Goal: Task Accomplishment & Management: Complete application form

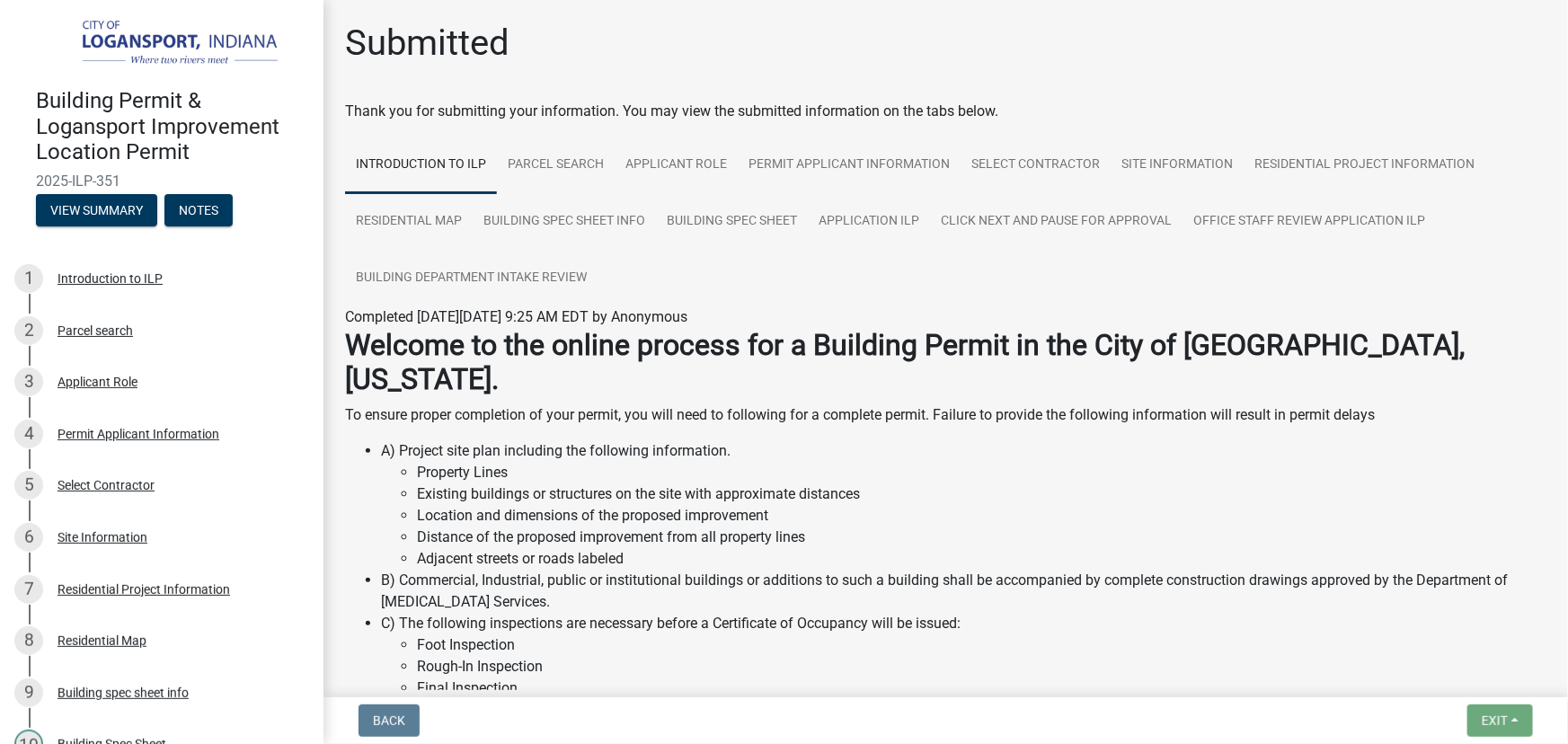
scroll to position [564, 0]
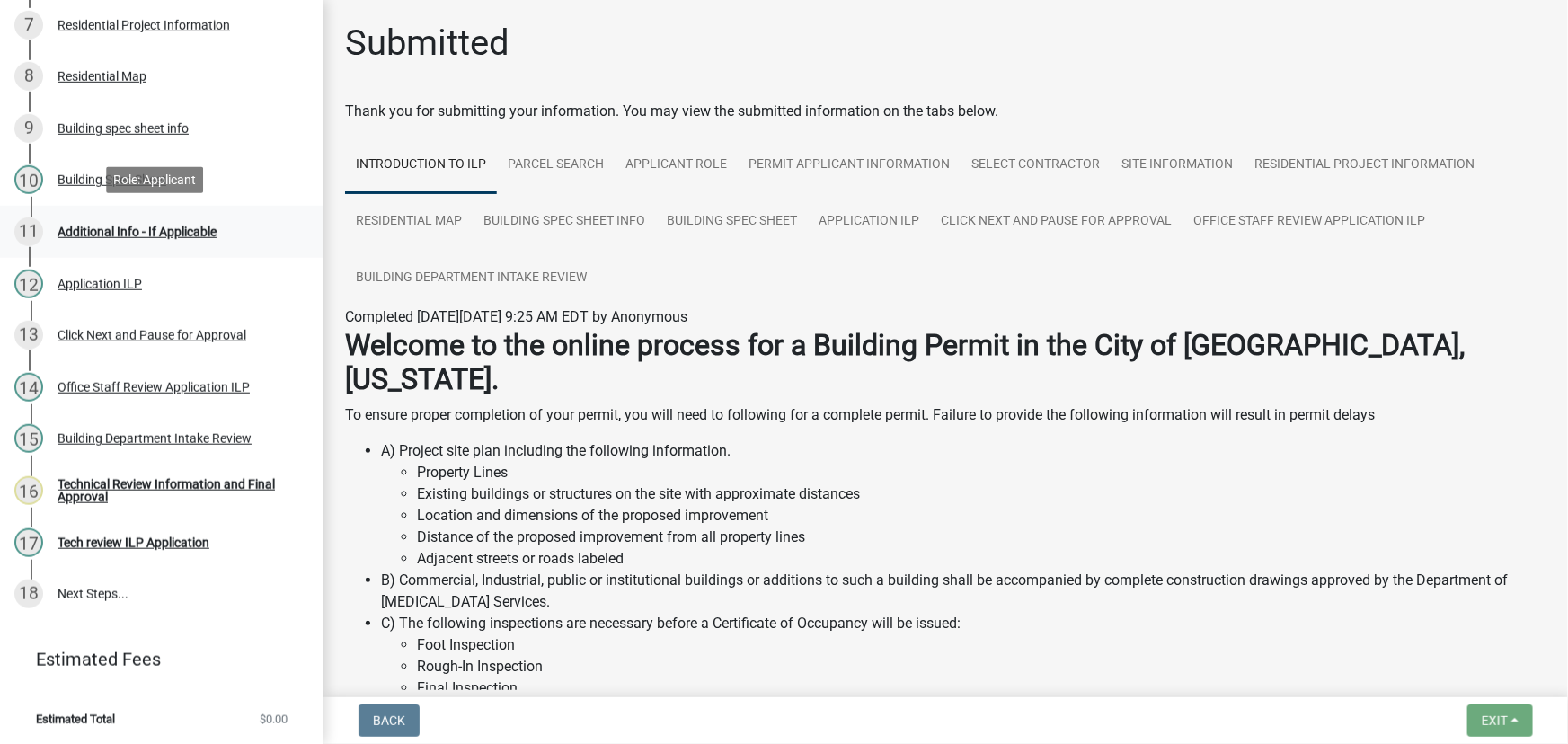
click at [114, 225] on div "Additional Info - If Applicable" at bounding box center [137, 231] width 159 height 13
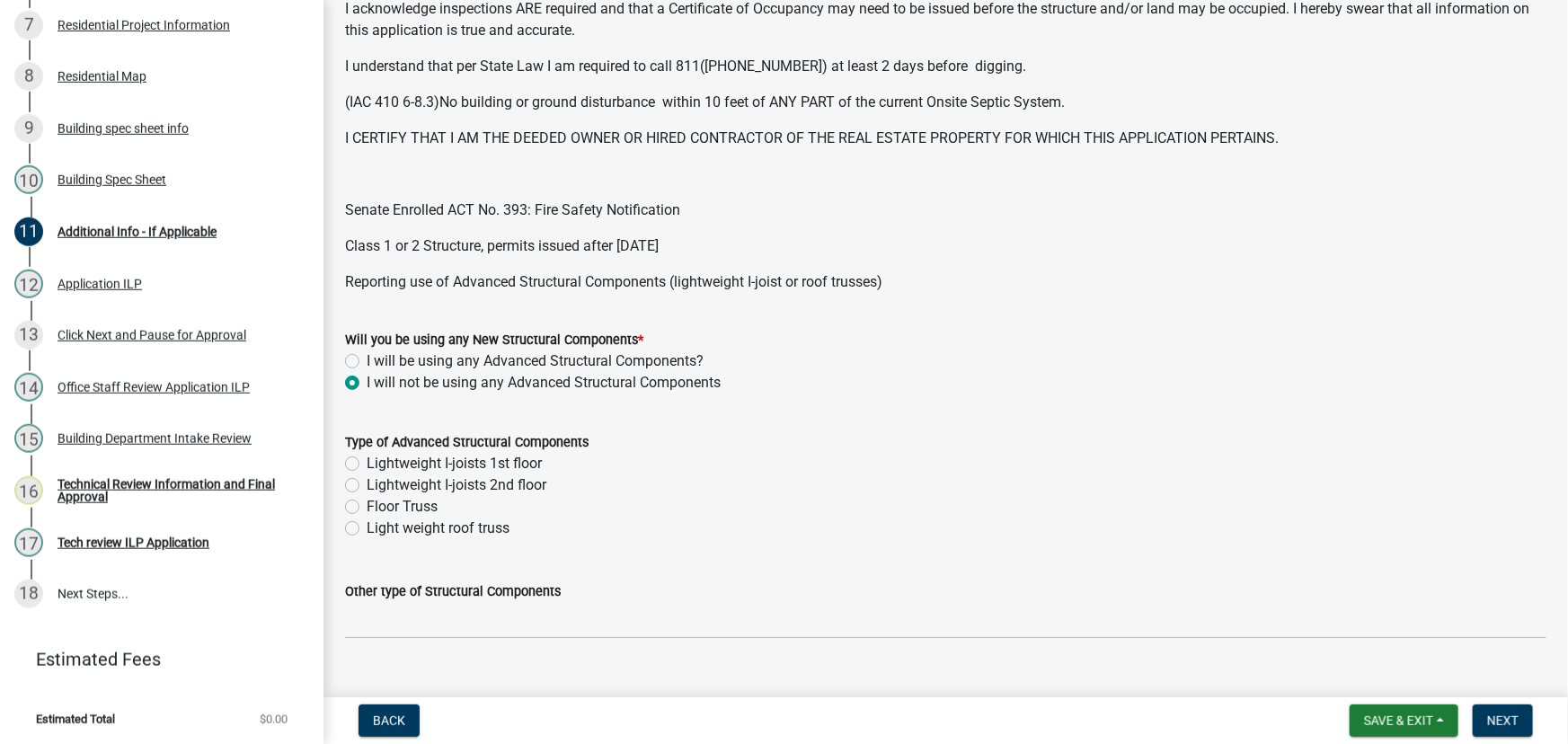
scroll to position [0, 0]
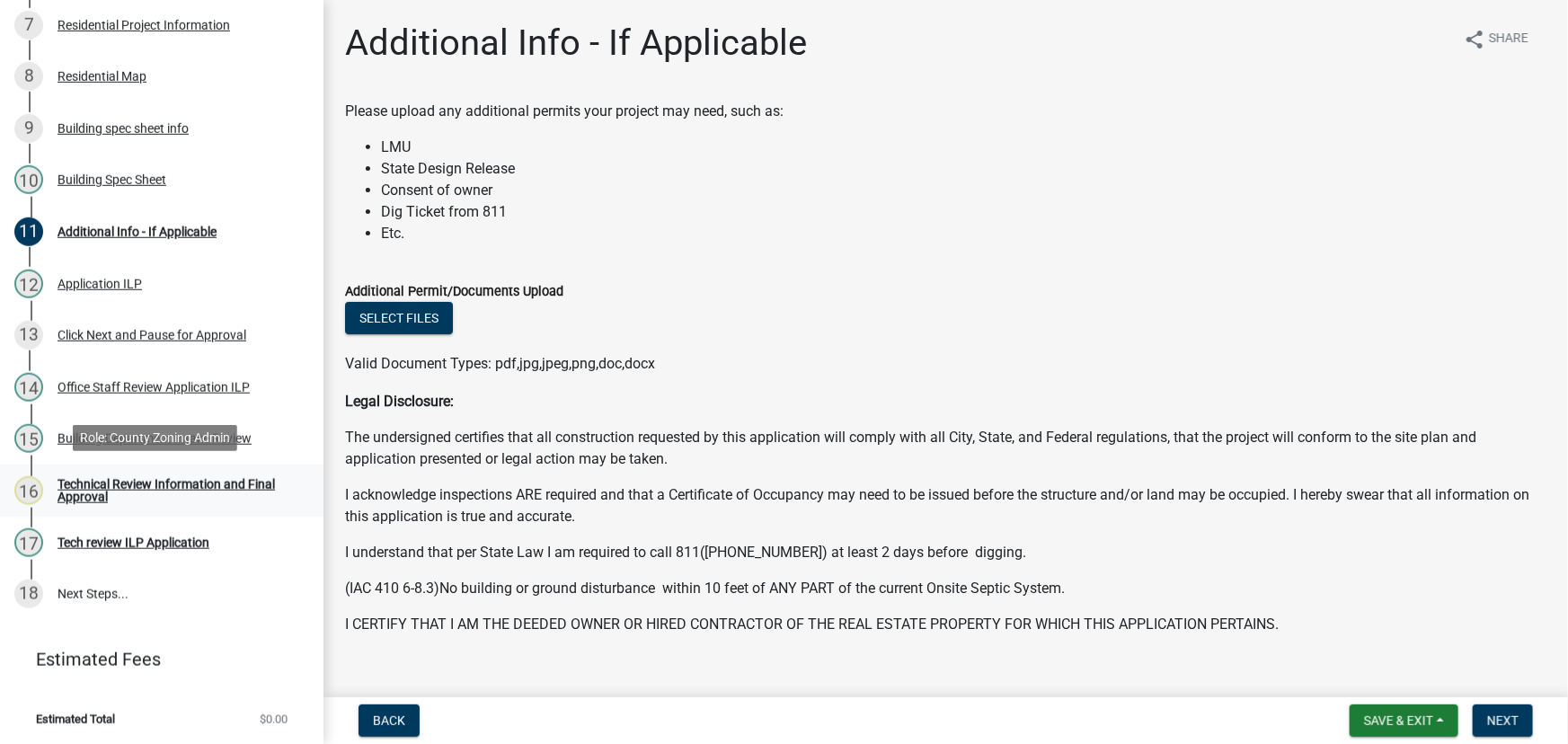
click at [105, 485] on div "Technical Review Information and Final Approval" at bounding box center [176, 490] width 237 height 25
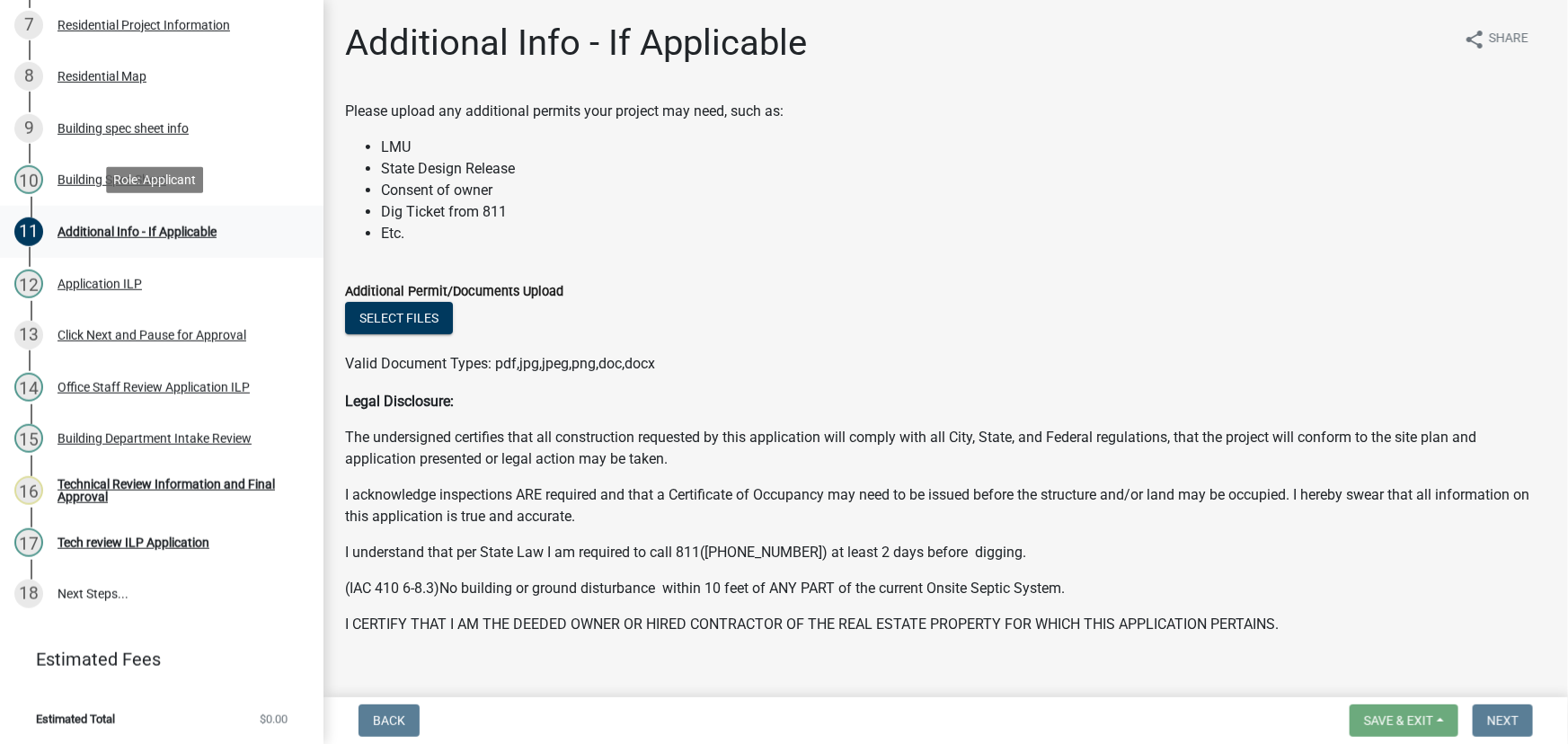
click at [157, 225] on div "Additional Info - If Applicable" at bounding box center [137, 231] width 159 height 13
click at [853, 394] on p "Legal Disclosure:" at bounding box center [945, 402] width 1201 height 21
click at [147, 225] on div "Additional Info - If Applicable" at bounding box center [137, 231] width 159 height 13
click at [97, 491] on div "Technical Review Information and Final Approval" at bounding box center [176, 490] width 237 height 25
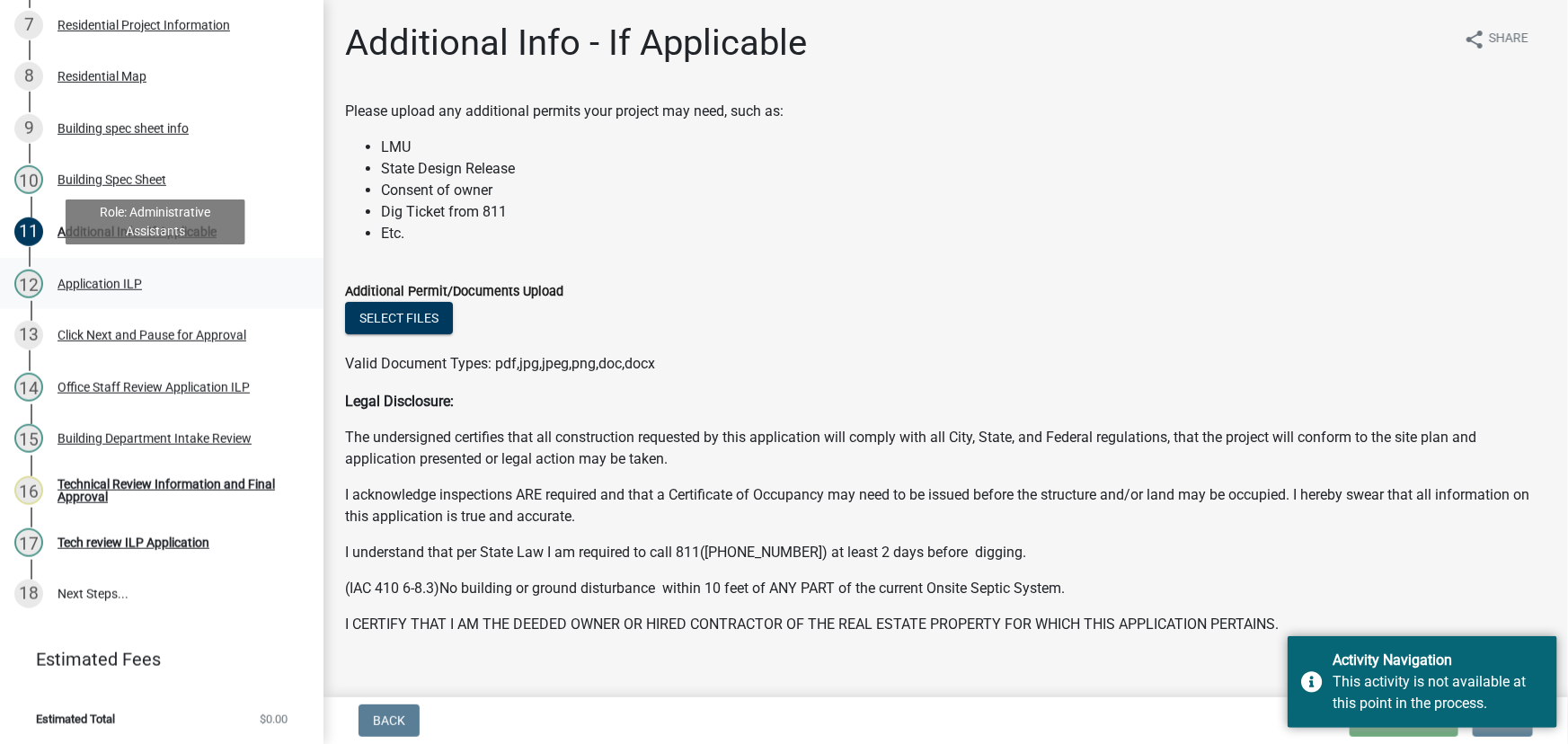
click at [233, 269] on div "12 Application ILP" at bounding box center [154, 283] width 280 height 28
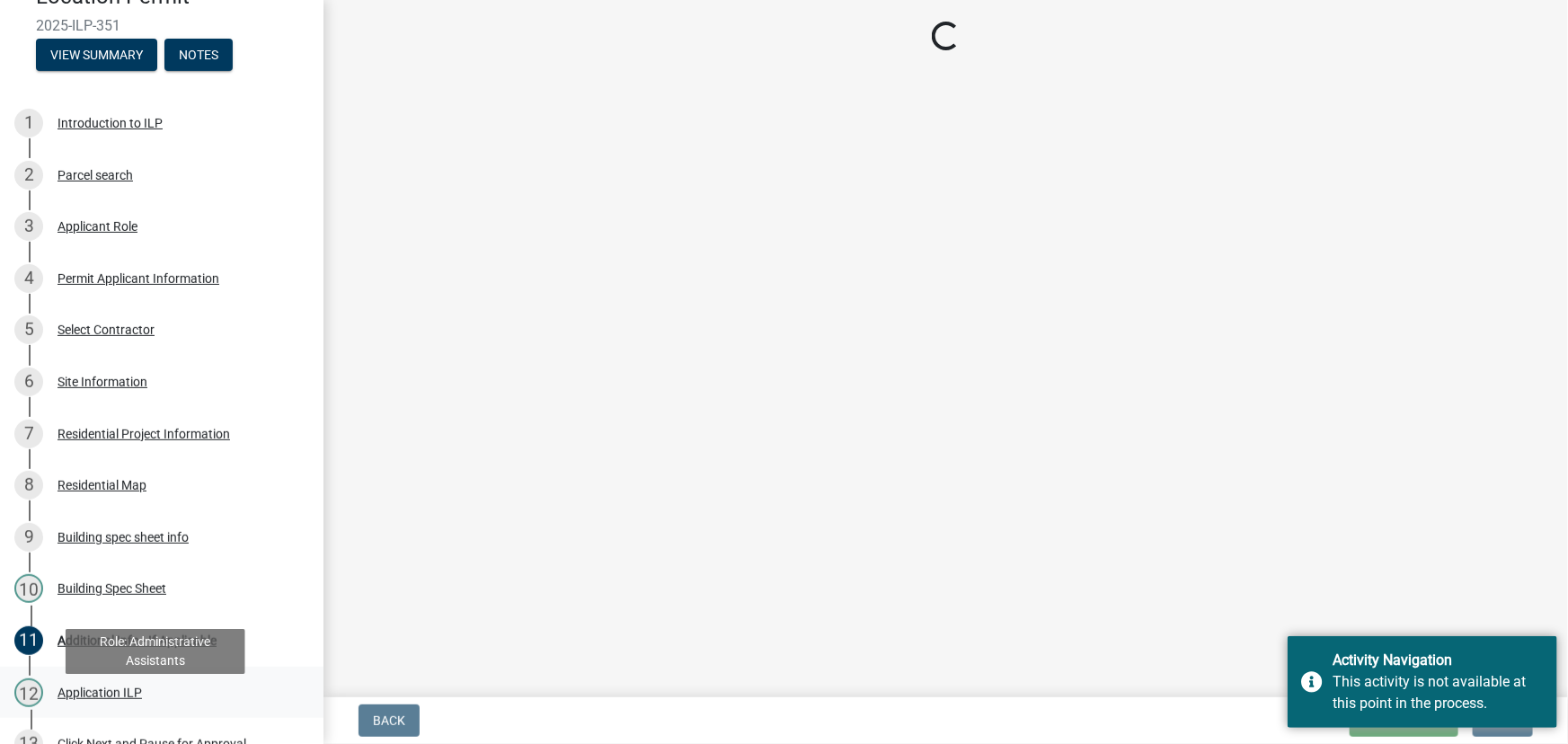
scroll to position [74, 0]
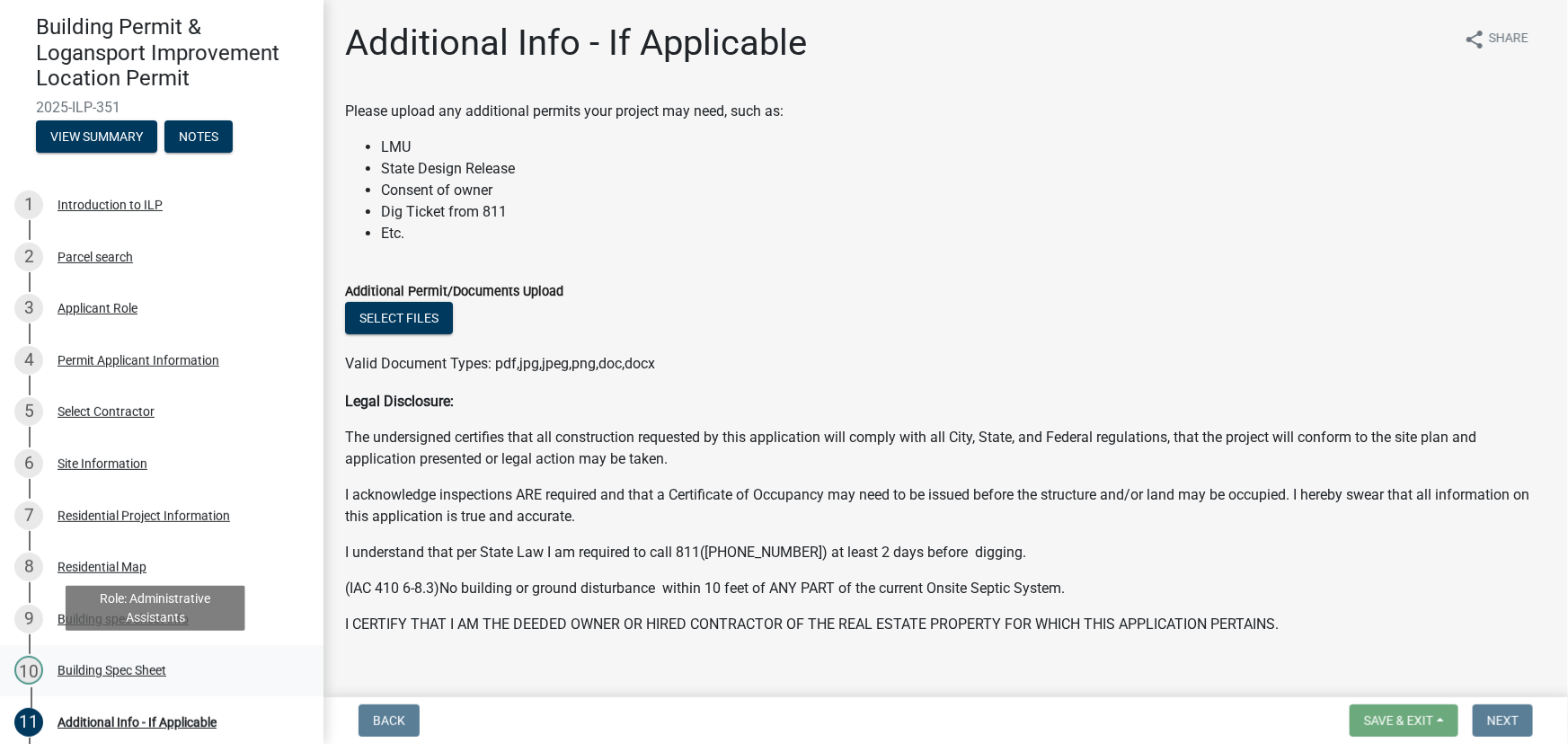
click at [113, 664] on div "Building Spec Sheet" at bounding box center [111, 670] width 108 height 13
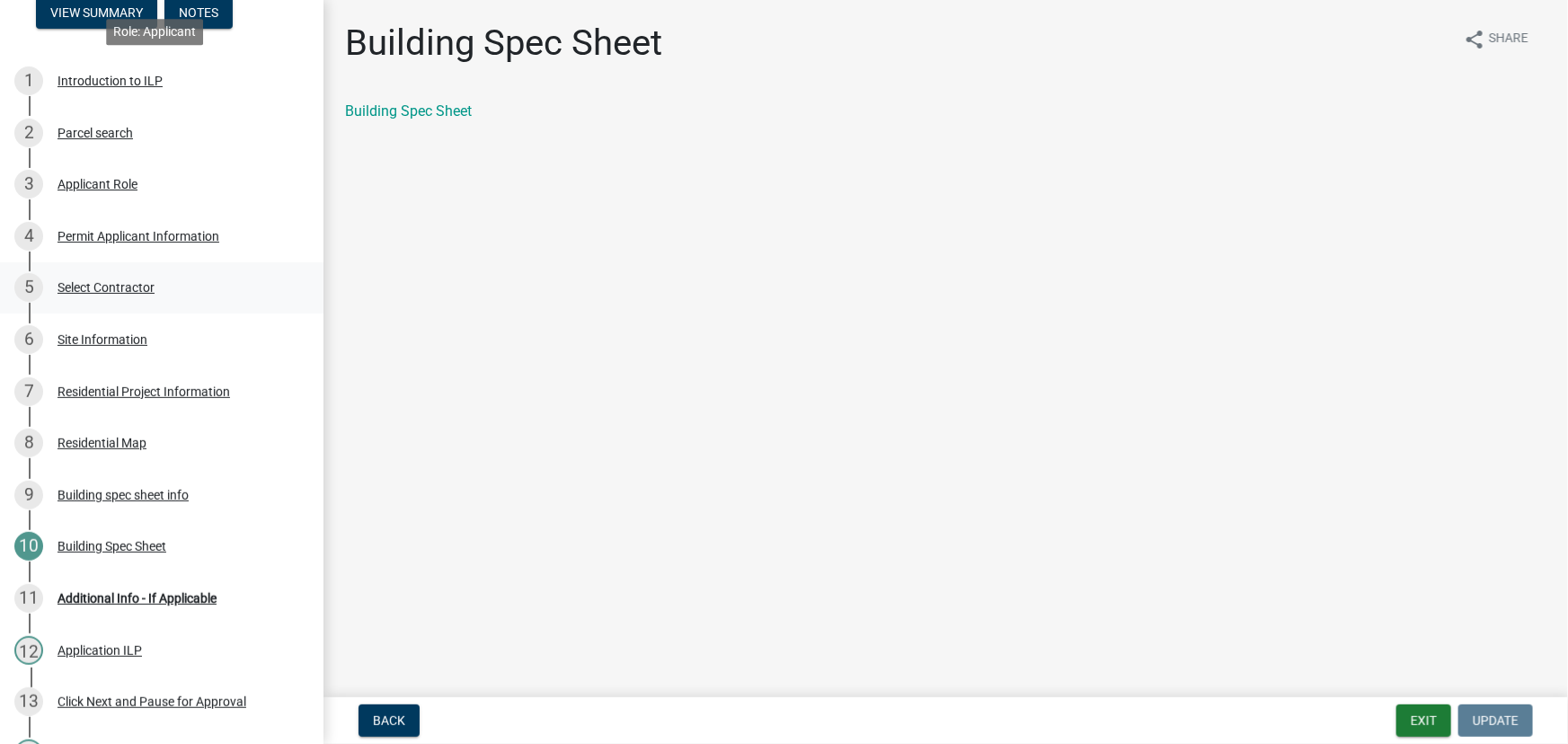
scroll to position [401, 0]
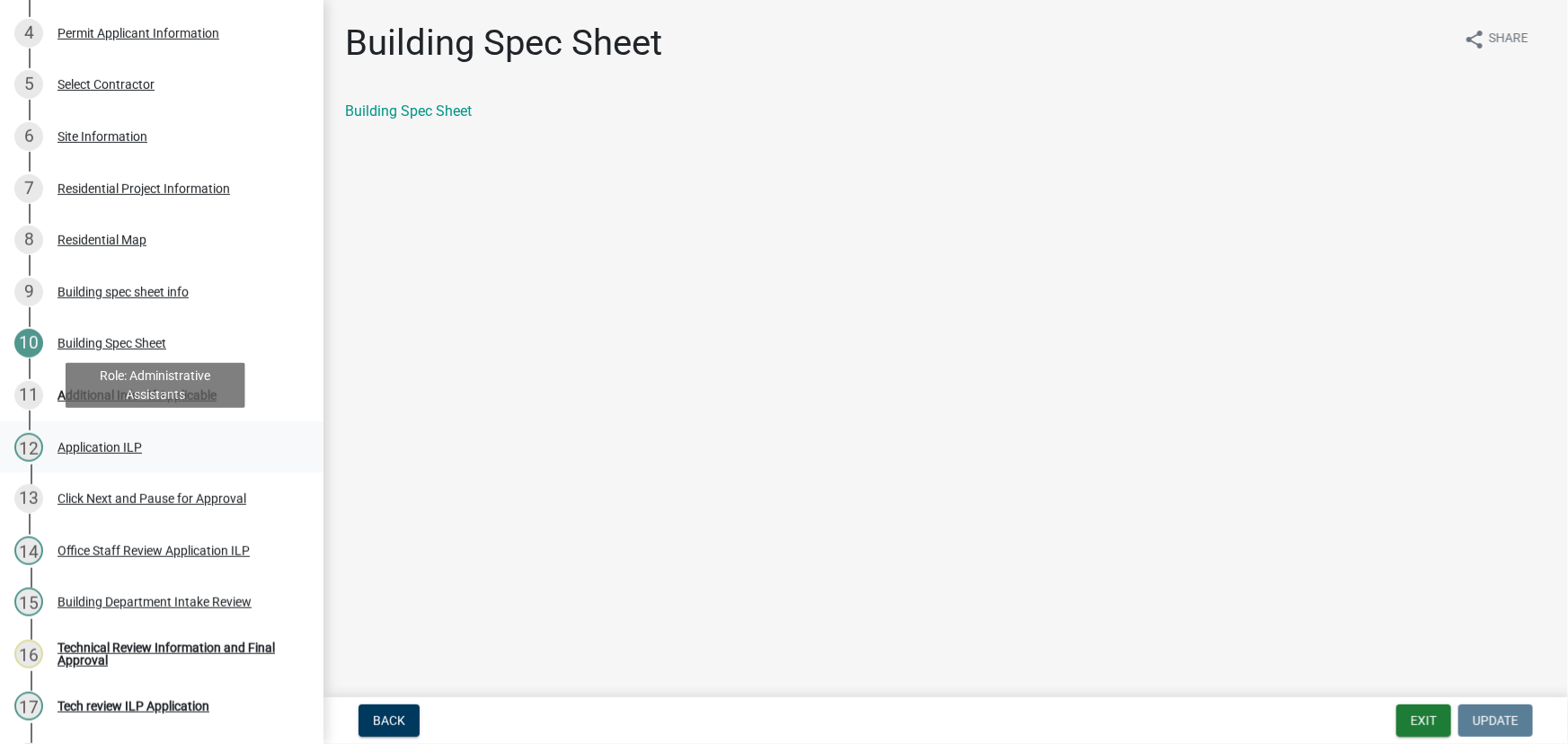
click at [102, 448] on div "Application ILP" at bounding box center [100, 447] width 85 height 13
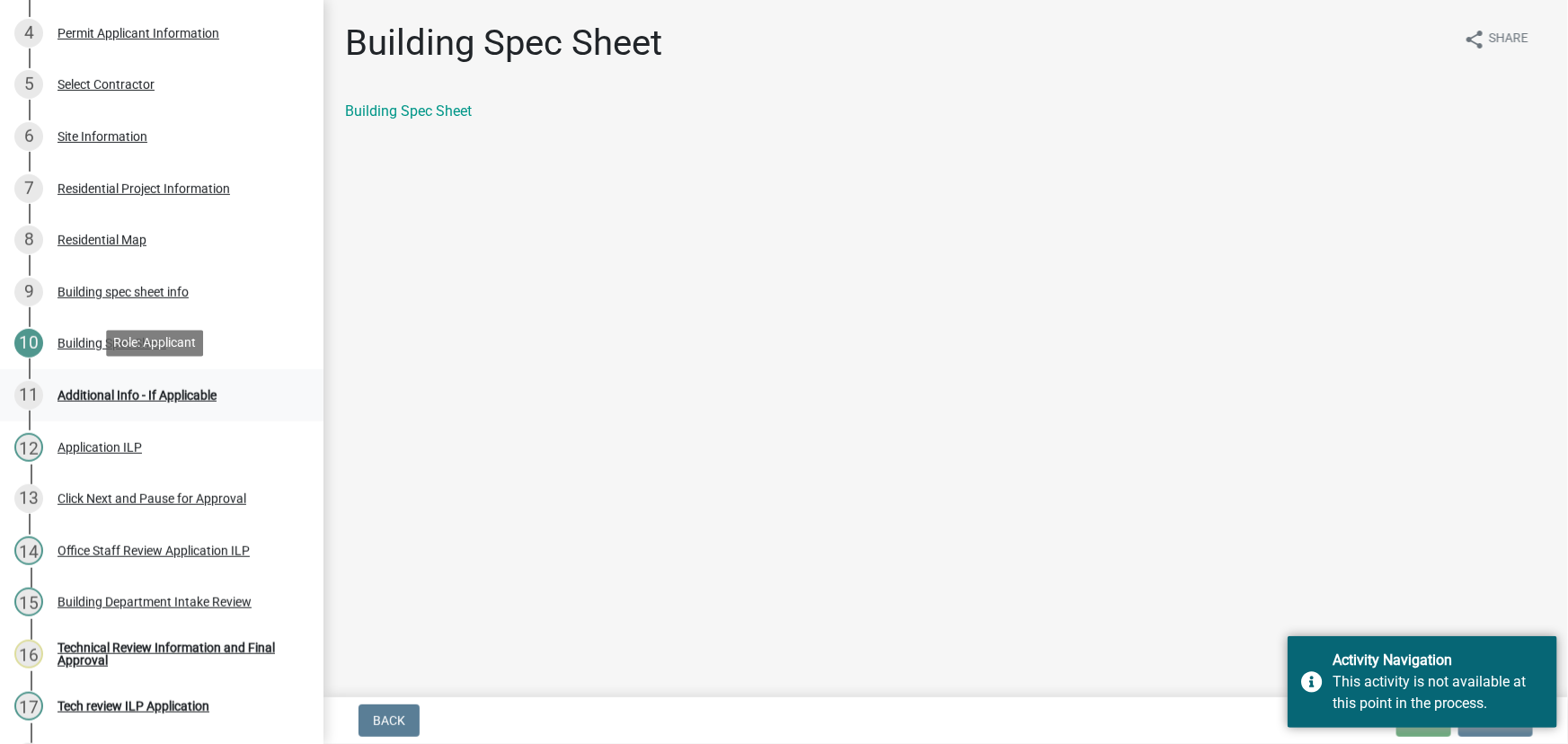
click at [180, 393] on div "Additional Info - If Applicable" at bounding box center [137, 395] width 159 height 13
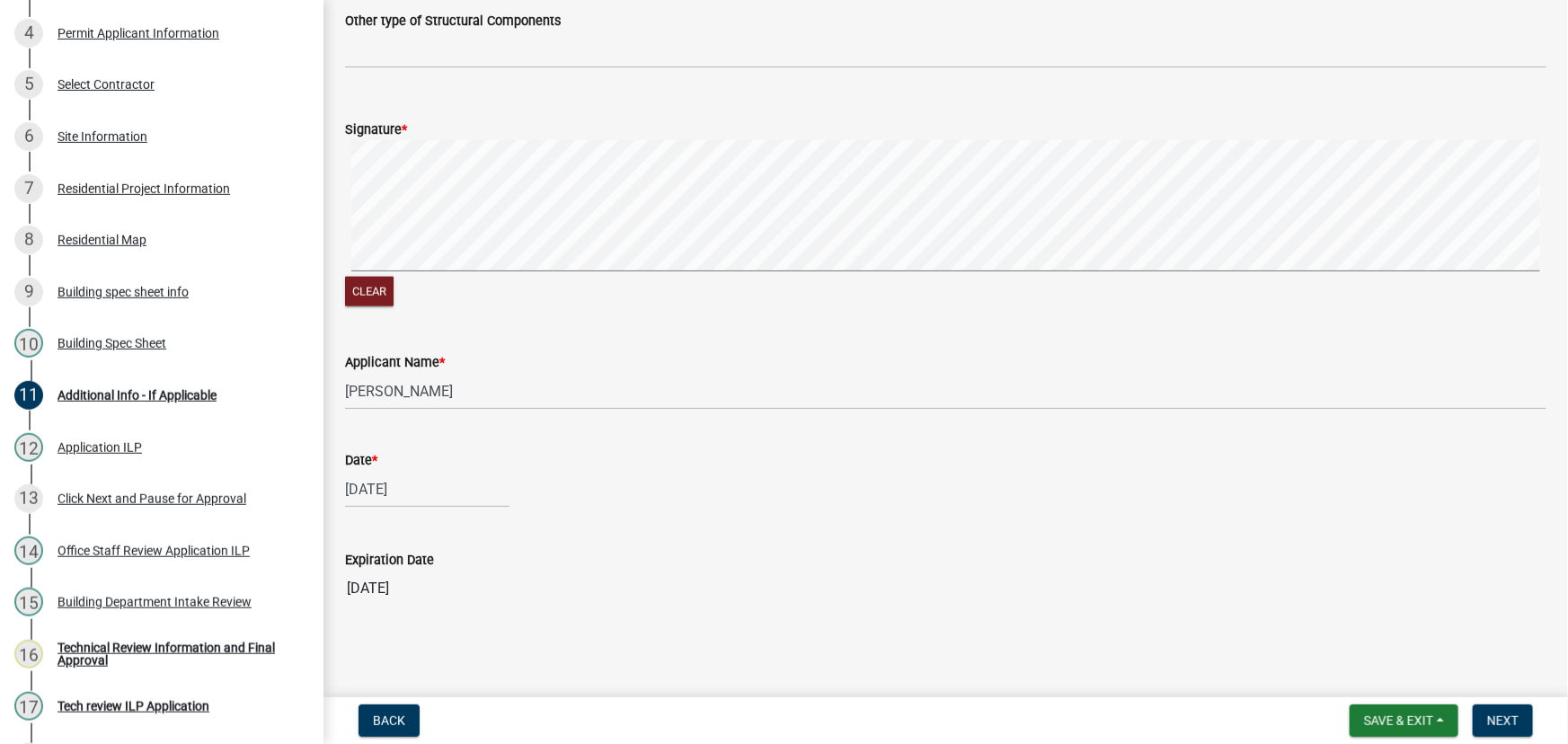
scroll to position [1058, 0]
click at [1507, 715] on span "Next" at bounding box center [1503, 720] width 31 height 15
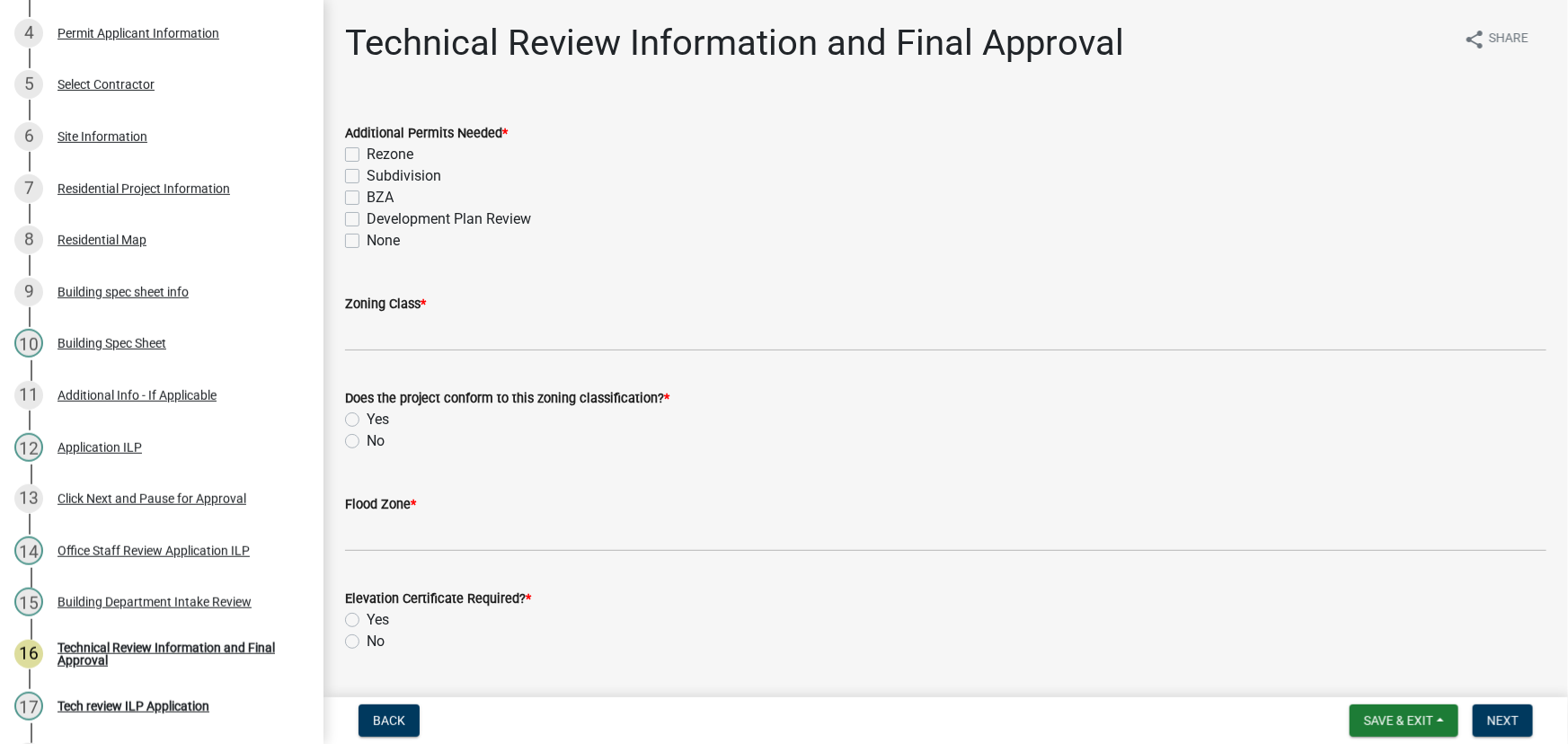
click at [367, 242] on label "None" at bounding box center [383, 241] width 33 height 21
click at [367, 242] on input "None" at bounding box center [373, 236] width 12 height 12
checkbox input "true"
checkbox input "false"
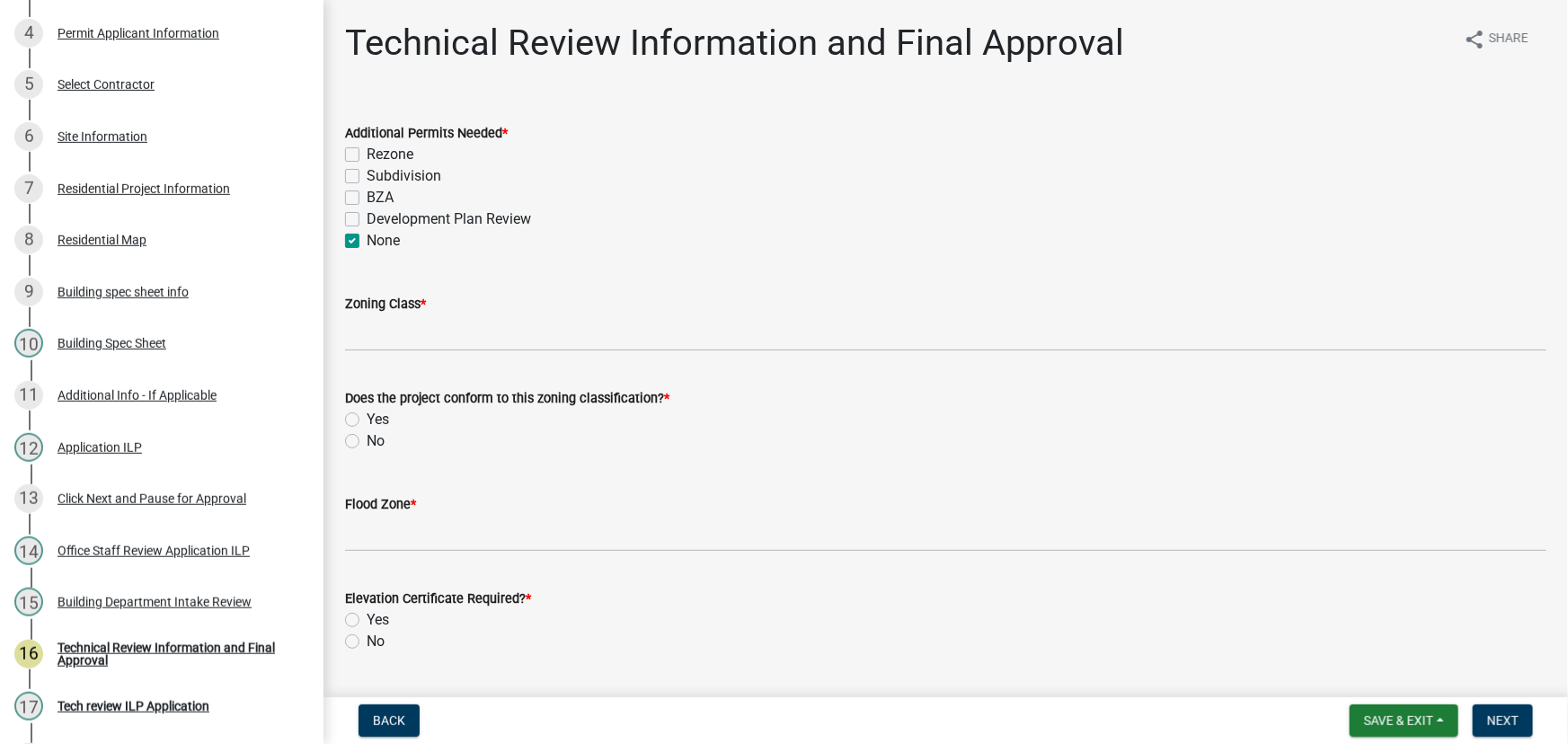
checkbox input "false"
checkbox input "true"
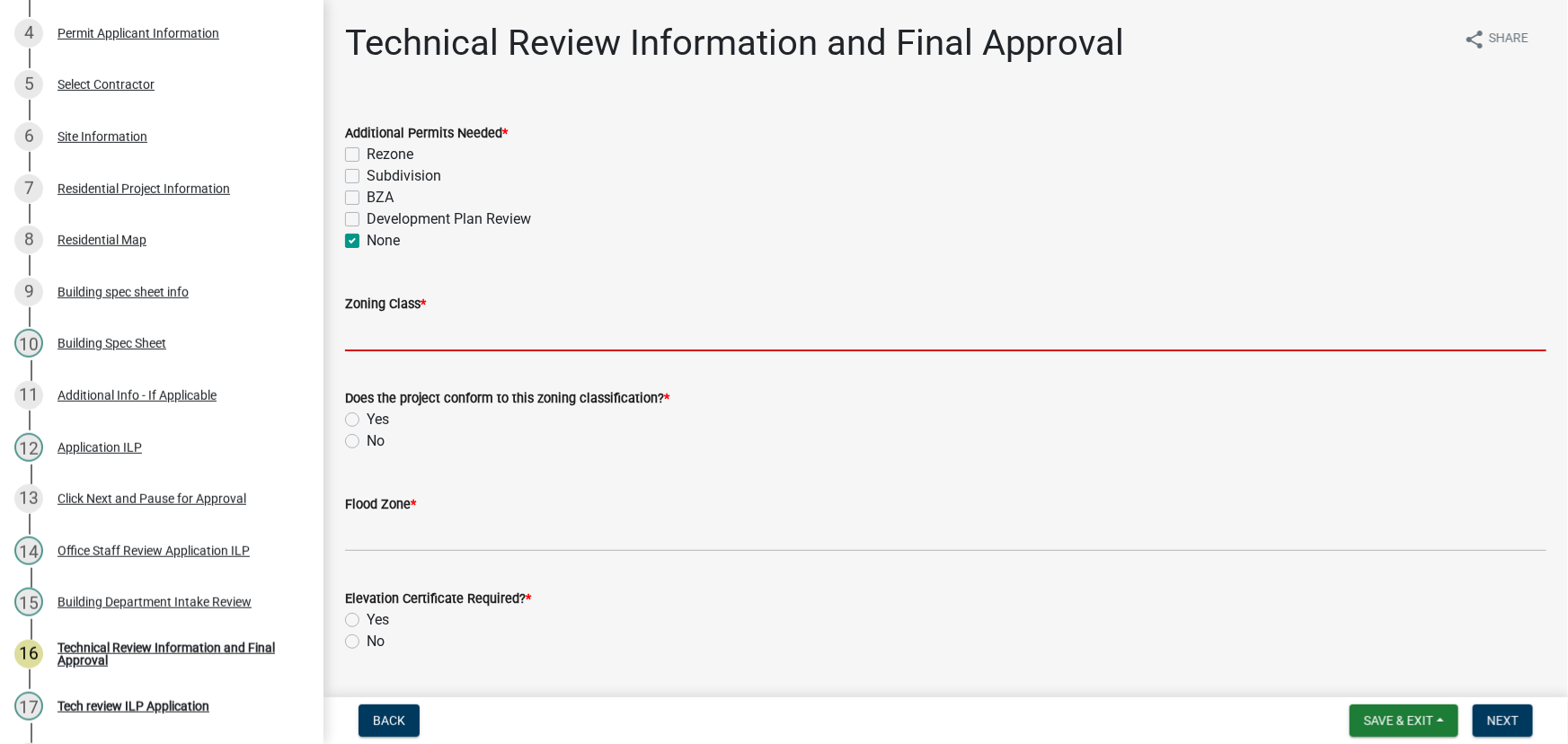
click at [426, 335] on input "Zoning Class *" at bounding box center [945, 333] width 1201 height 37
type input "R3"
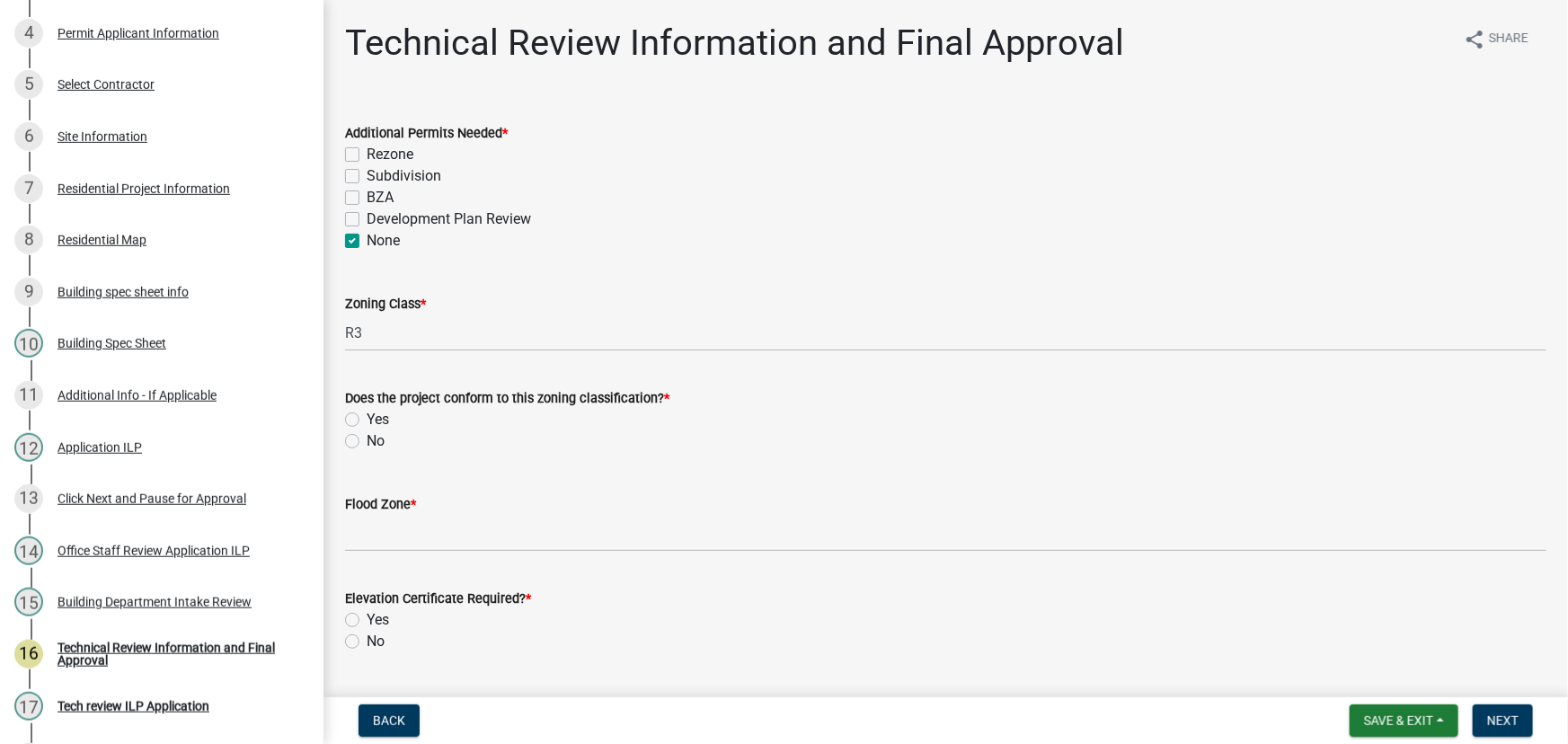
click at [367, 416] on label "Yes" at bounding box center [378, 419] width 22 height 21
click at [367, 416] on input "Yes" at bounding box center [373, 414] width 12 height 12
radio input "true"
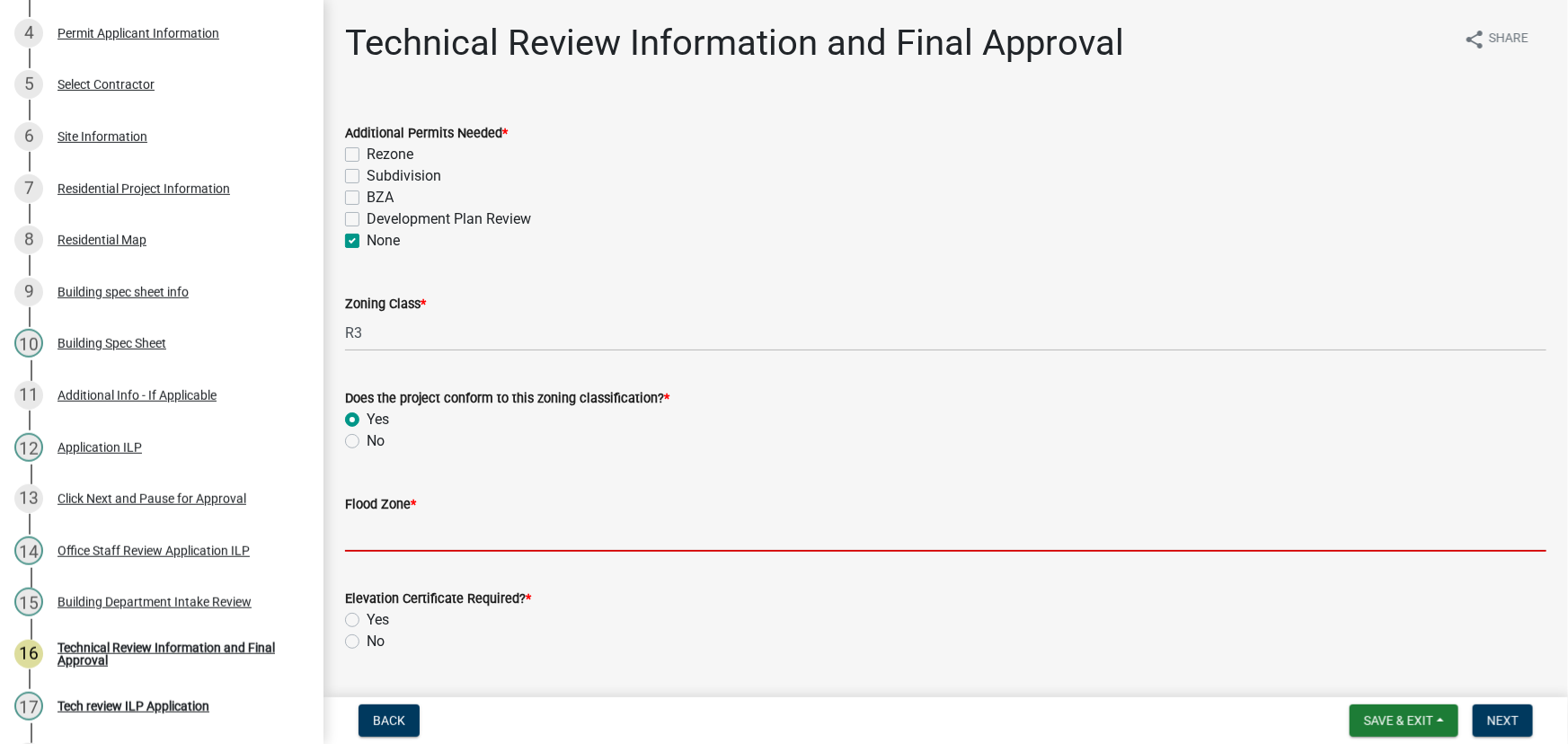
click at [385, 530] on input "Flood Zone *" at bounding box center [945, 533] width 1201 height 37
type input "X"
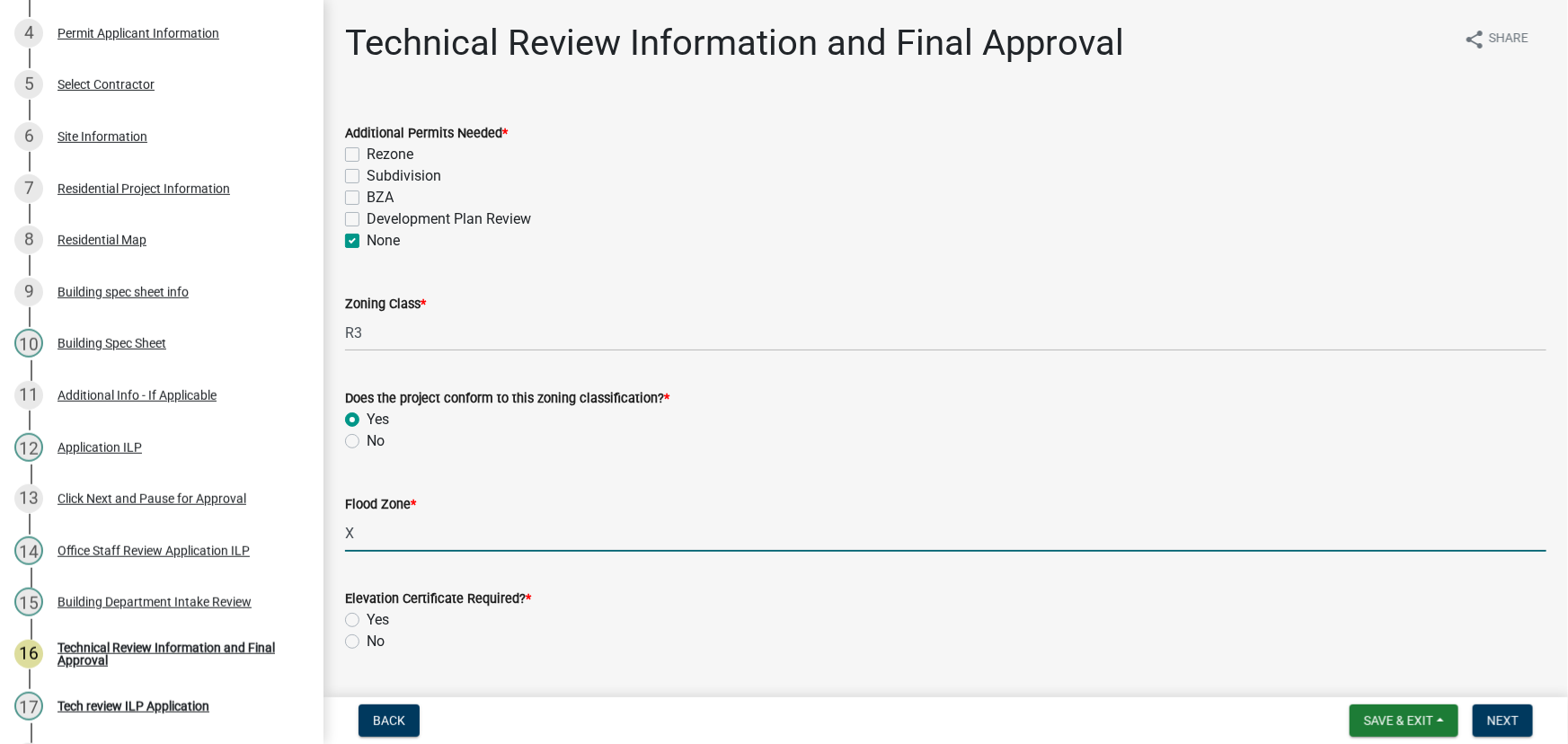
click at [367, 642] on label "No" at bounding box center [376, 641] width 18 height 21
click at [367, 642] on input "No" at bounding box center [373, 636] width 12 height 12
radio input "true"
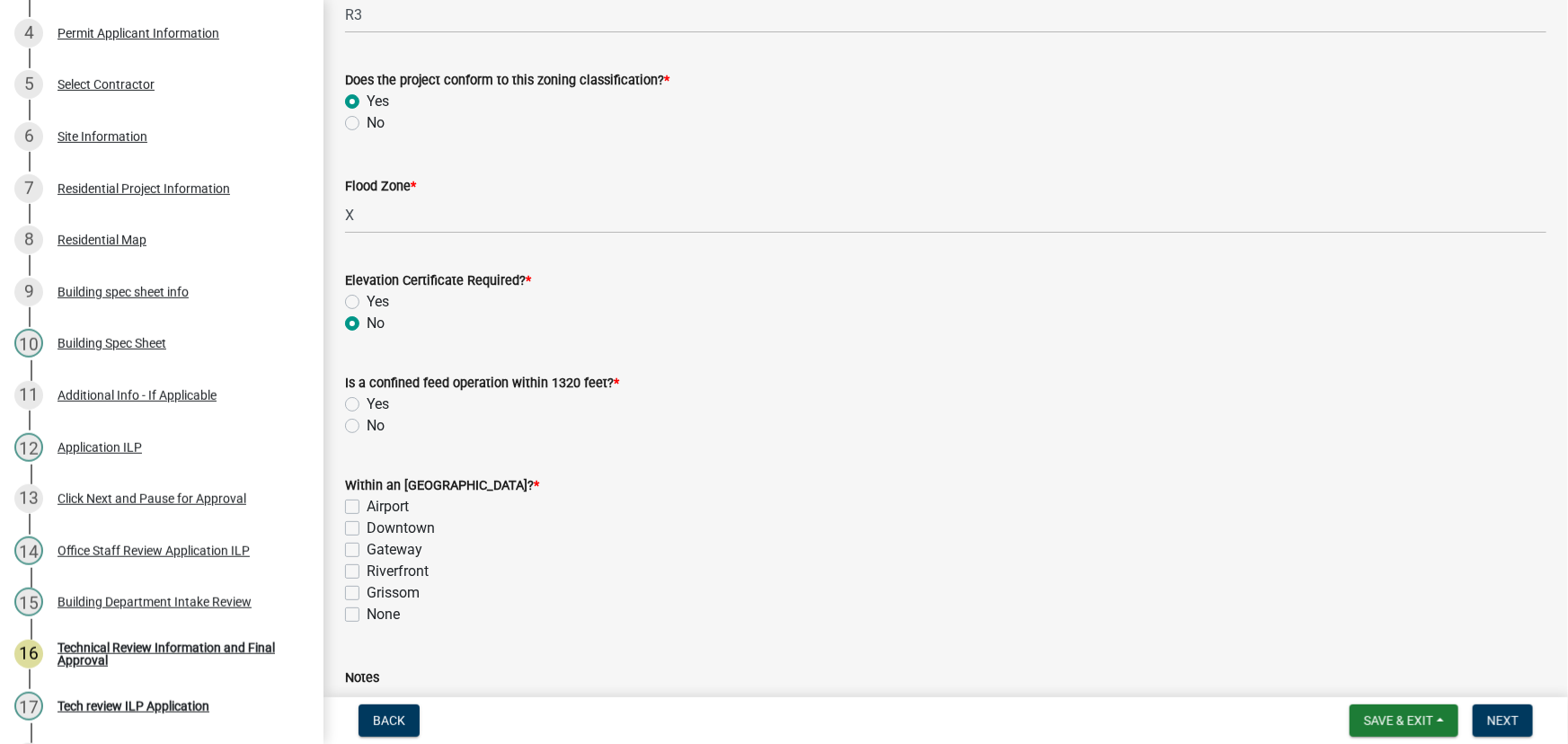
scroll to position [326, 0]
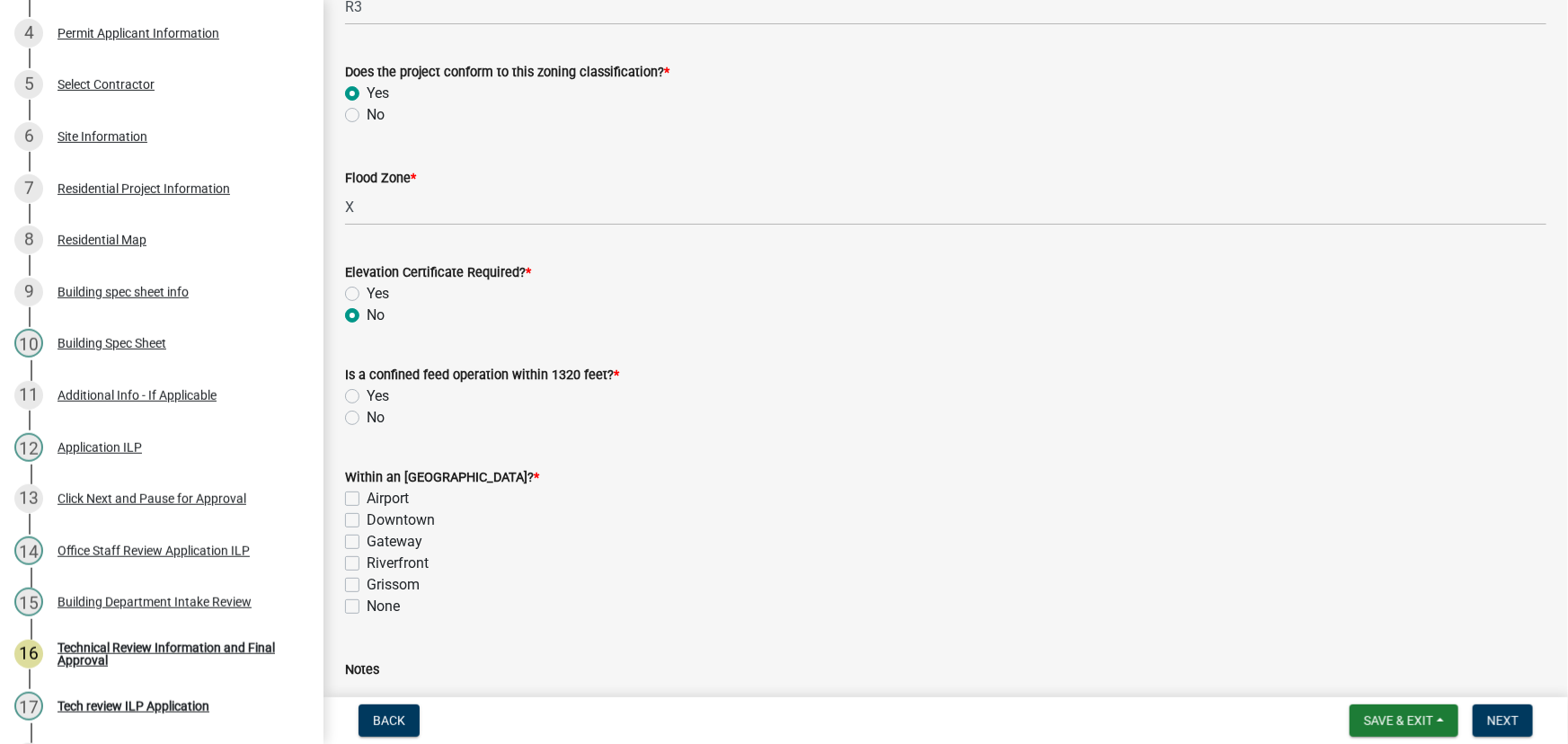
click at [367, 412] on label "No" at bounding box center [376, 417] width 18 height 21
click at [367, 412] on input "No" at bounding box center [373, 412] width 12 height 12
radio input "true"
click at [367, 607] on label "None" at bounding box center [383, 607] width 33 height 21
click at [367, 607] on input "None" at bounding box center [373, 602] width 12 height 12
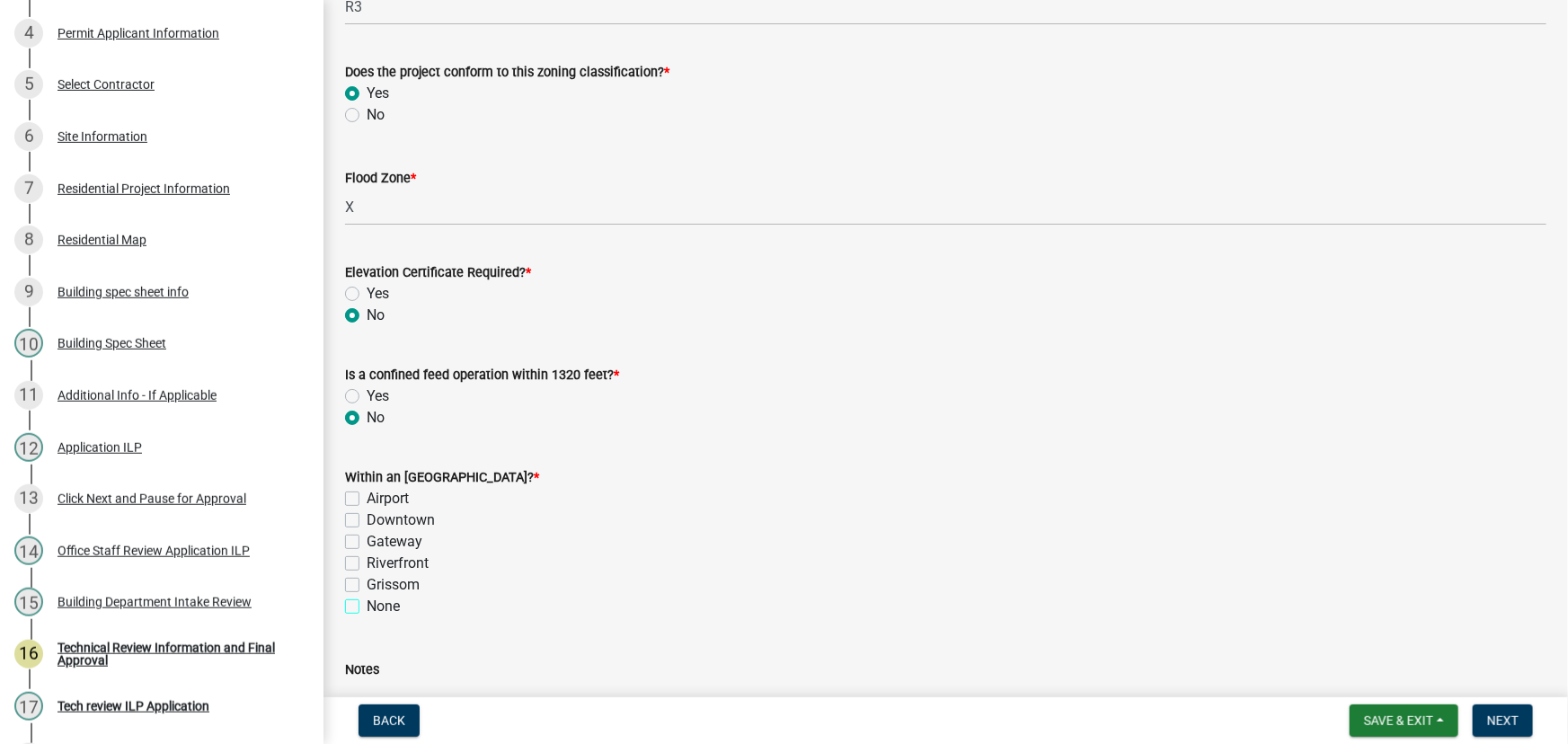
checkbox input "true"
checkbox input "false"
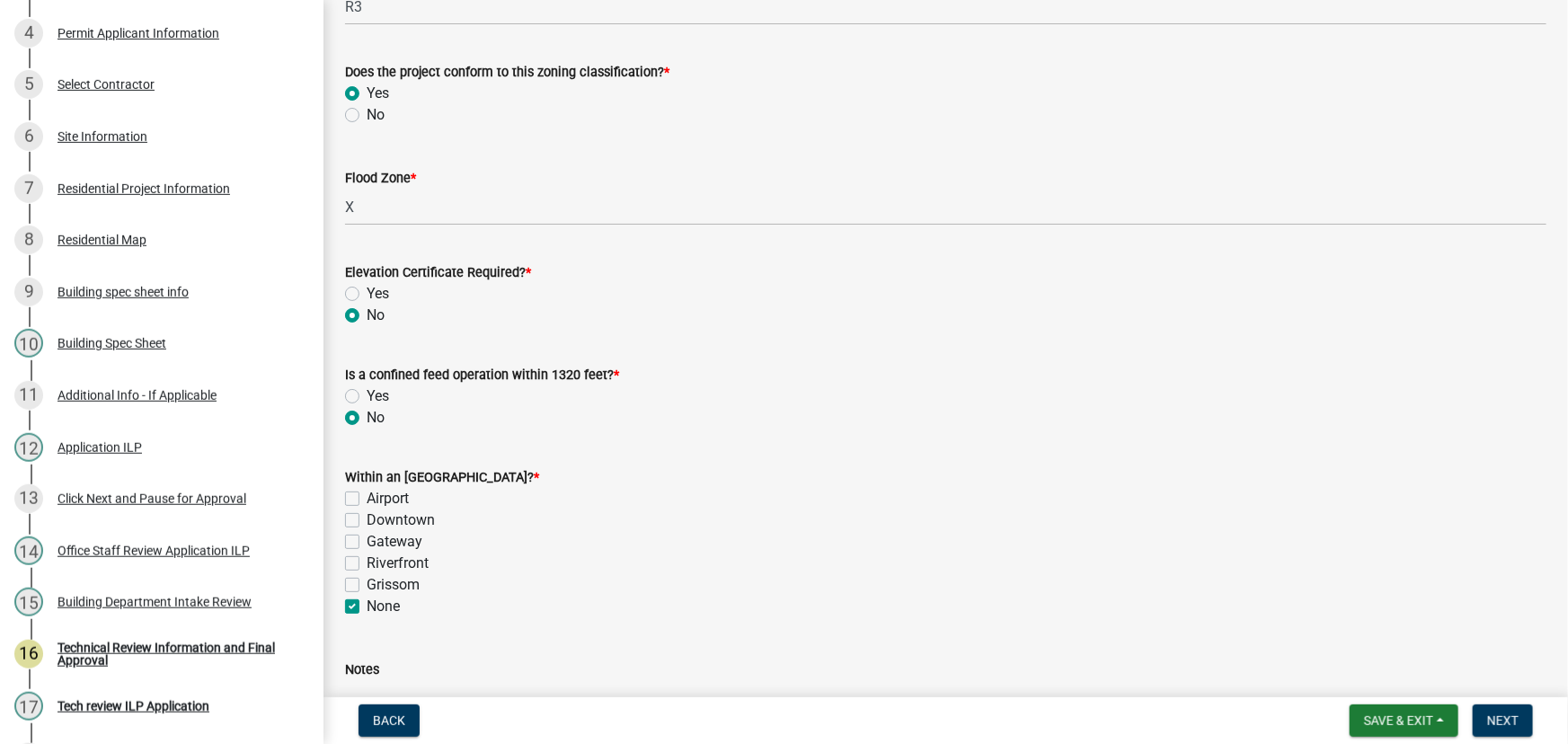
checkbox input "false"
checkbox input "true"
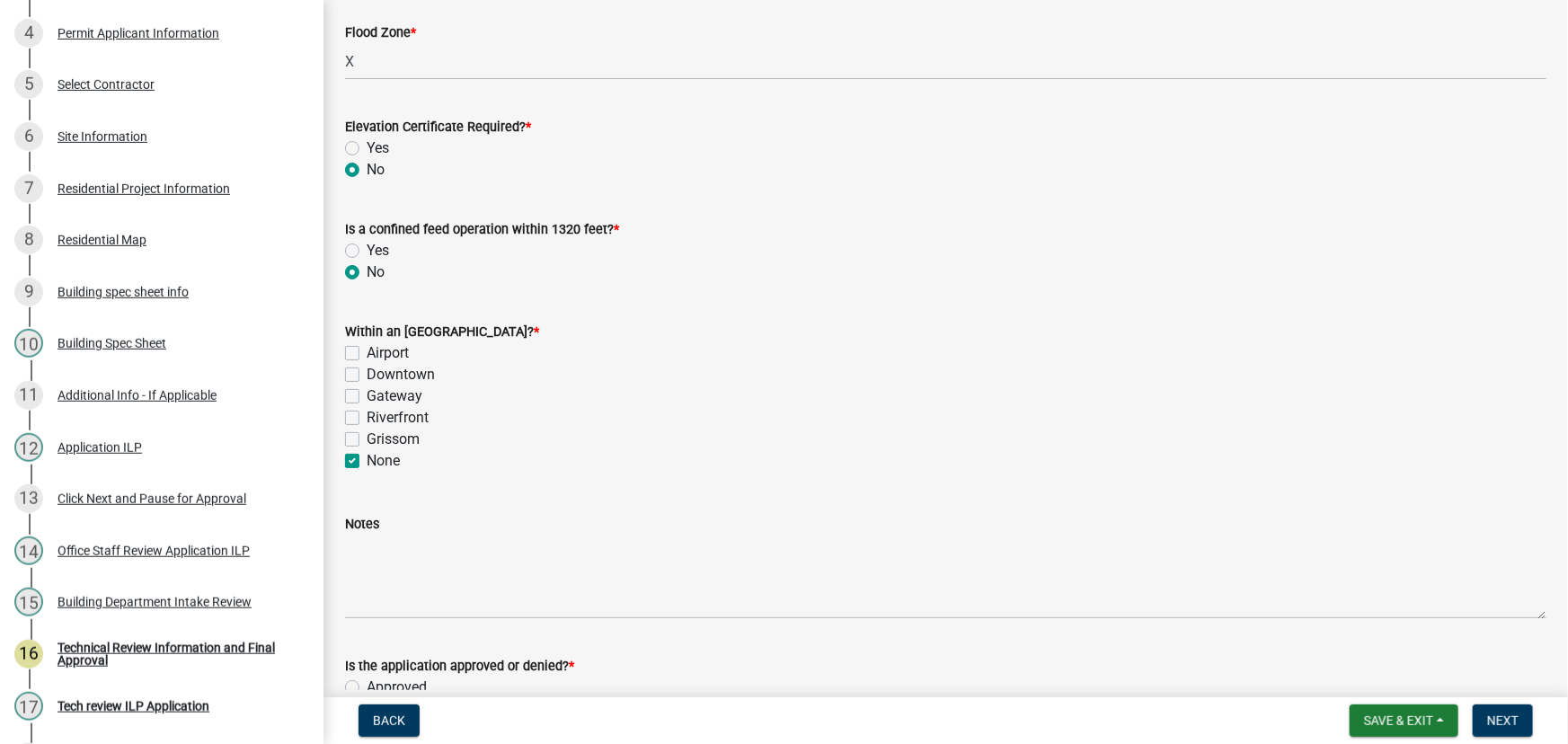
scroll to position [653, 0]
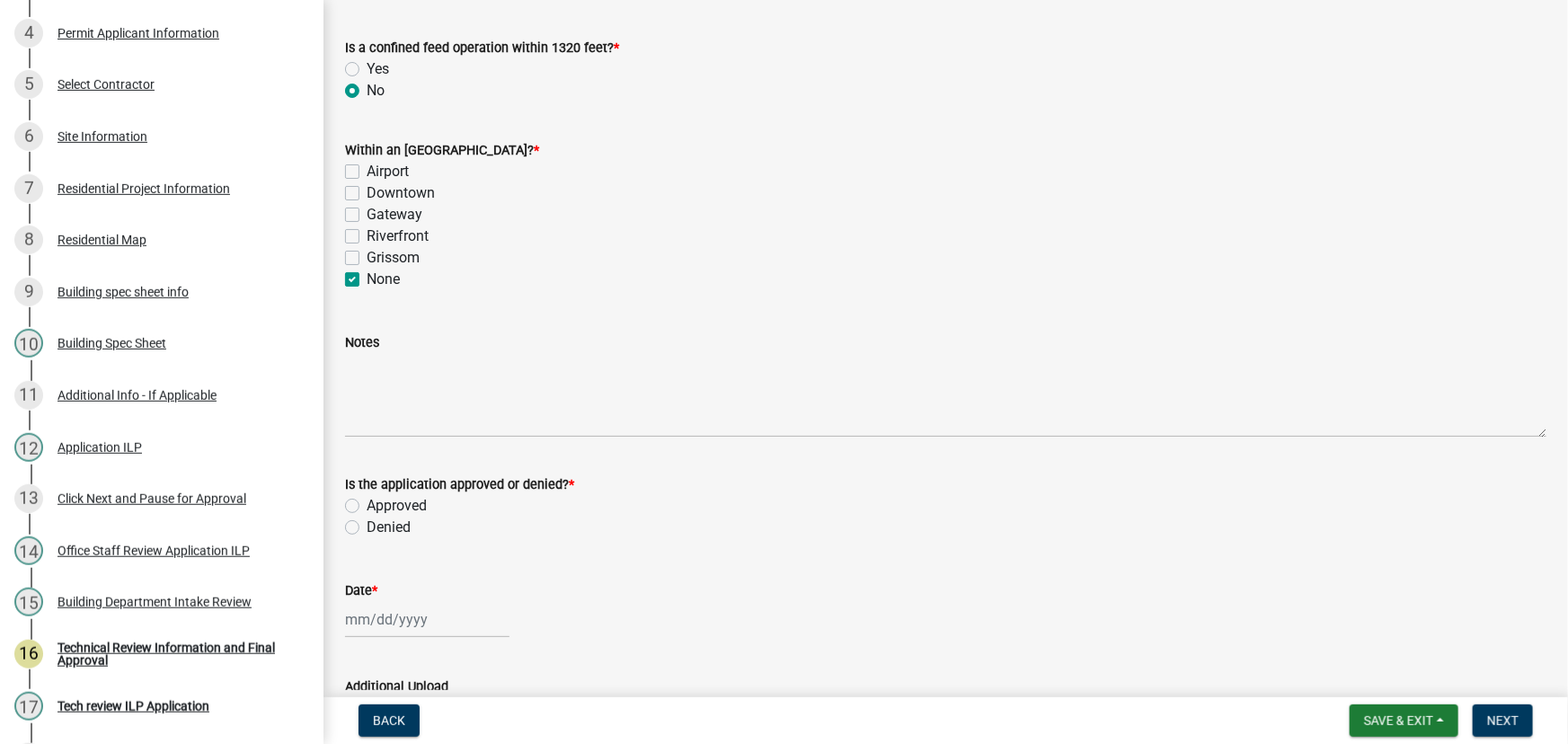
click at [367, 503] on label "Approved" at bounding box center [397, 505] width 60 height 21
click at [367, 503] on input "Approved" at bounding box center [373, 500] width 12 height 12
radio input "true"
click at [381, 621] on div at bounding box center [427, 619] width 165 height 37
select select "9"
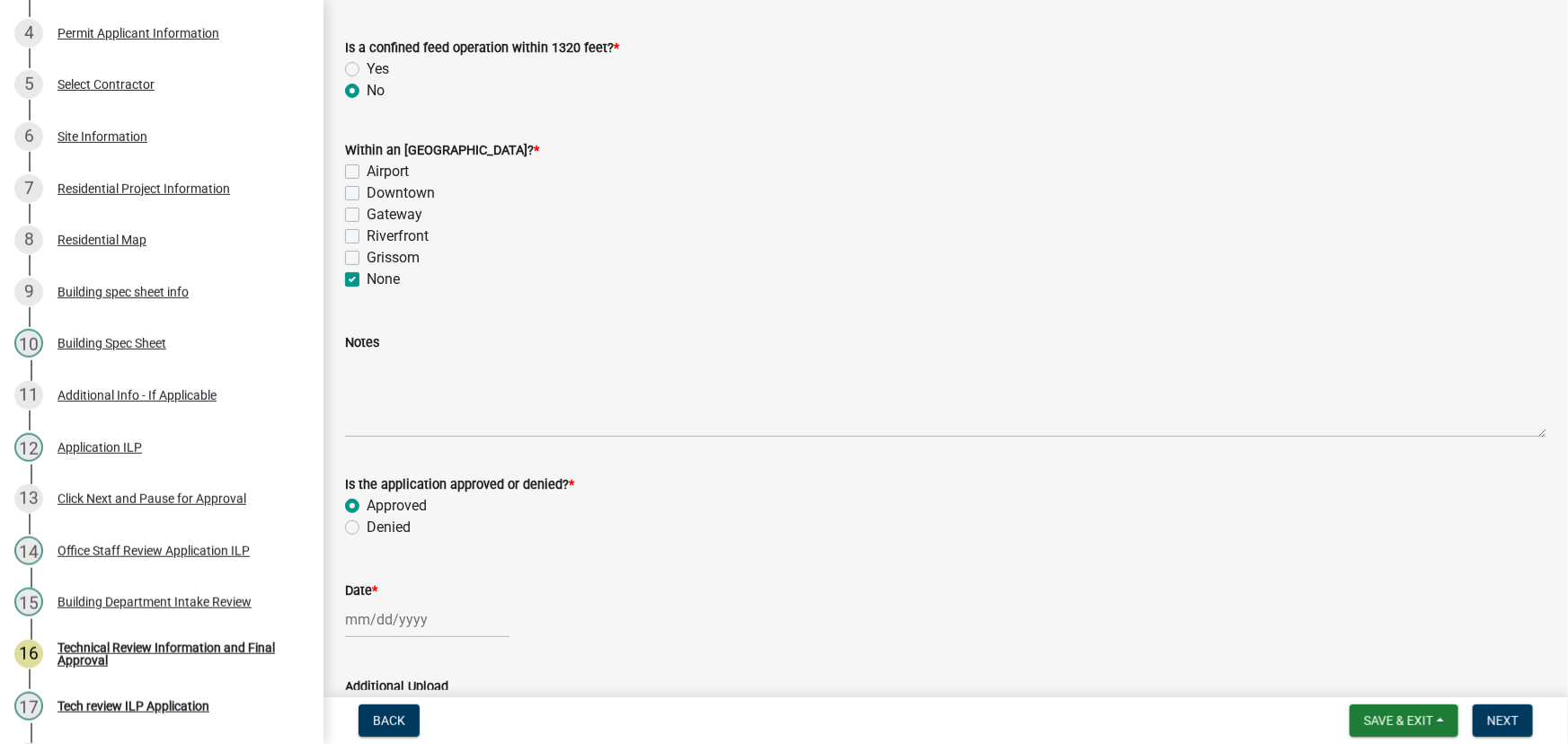
select select "2025"
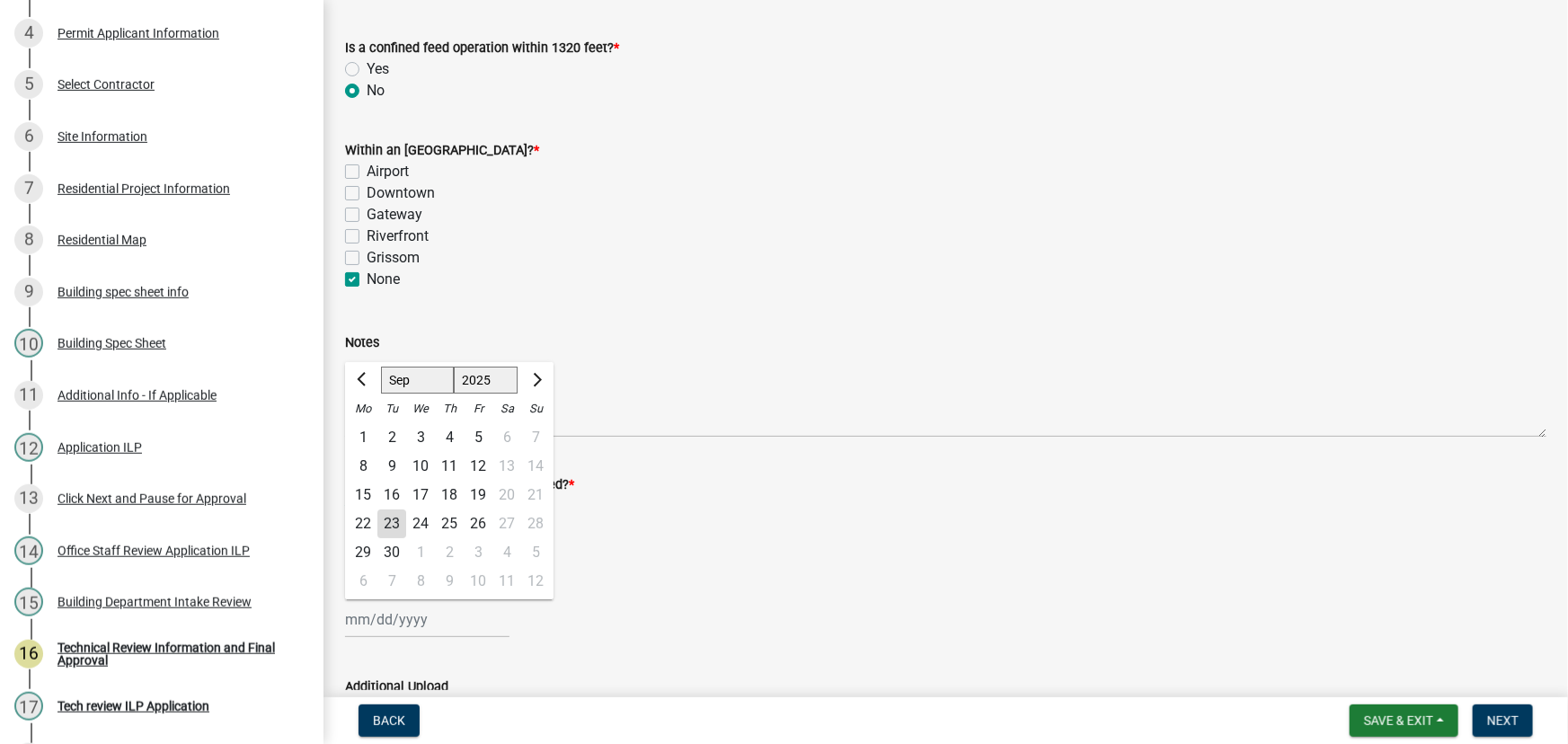
click at [390, 515] on div "23" at bounding box center [391, 523] width 28 height 28
type input "[DATE]"
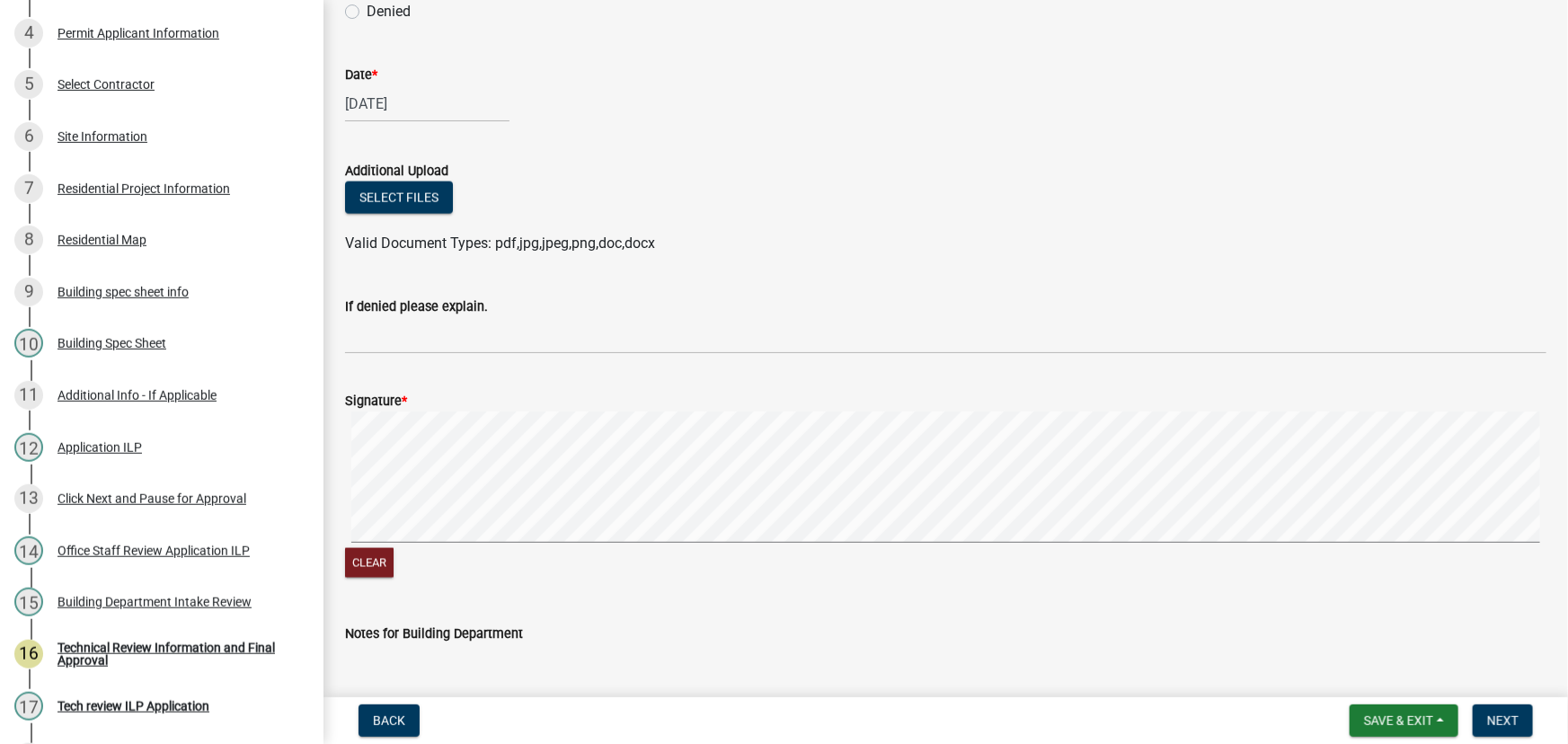
scroll to position [1224, 0]
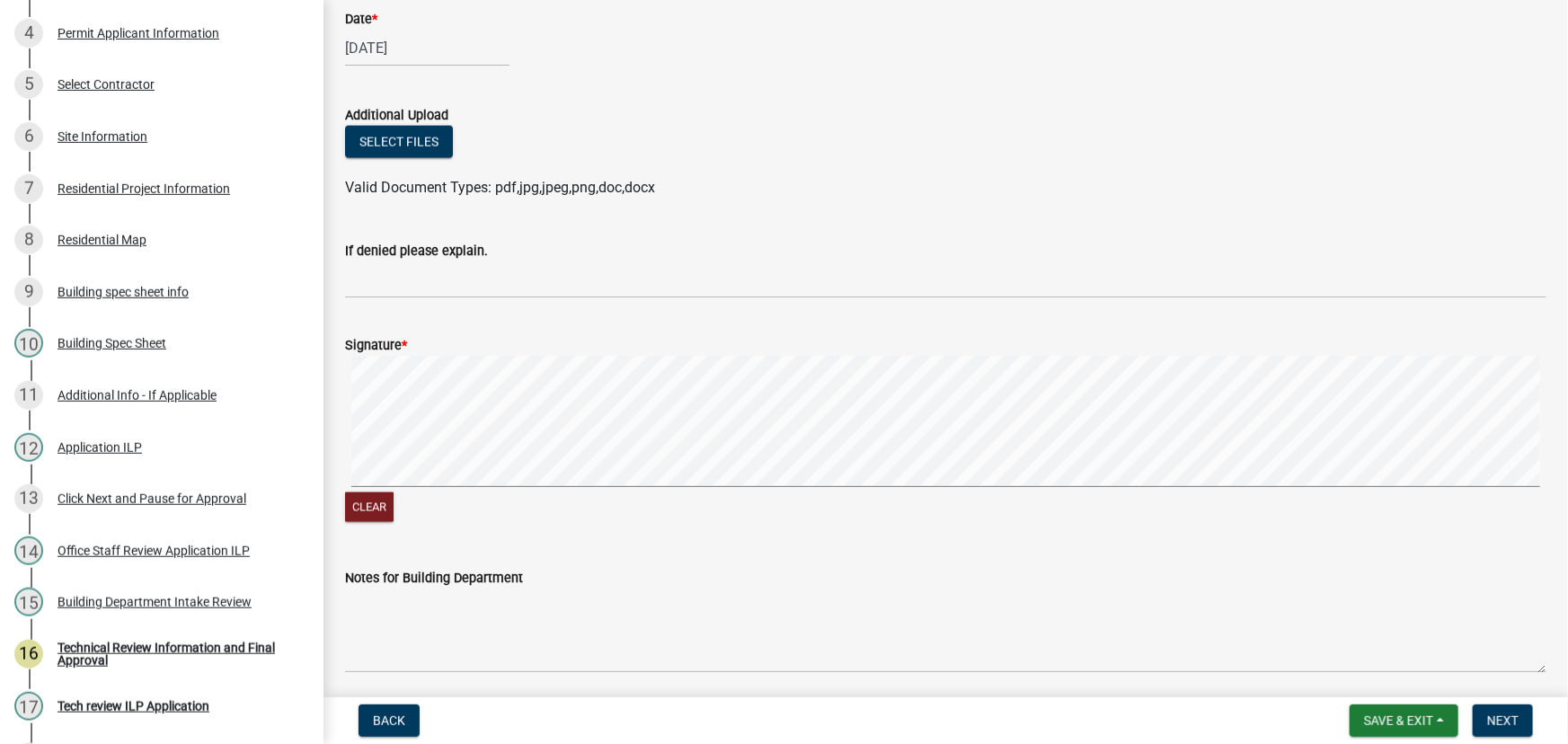
click at [701, 493] on div "Clear" at bounding box center [945, 441] width 1201 height 170
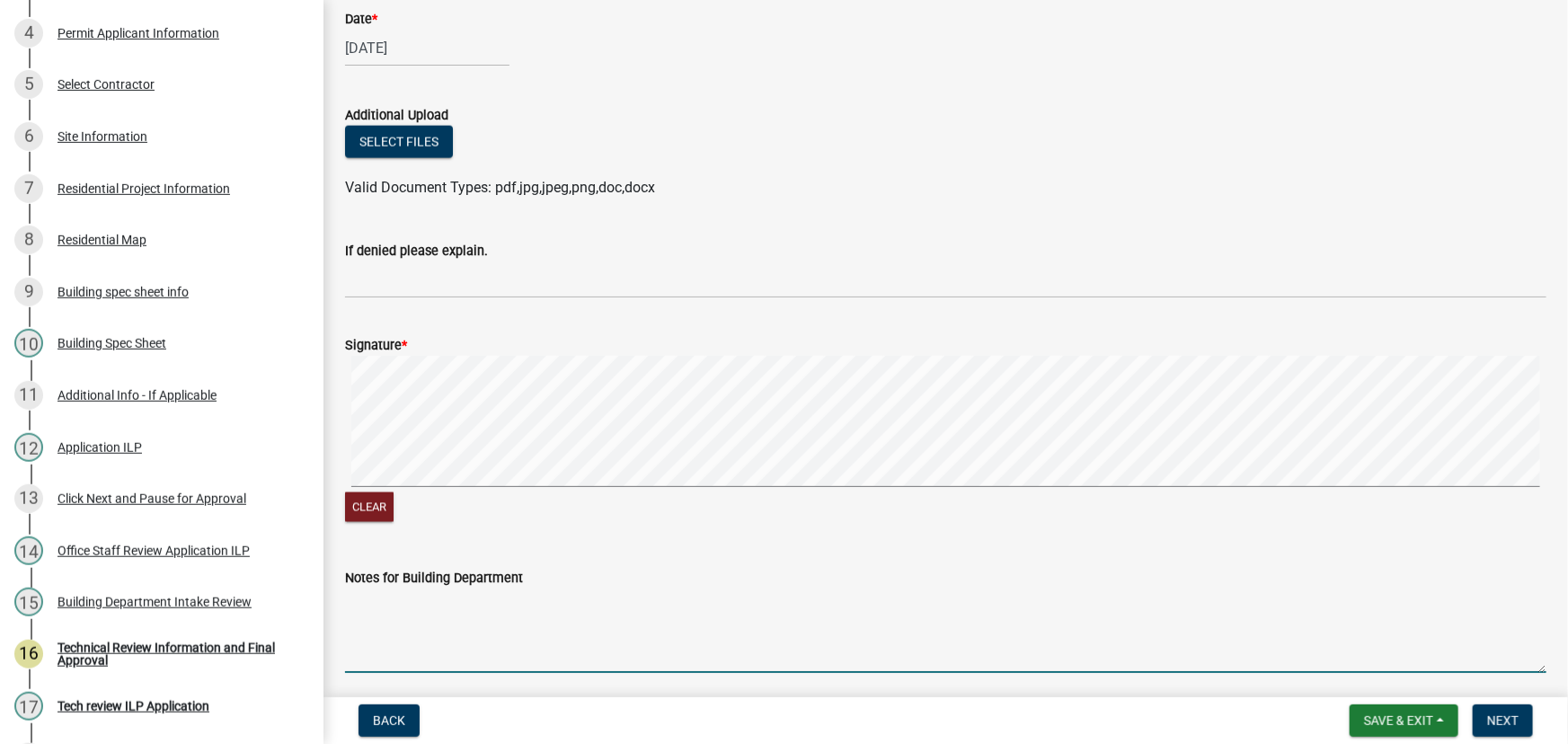
click at [512, 601] on textarea "Notes for Building Department" at bounding box center [945, 630] width 1201 height 85
type textarea "May need a driveway permit??? existing looks like it doesn't line up with garag…"
click at [1488, 716] on span "Next" at bounding box center [1503, 720] width 31 height 15
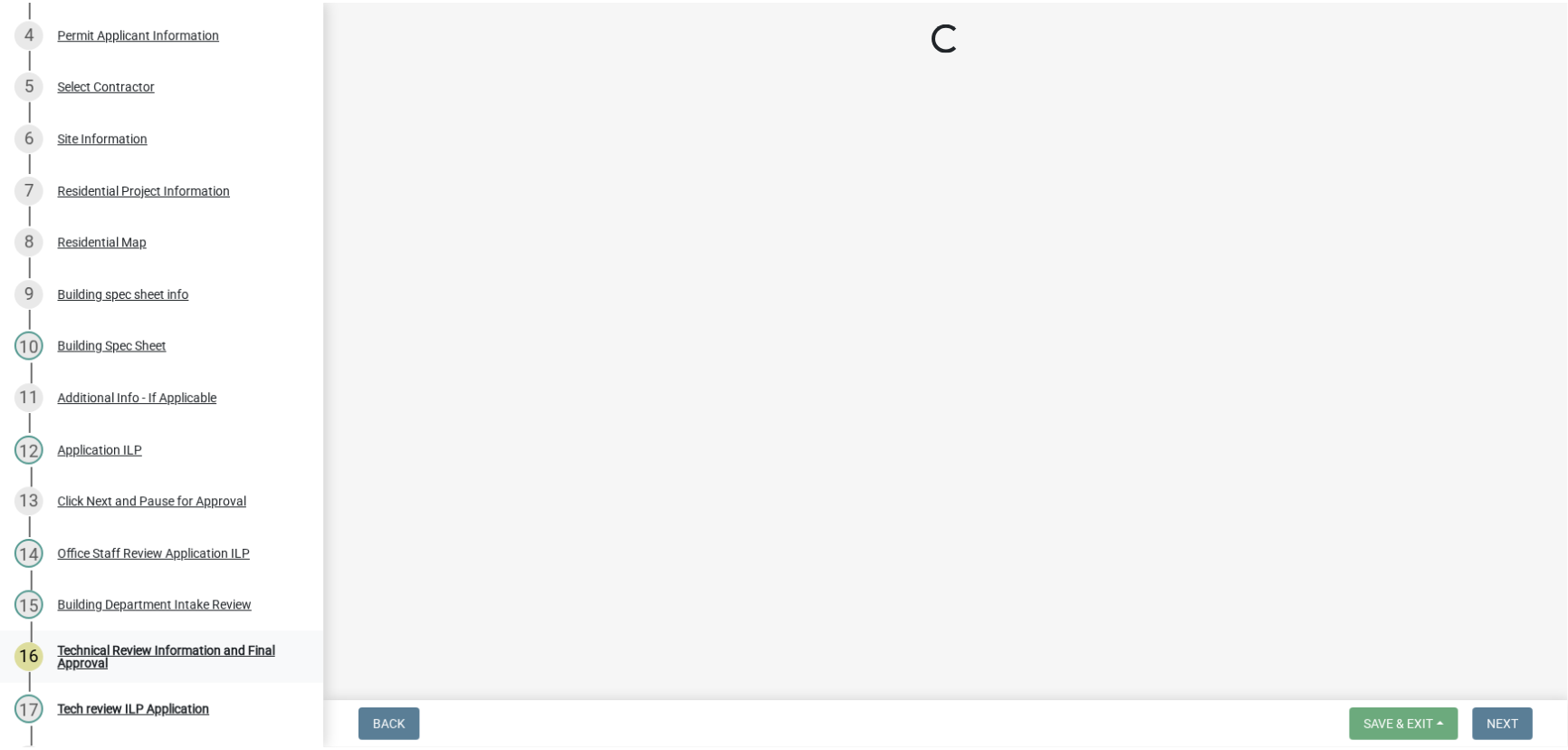
scroll to position [456, 0]
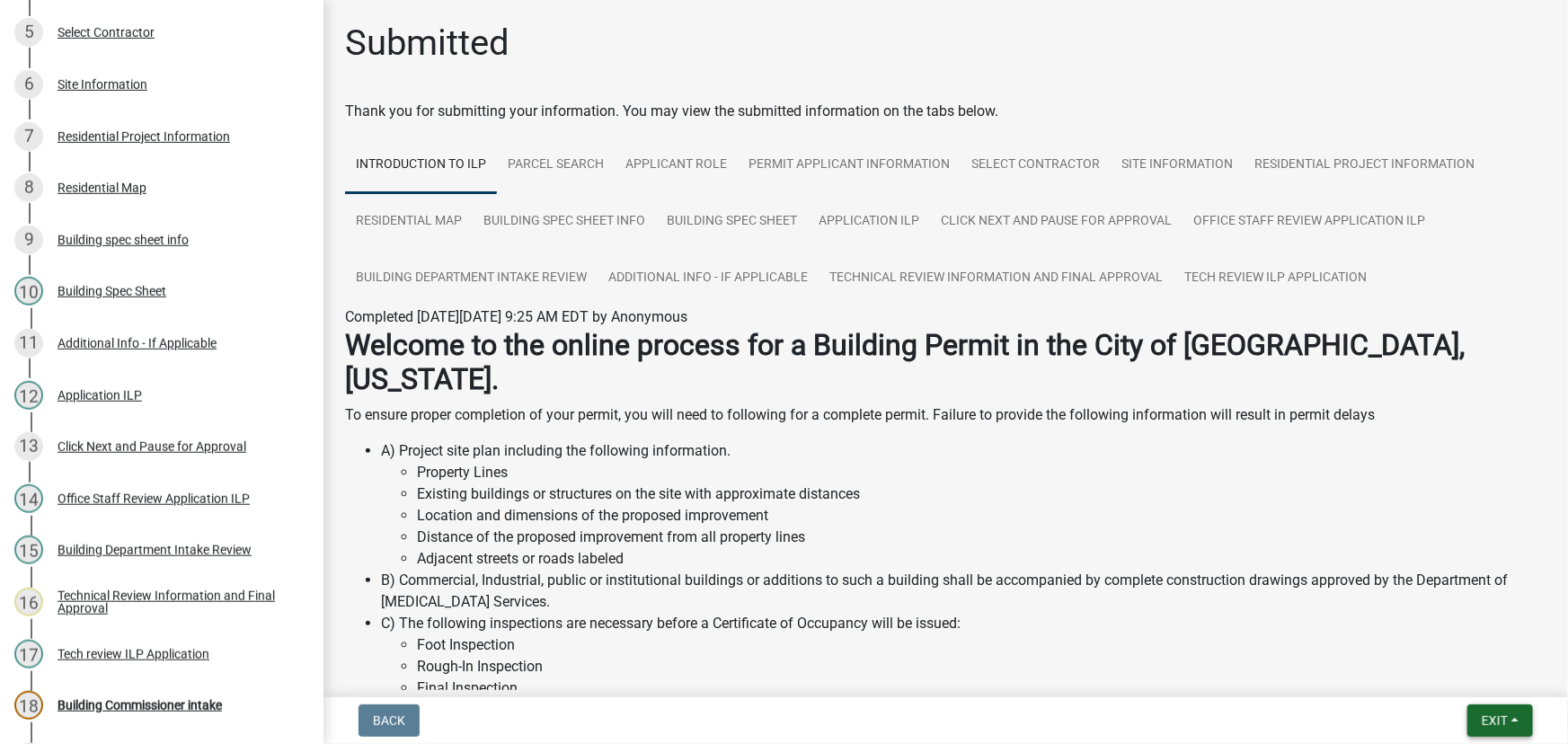
click at [1521, 727] on button "Exit" at bounding box center [1500, 720] width 65 height 32
click at [1452, 672] on button "Save & Exit" at bounding box center [1461, 674] width 143 height 43
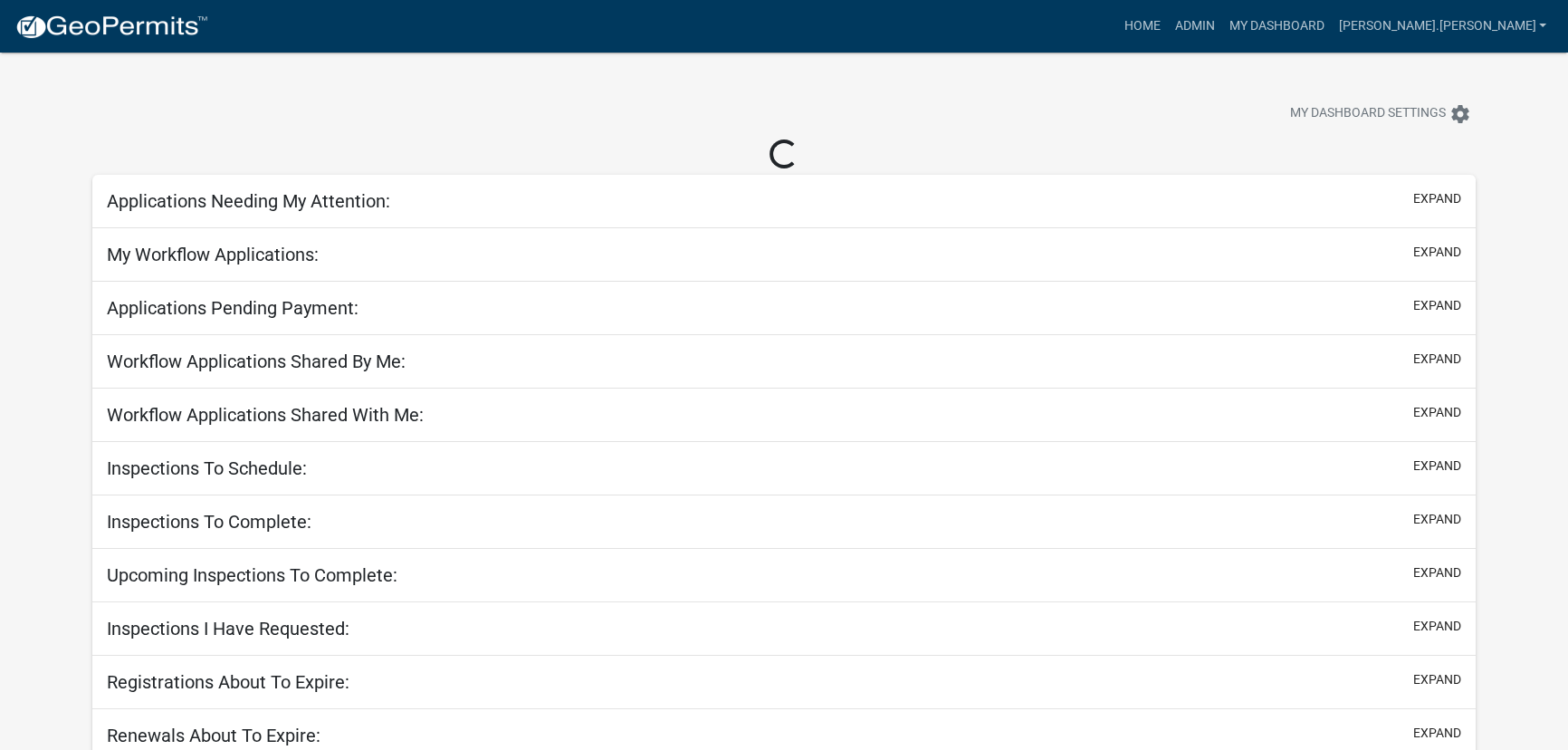
select select "3: 100"
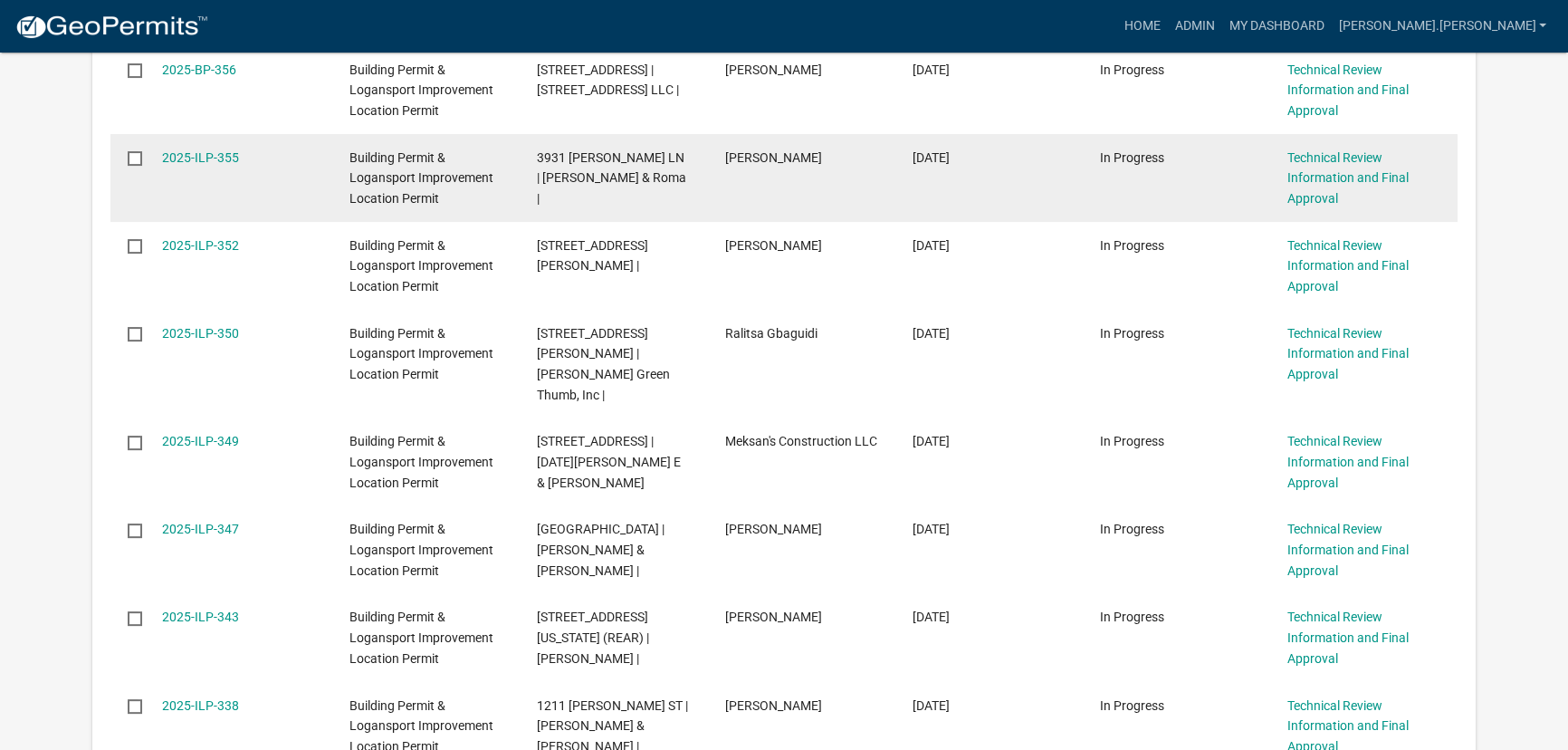
scroll to position [576, 0]
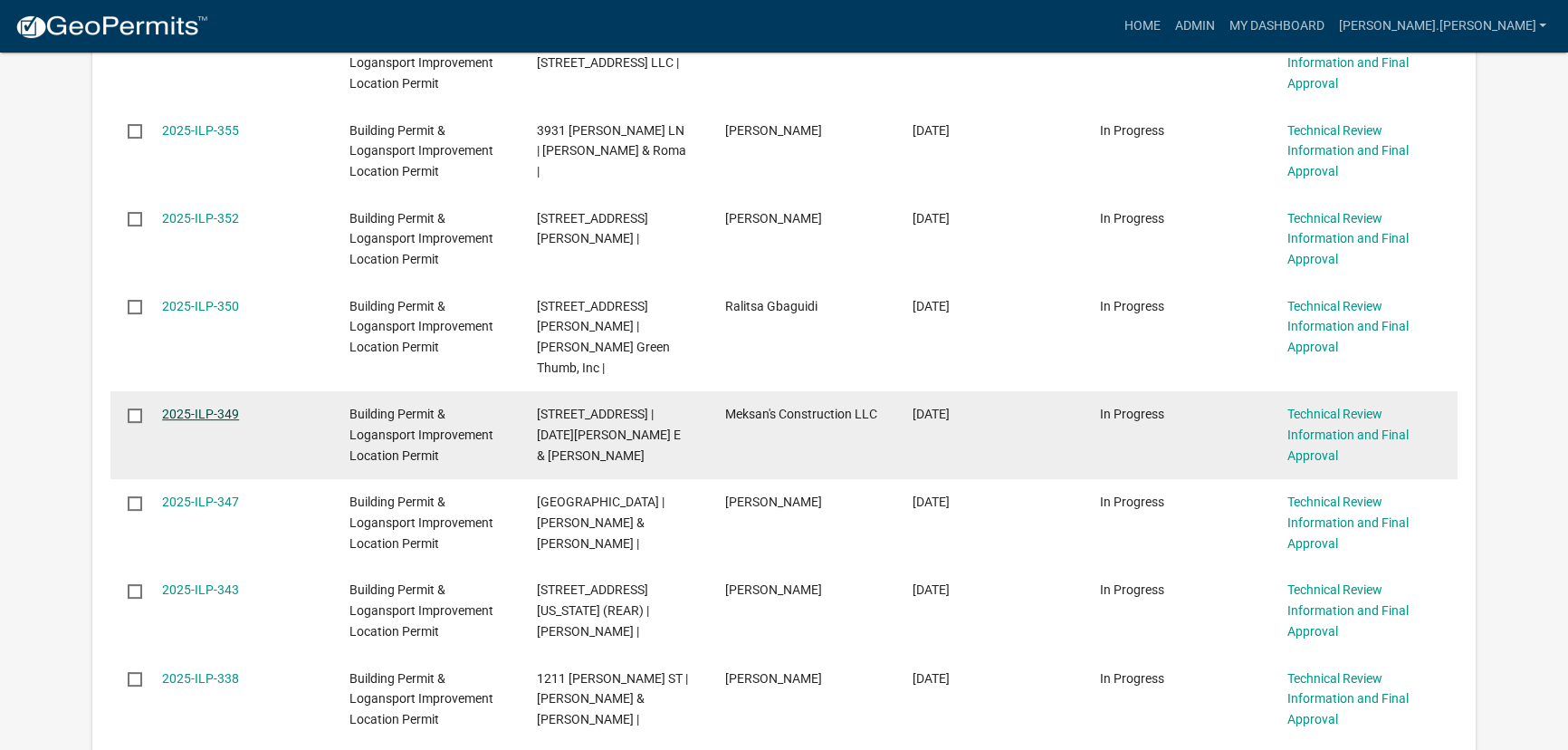
click at [219, 406] on link "2025-ILP-349" at bounding box center [201, 413] width 77 height 15
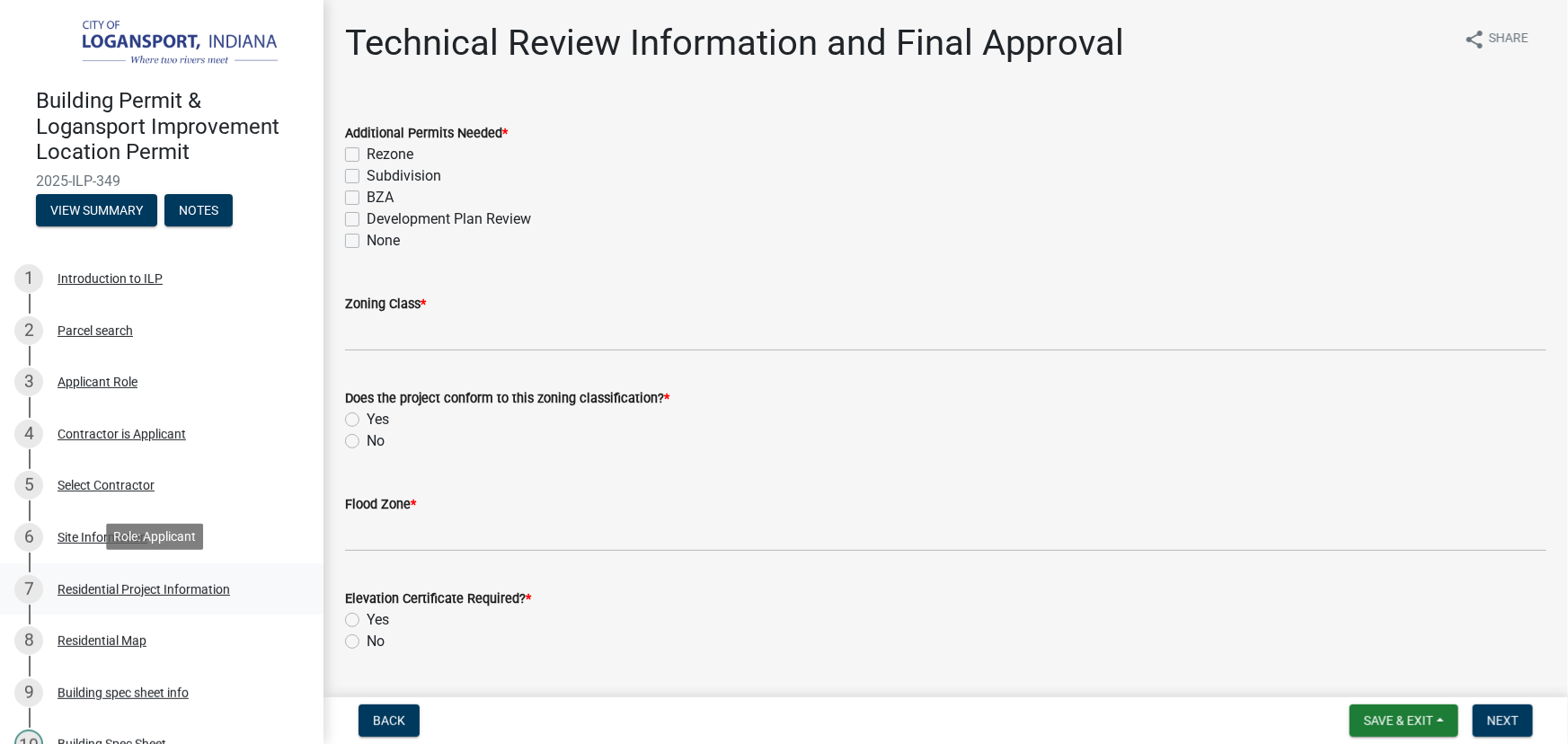
click at [132, 583] on div "Residential Project Information" at bounding box center [143, 589] width 173 height 13
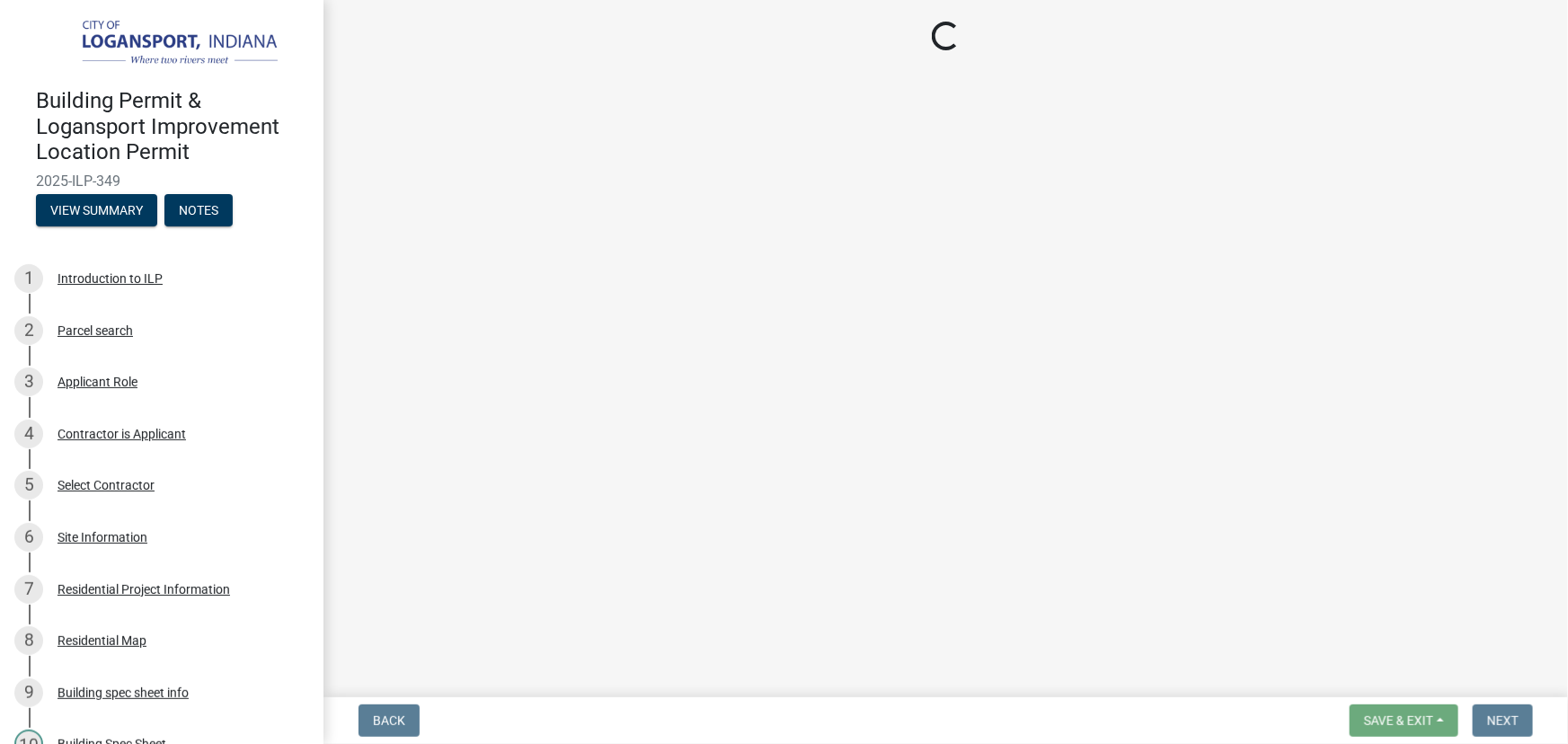
select select "59abff2c-ba26-45a8-b0a1-b870ff6f39ec"
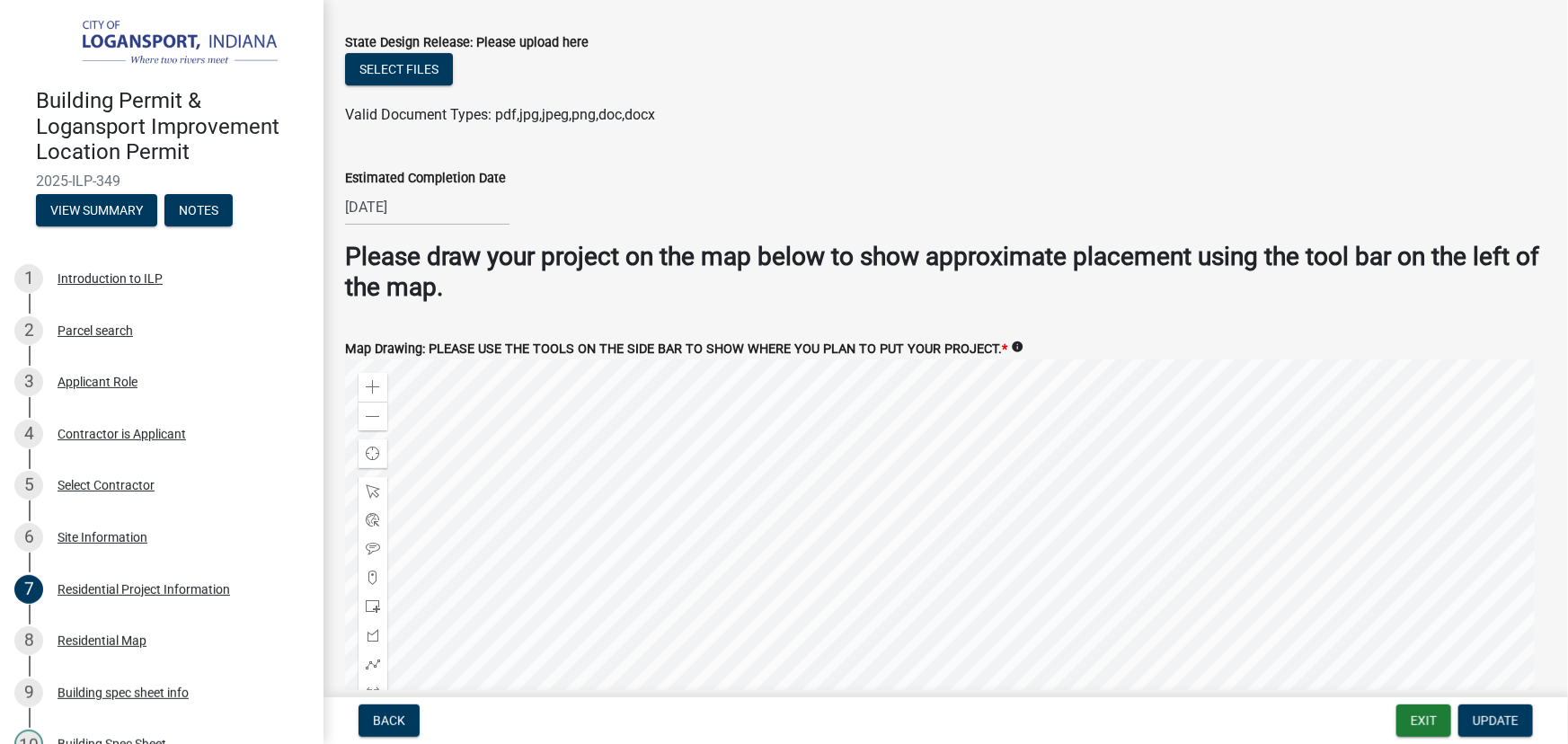
scroll to position [3468, 0]
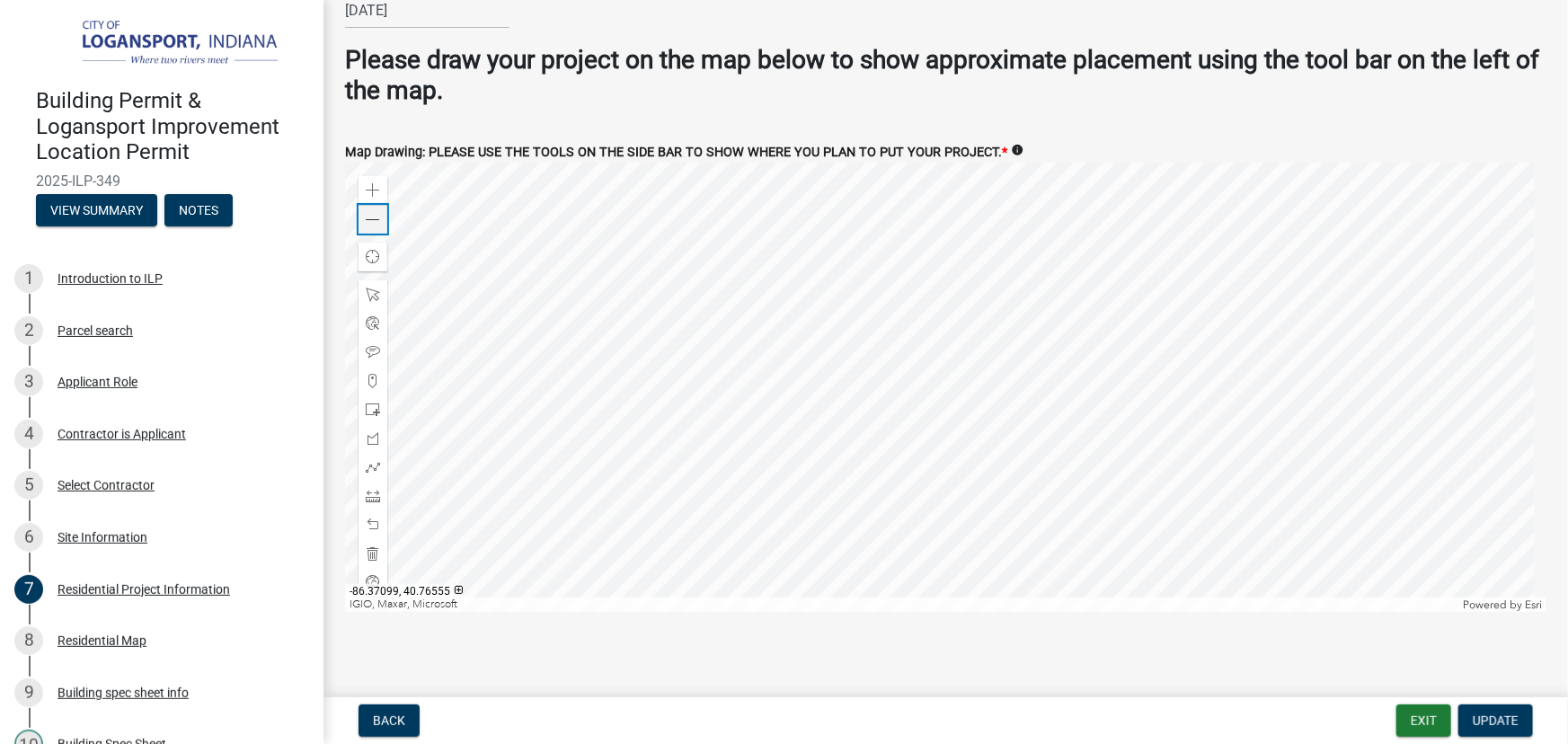
click at [371, 213] on span at bounding box center [373, 219] width 15 height 15
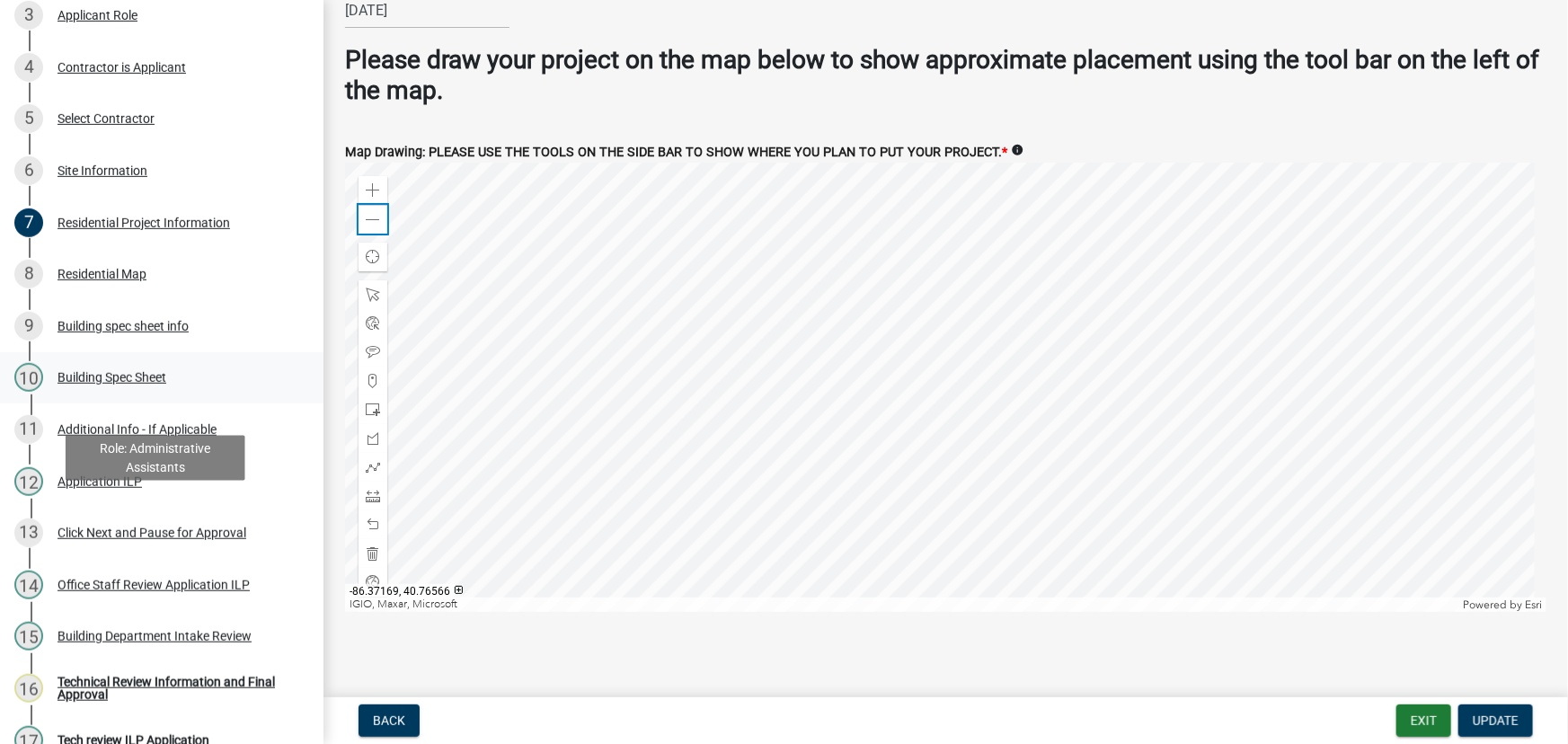
scroll to position [163, 0]
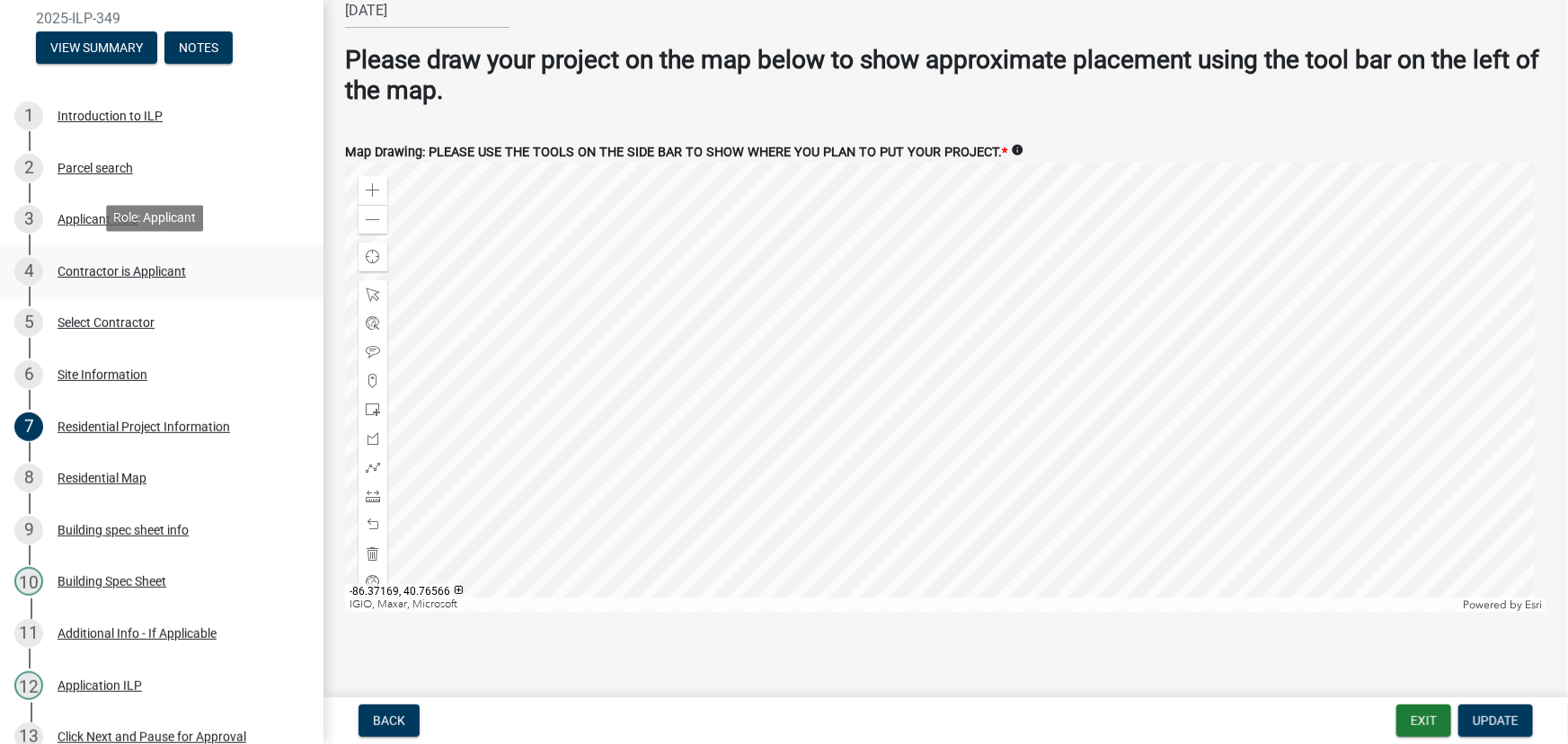
click at [117, 265] on div "Contractor is Applicant" at bounding box center [122, 271] width 129 height 13
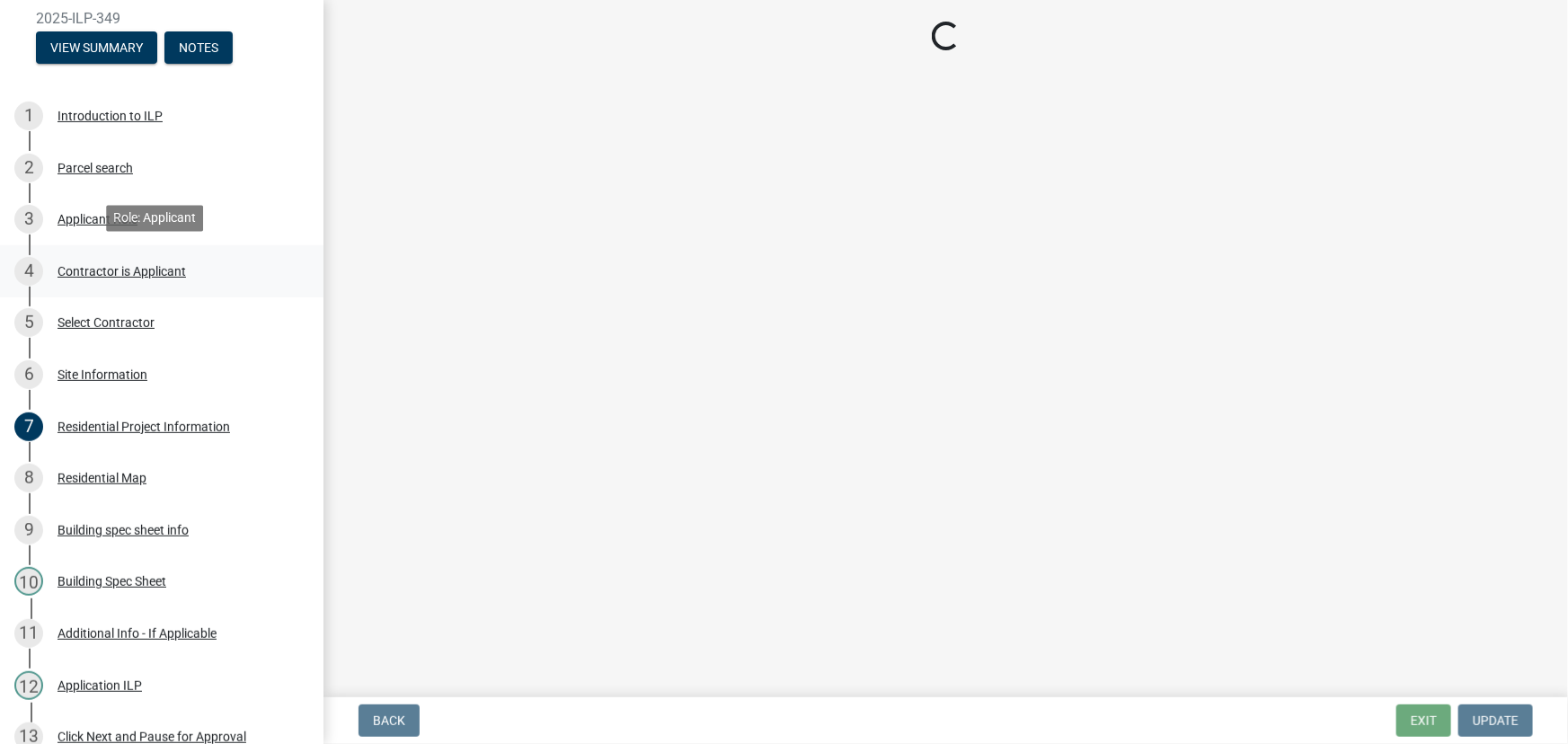
scroll to position [0, 0]
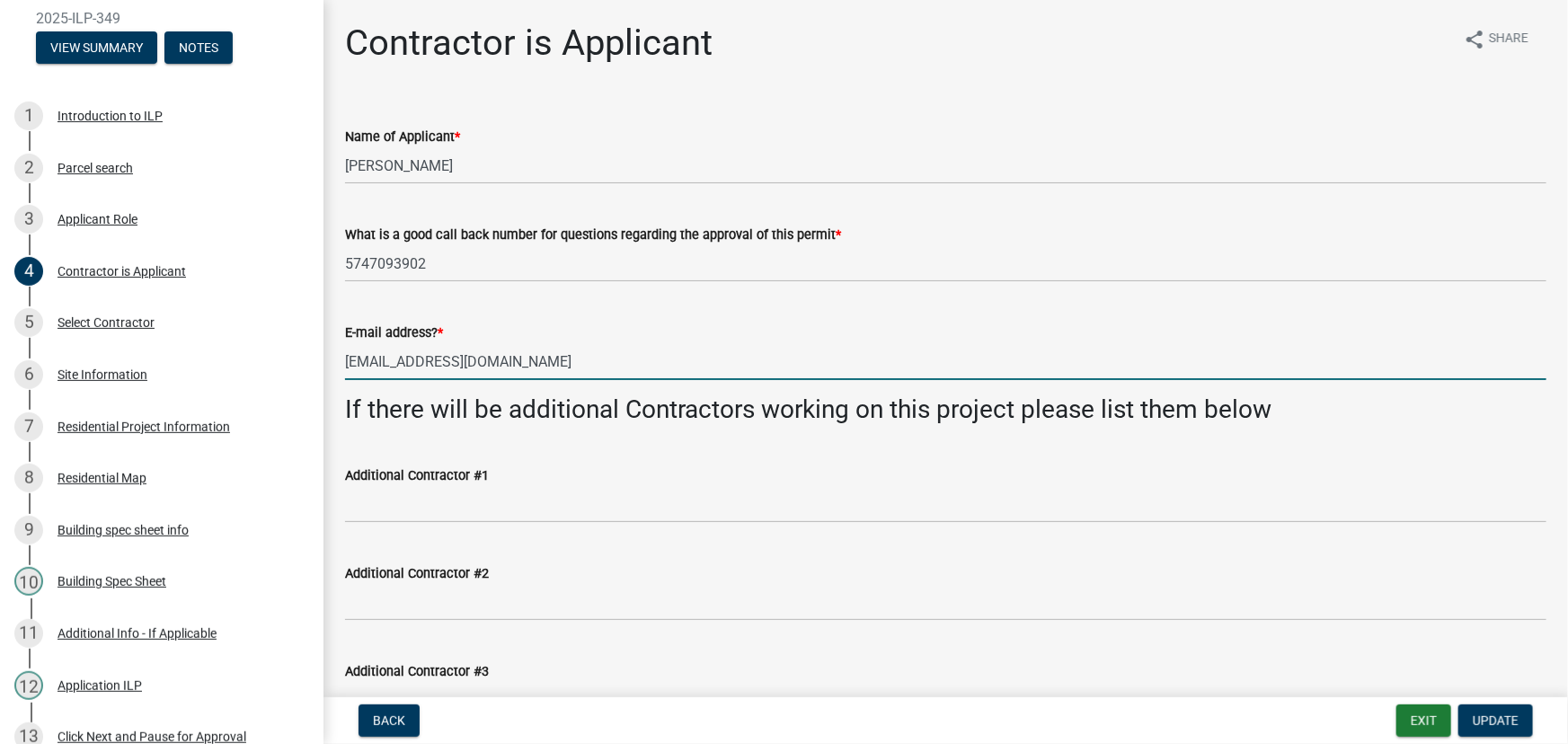
drag, startPoint x: 575, startPoint y: 361, endPoint x: 342, endPoint y: 370, distance: 233.2
click at [342, 370] on div "E-mail address? * [EMAIL_ADDRESS][DOMAIN_NAME]" at bounding box center [945, 338] width 1228 height 84
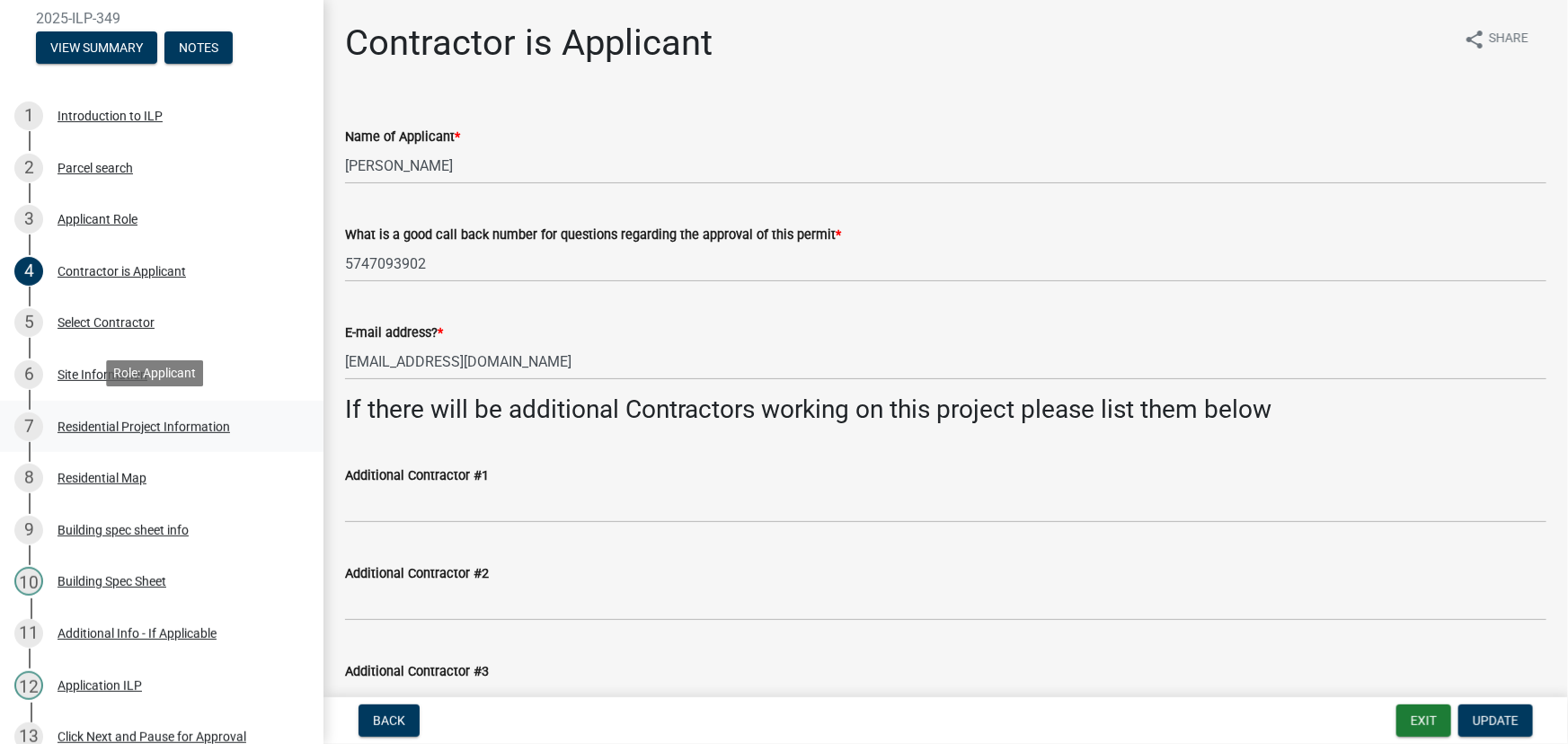
click at [119, 420] on div "Residential Project Information" at bounding box center [143, 426] width 173 height 13
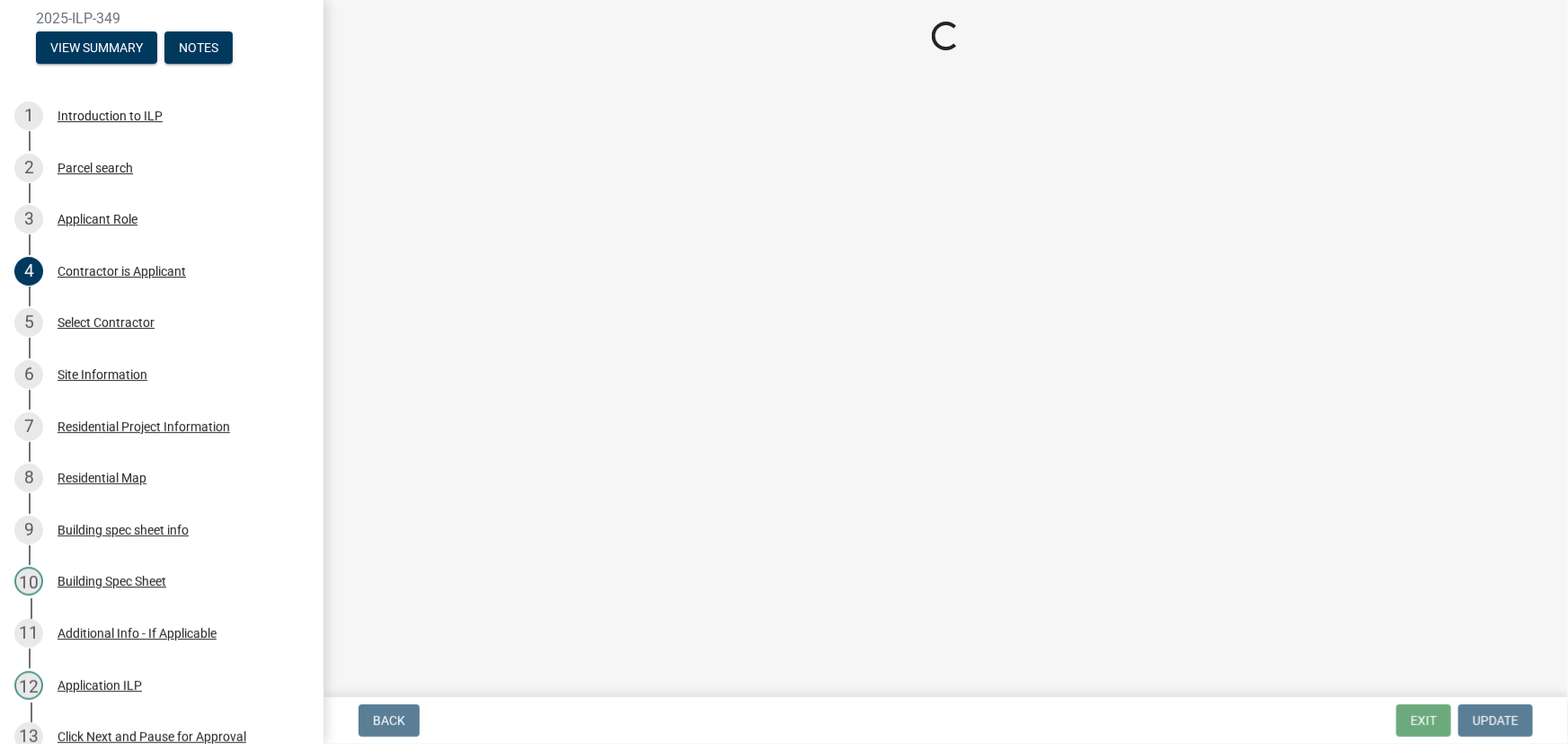
select select "59abff2c-ba26-45a8-b0a1-b870ff6f39ec"
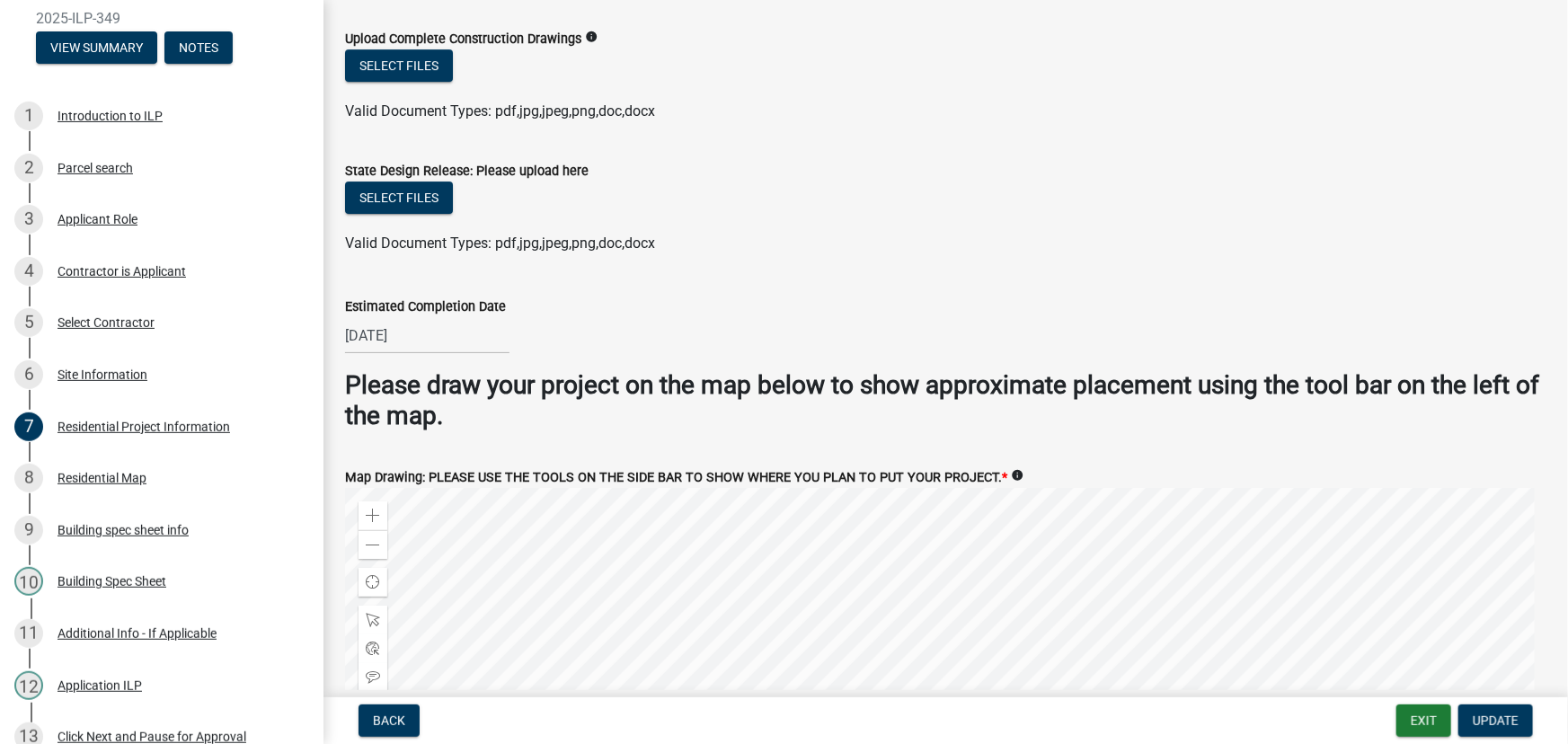
scroll to position [3184, 0]
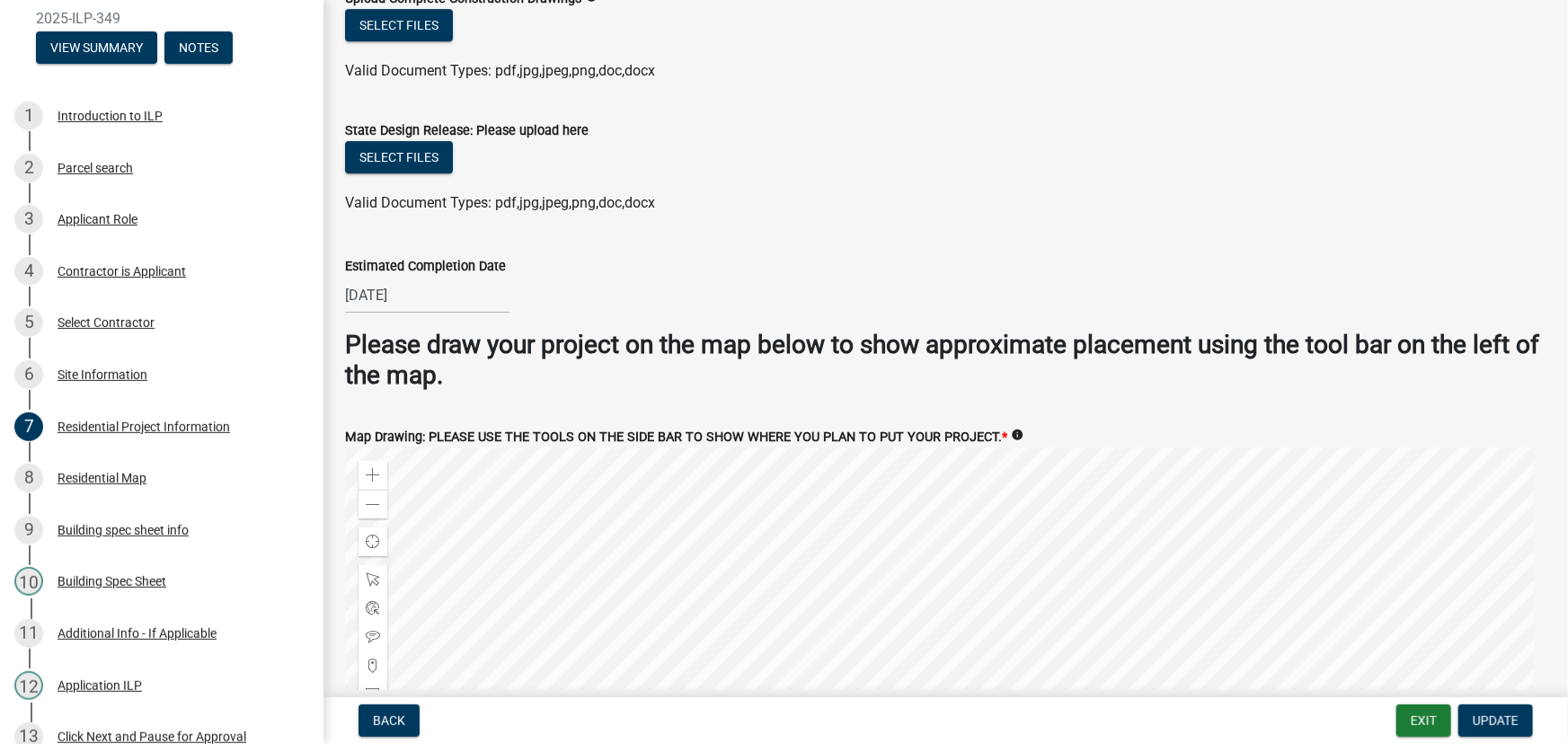
click at [1231, 457] on div at bounding box center [945, 672] width 1201 height 449
click at [382, 494] on div "Zoom out" at bounding box center [372, 503] width 28 height 28
click at [661, 448] on div at bounding box center [945, 672] width 1201 height 449
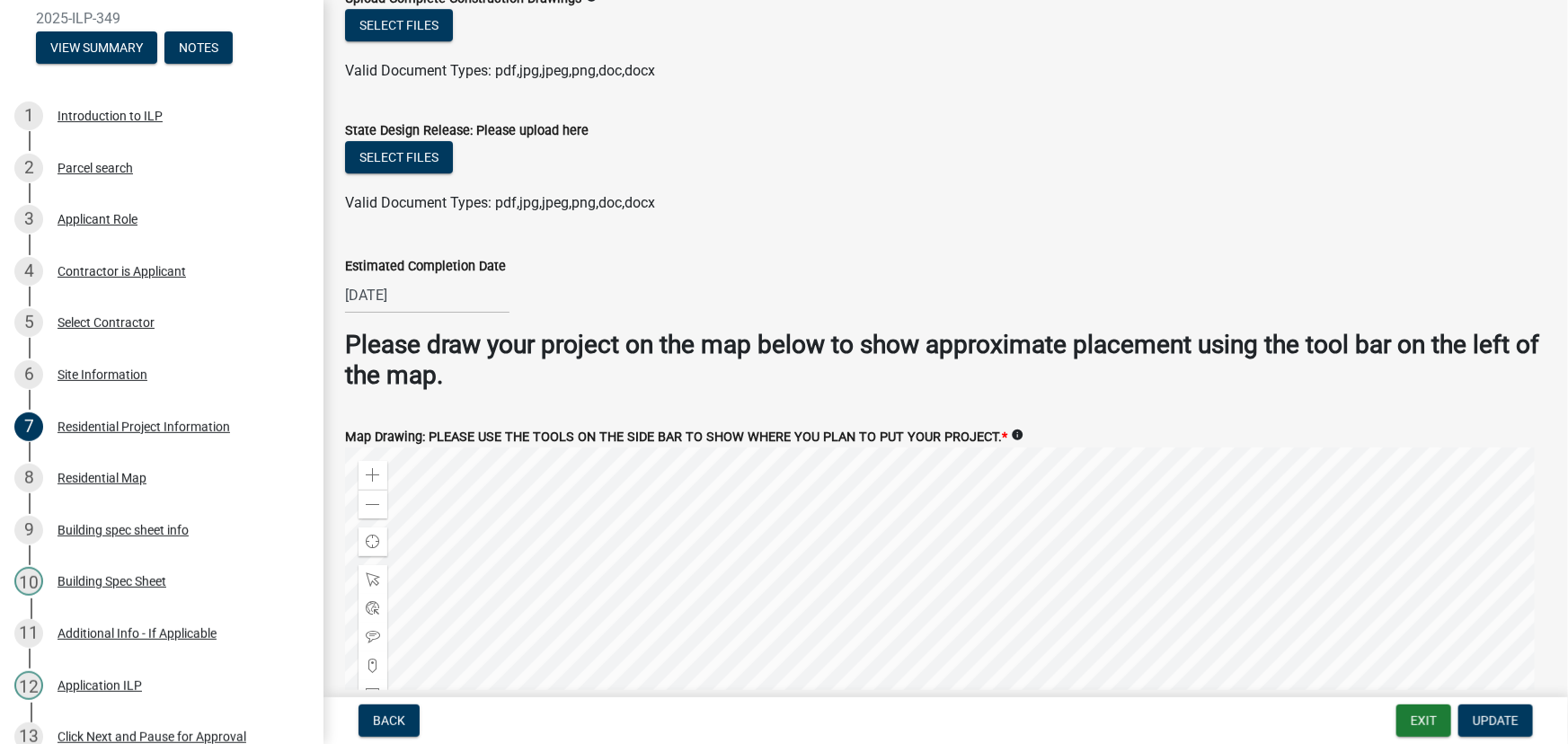
click at [907, 125] on div "State Design Release: Please upload here" at bounding box center [945, 130] width 1201 height 21
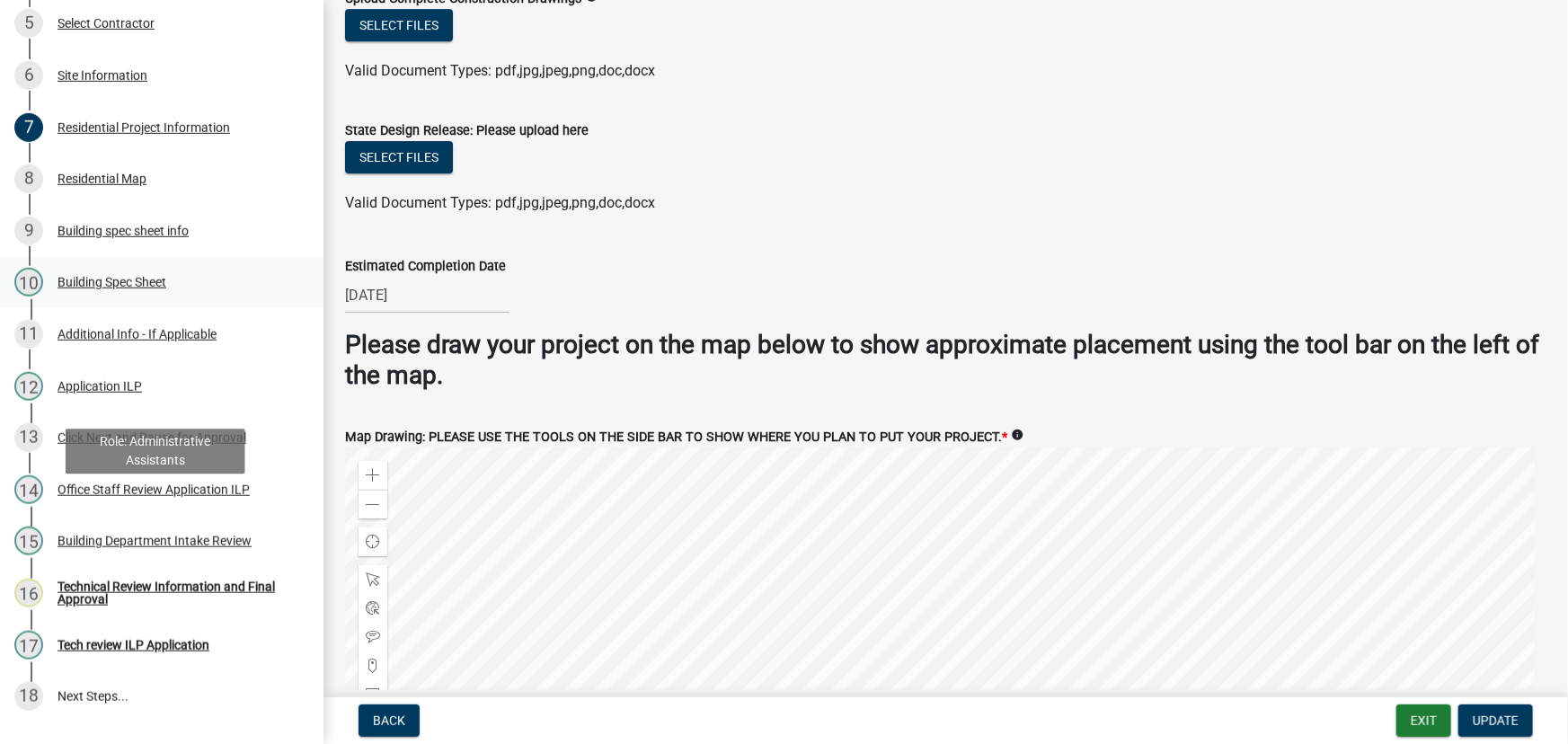
scroll to position [489, 0]
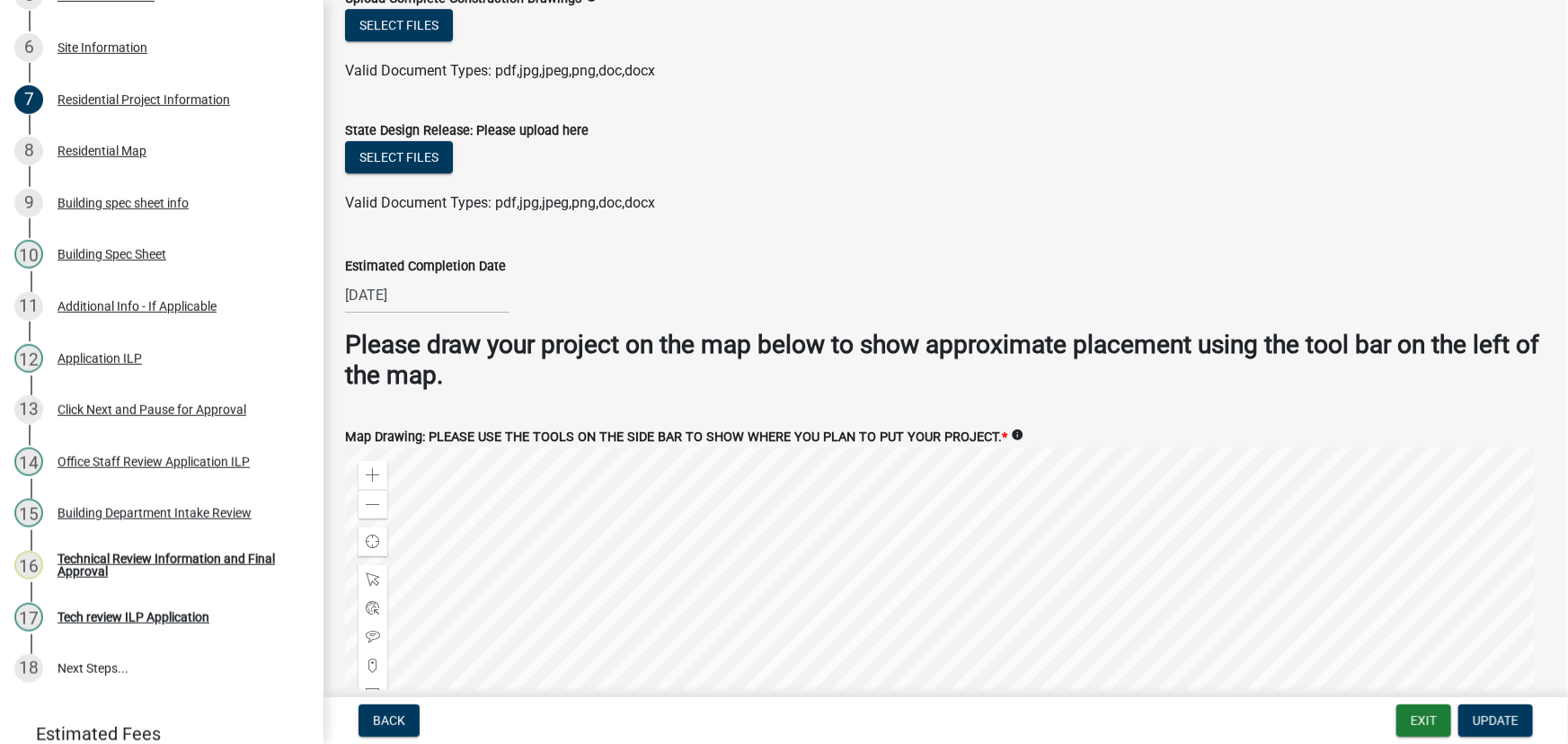
click at [704, 622] on div at bounding box center [945, 672] width 1201 height 449
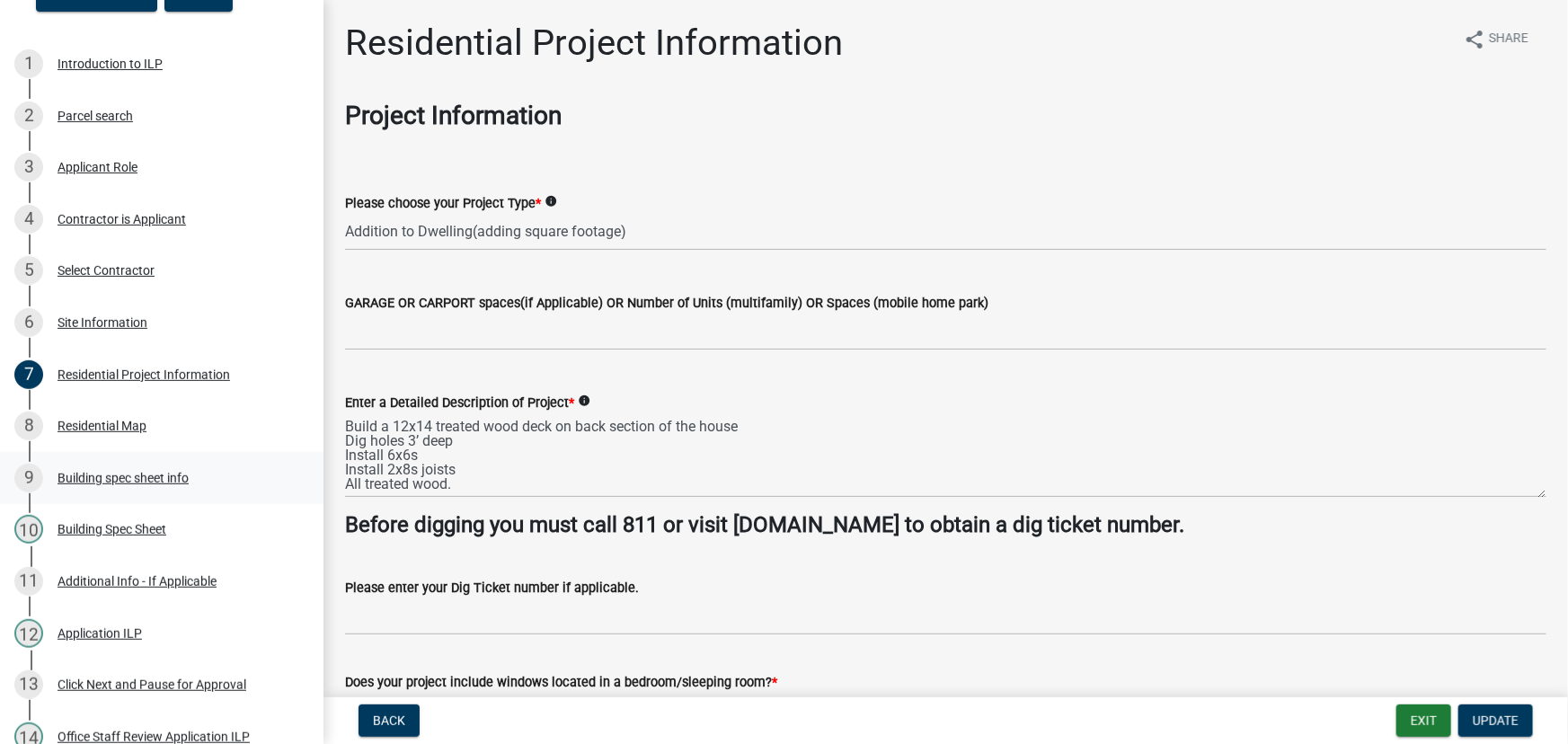
scroll to position [0, 0]
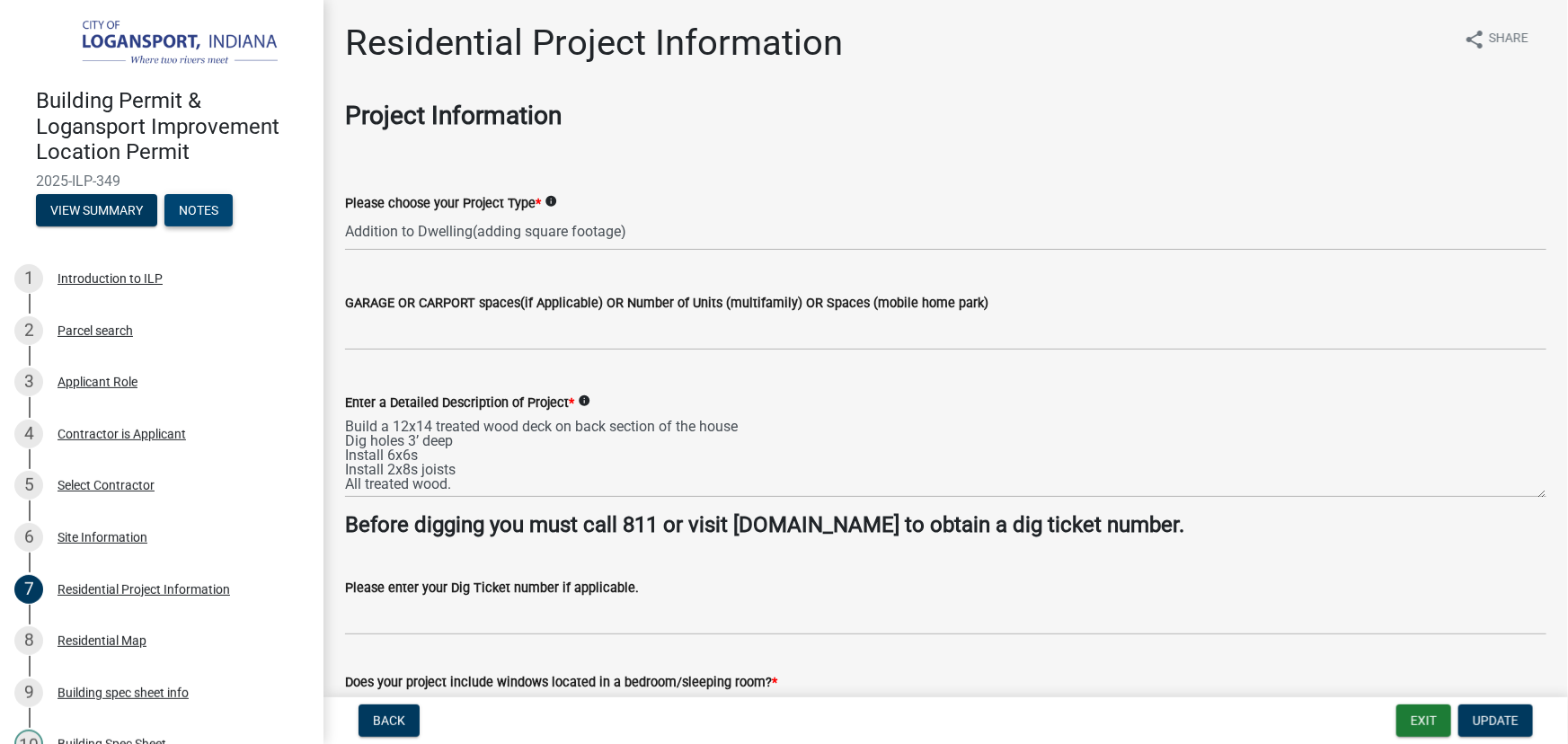
click at [197, 210] on button "Notes" at bounding box center [199, 210] width 68 height 32
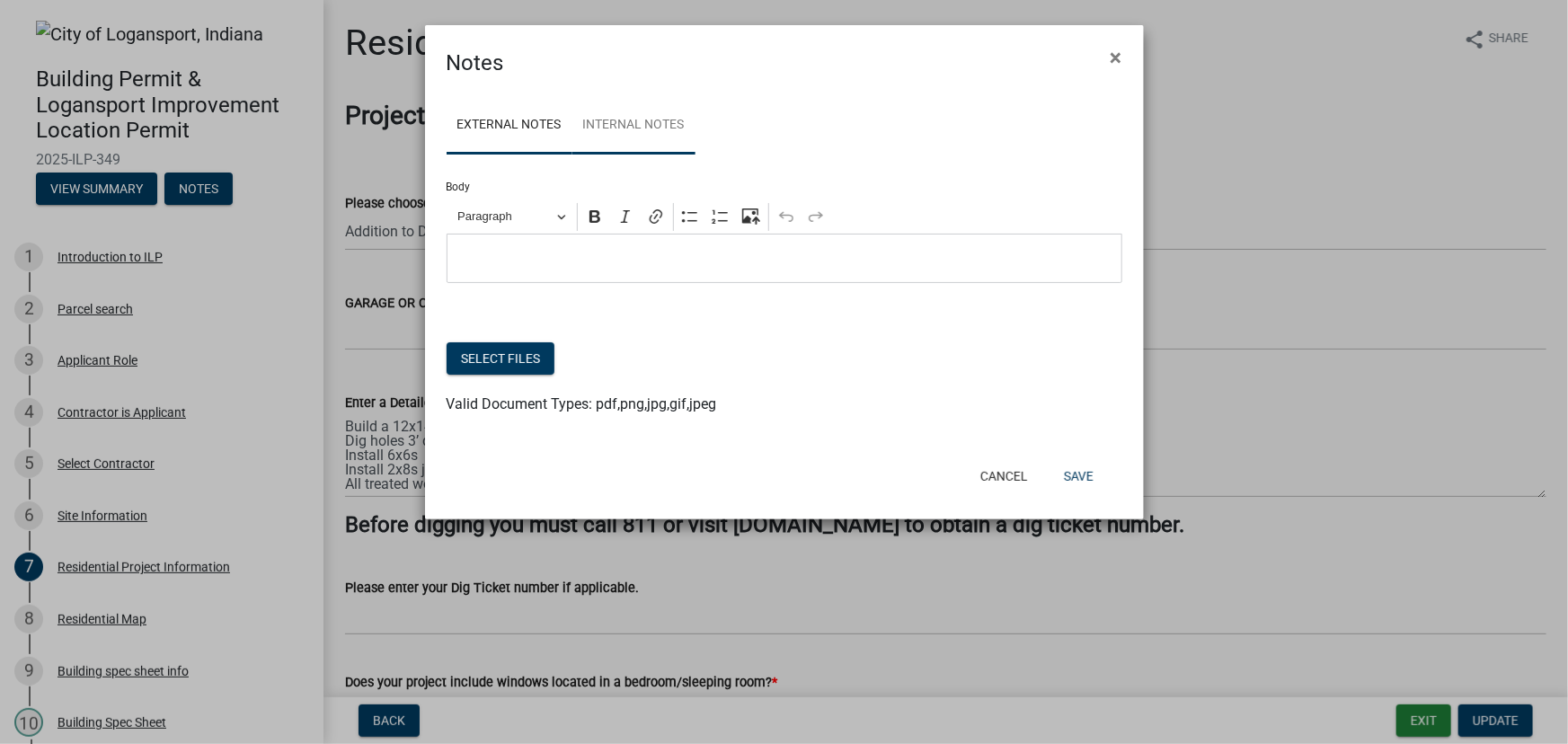
click at [643, 120] on link "Internal Notes" at bounding box center [634, 125] width 123 height 58
click at [601, 261] on p "Editor editing area: main. Press Alt+0 for help." at bounding box center [784, 258] width 657 height 21
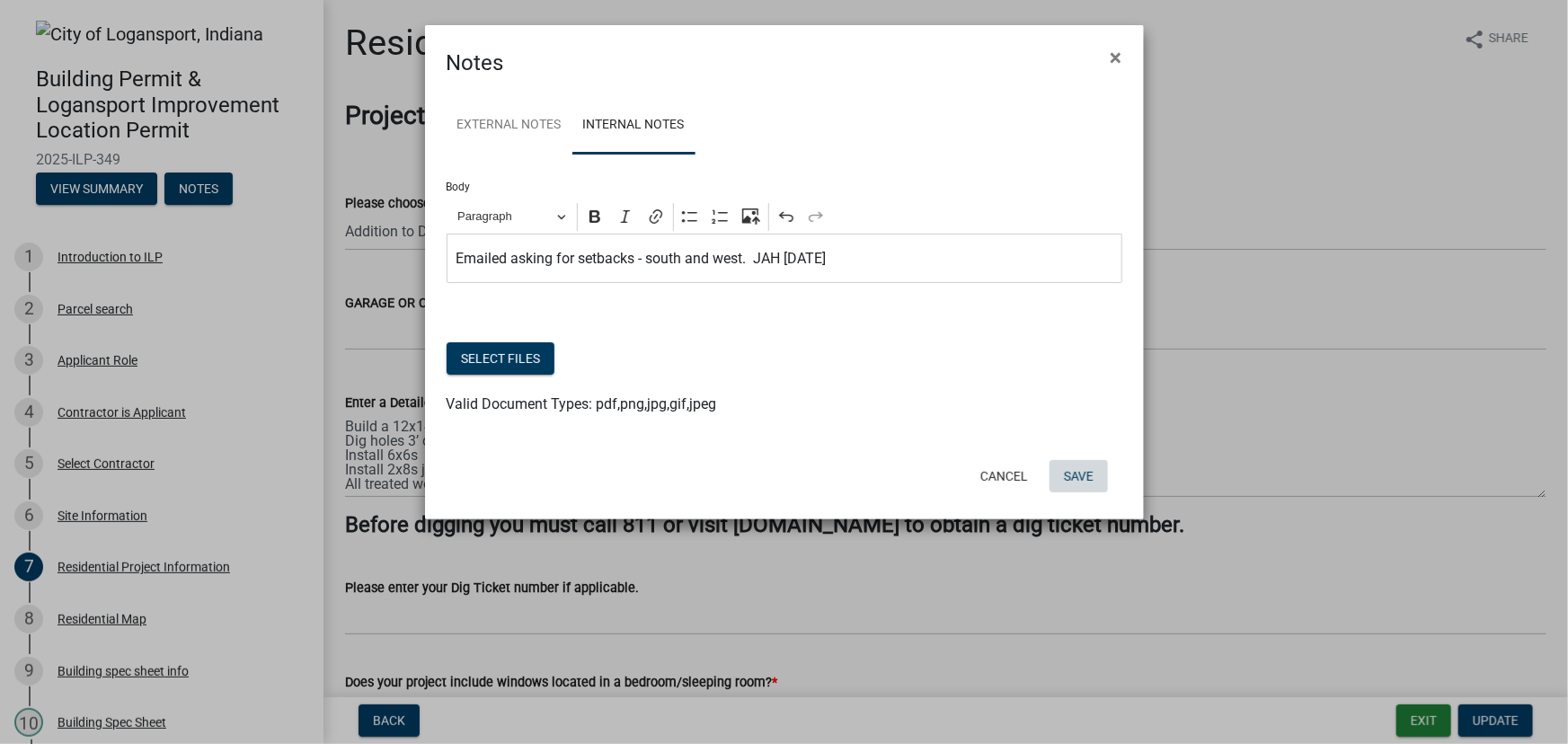
click at [1078, 474] on button "Save" at bounding box center [1079, 476] width 59 height 32
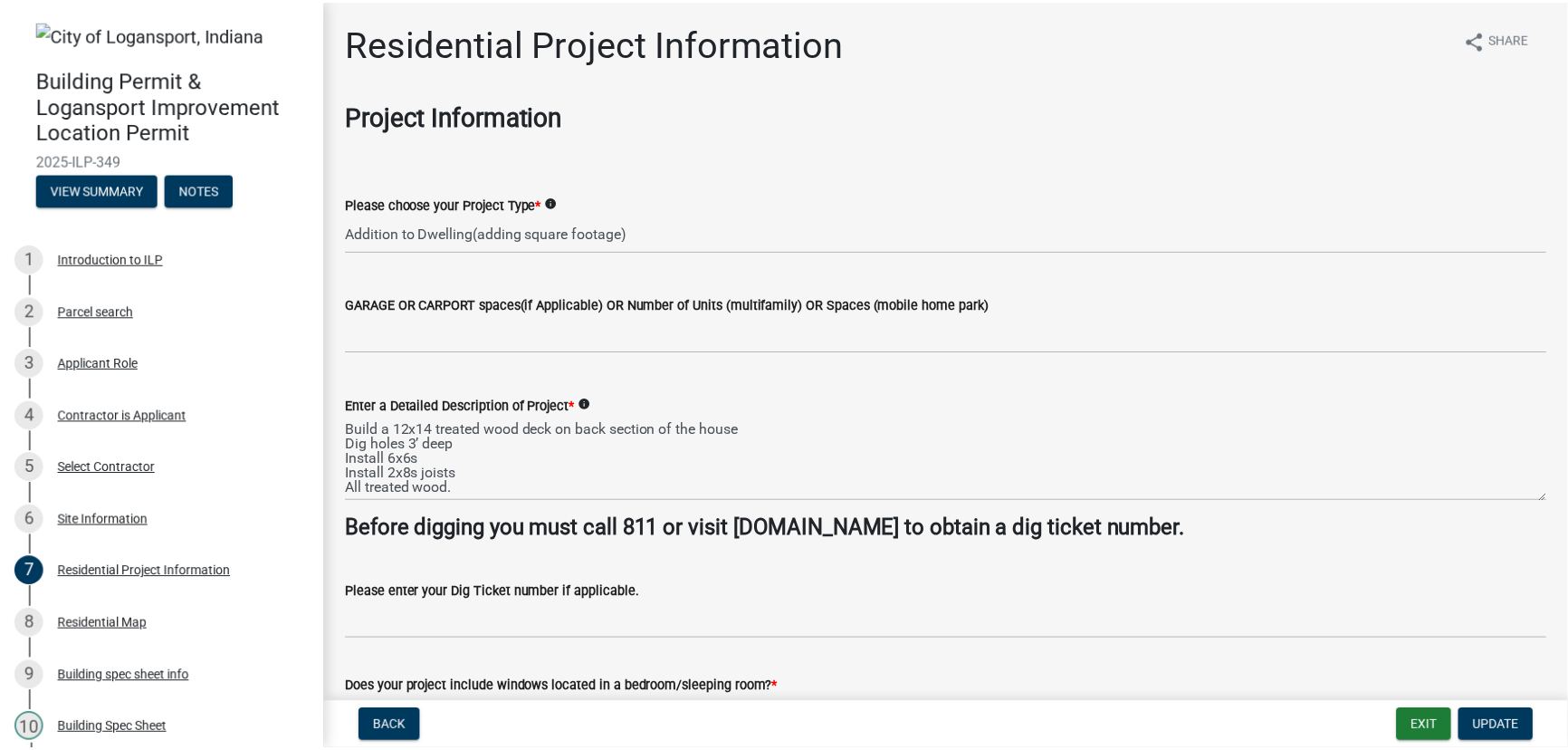
scroll to position [14, 0]
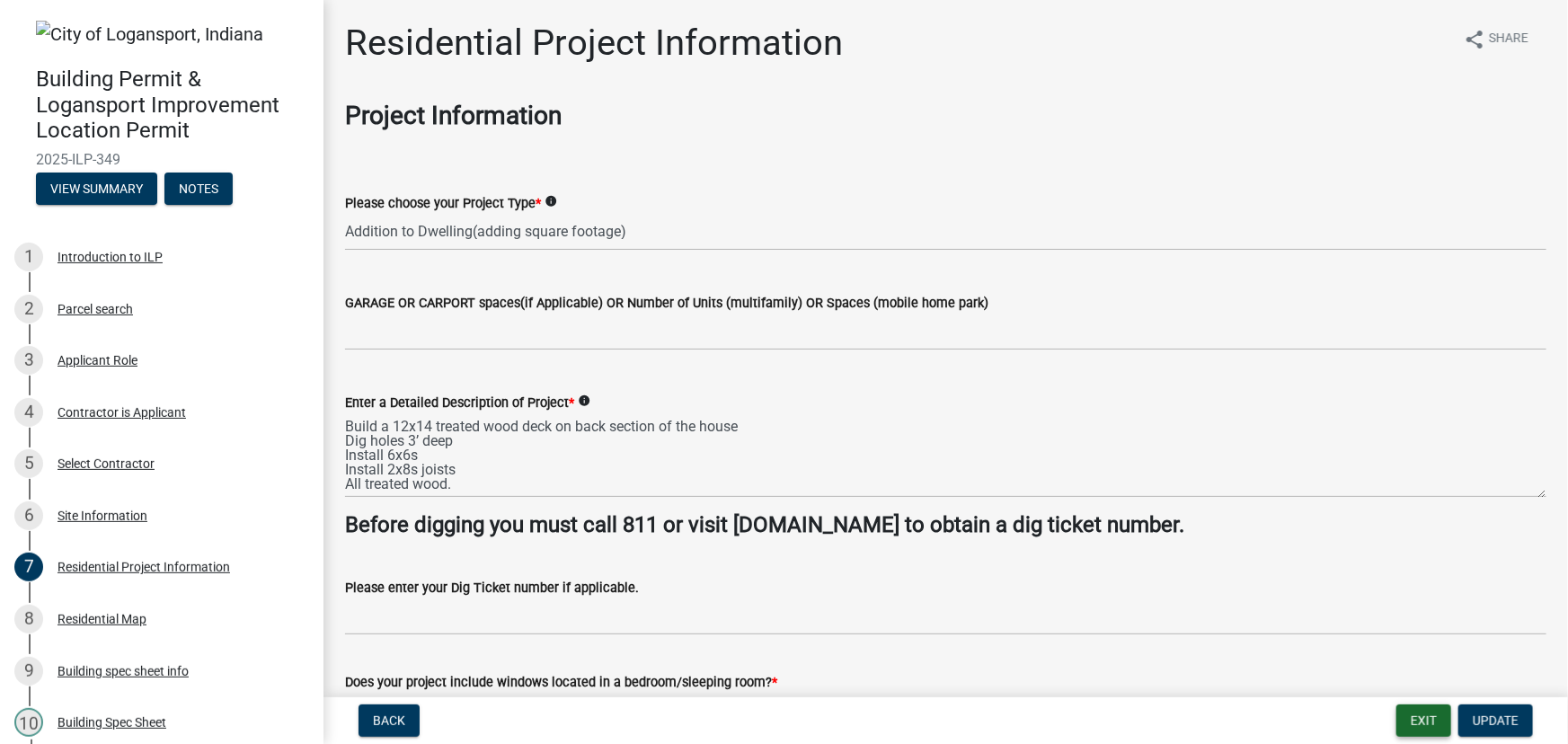
click at [1419, 714] on button "Exit" at bounding box center [1424, 720] width 55 height 32
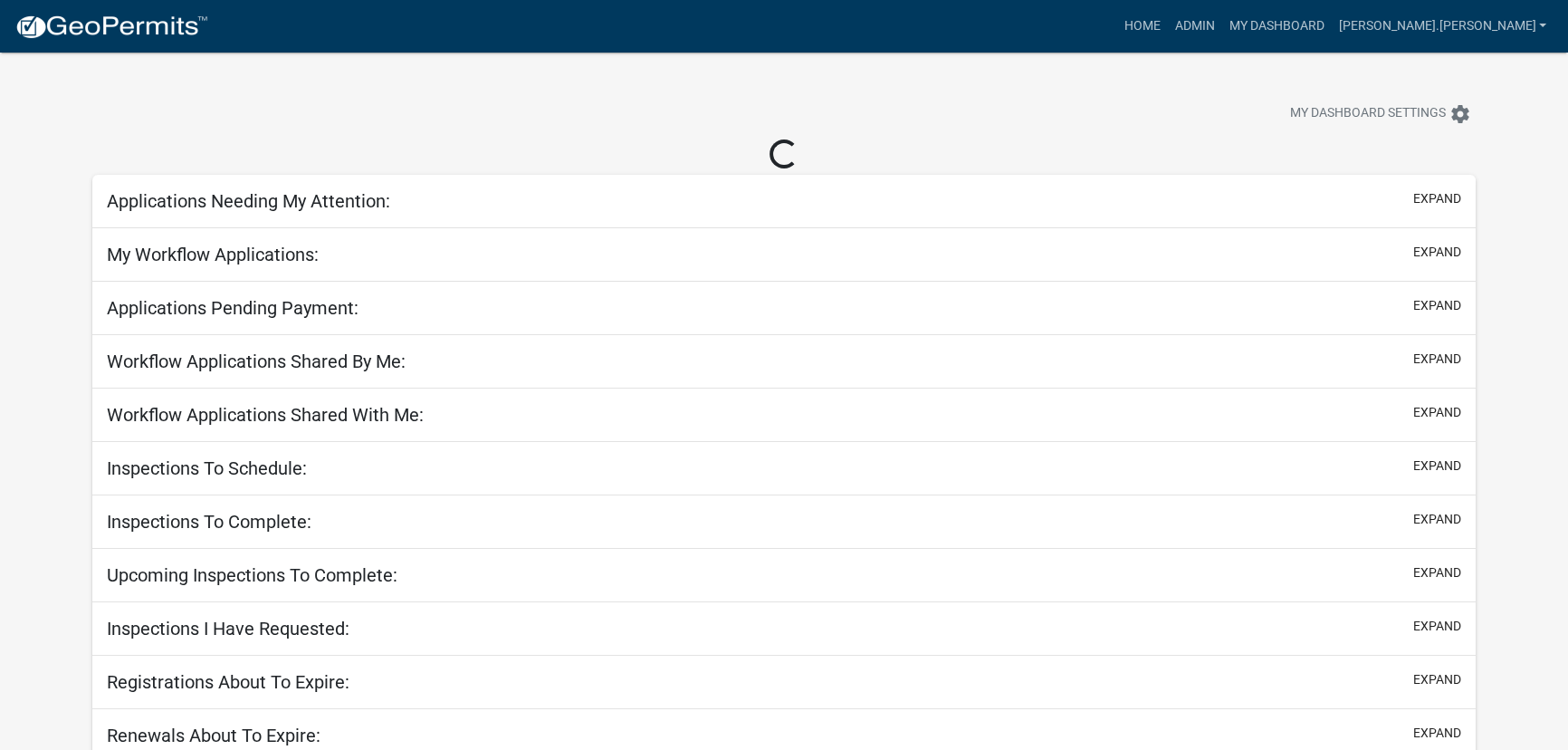
select select "3: 100"
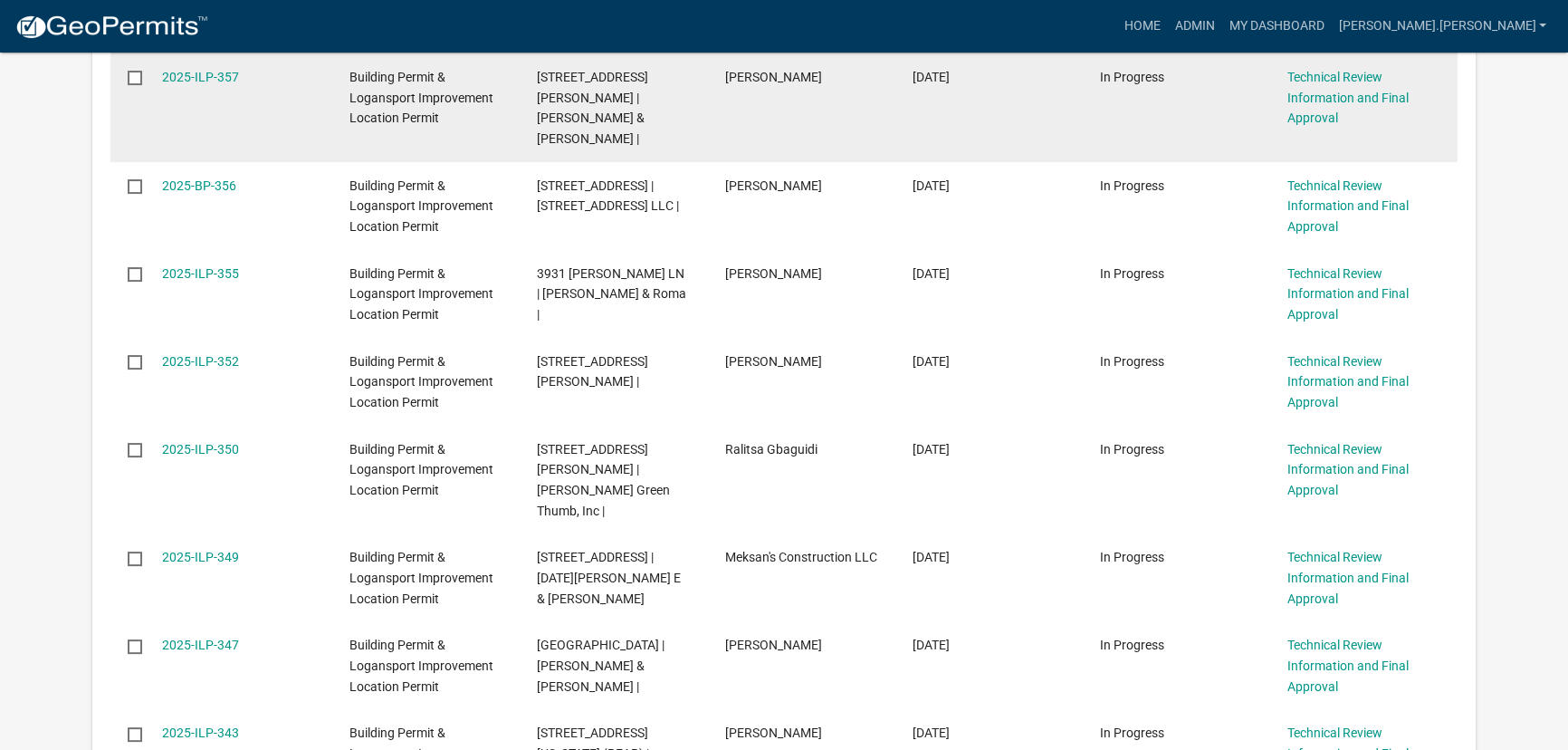
scroll to position [493, 0]
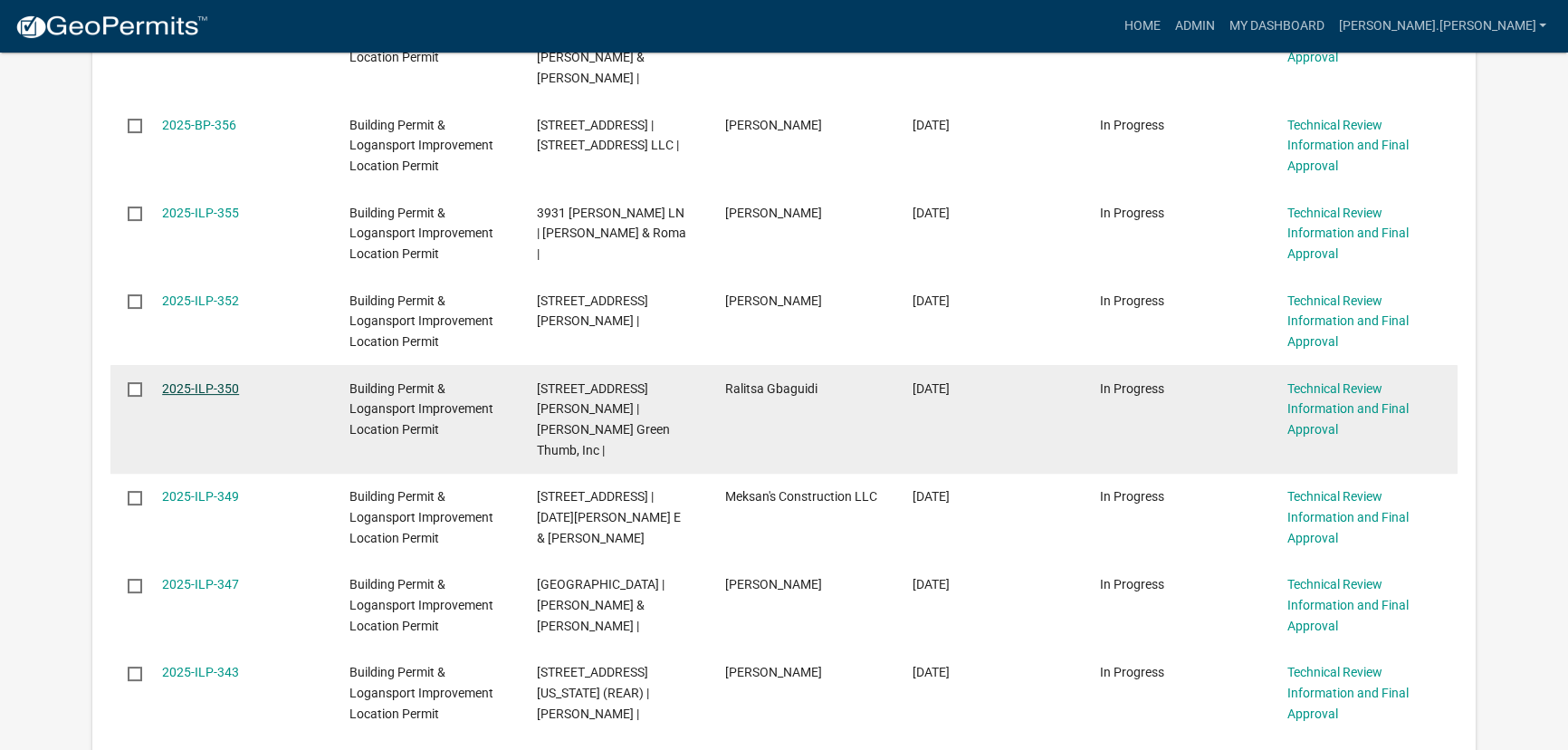
click at [203, 381] on link "2025-ILP-350" at bounding box center [201, 388] width 77 height 15
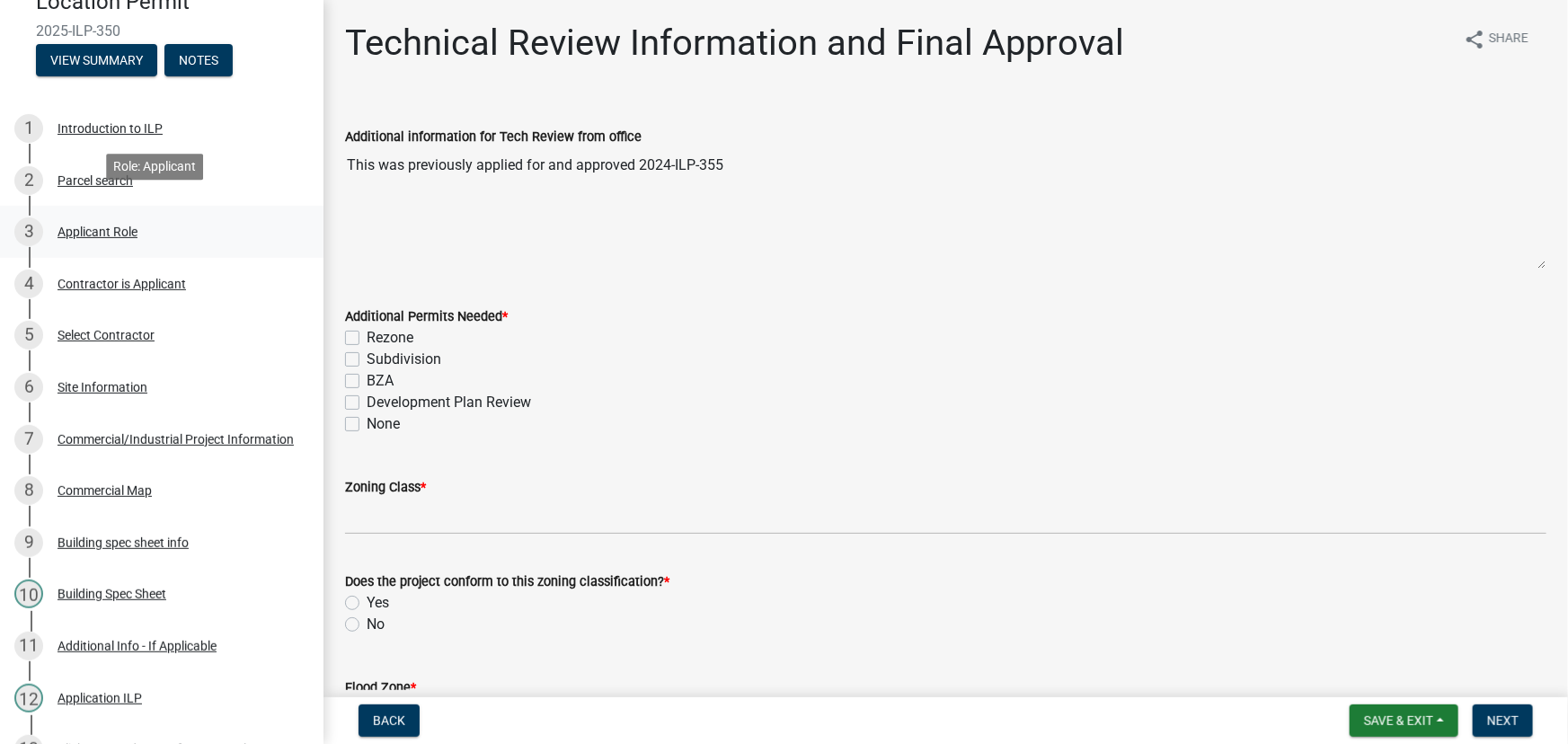
scroll to position [163, 0]
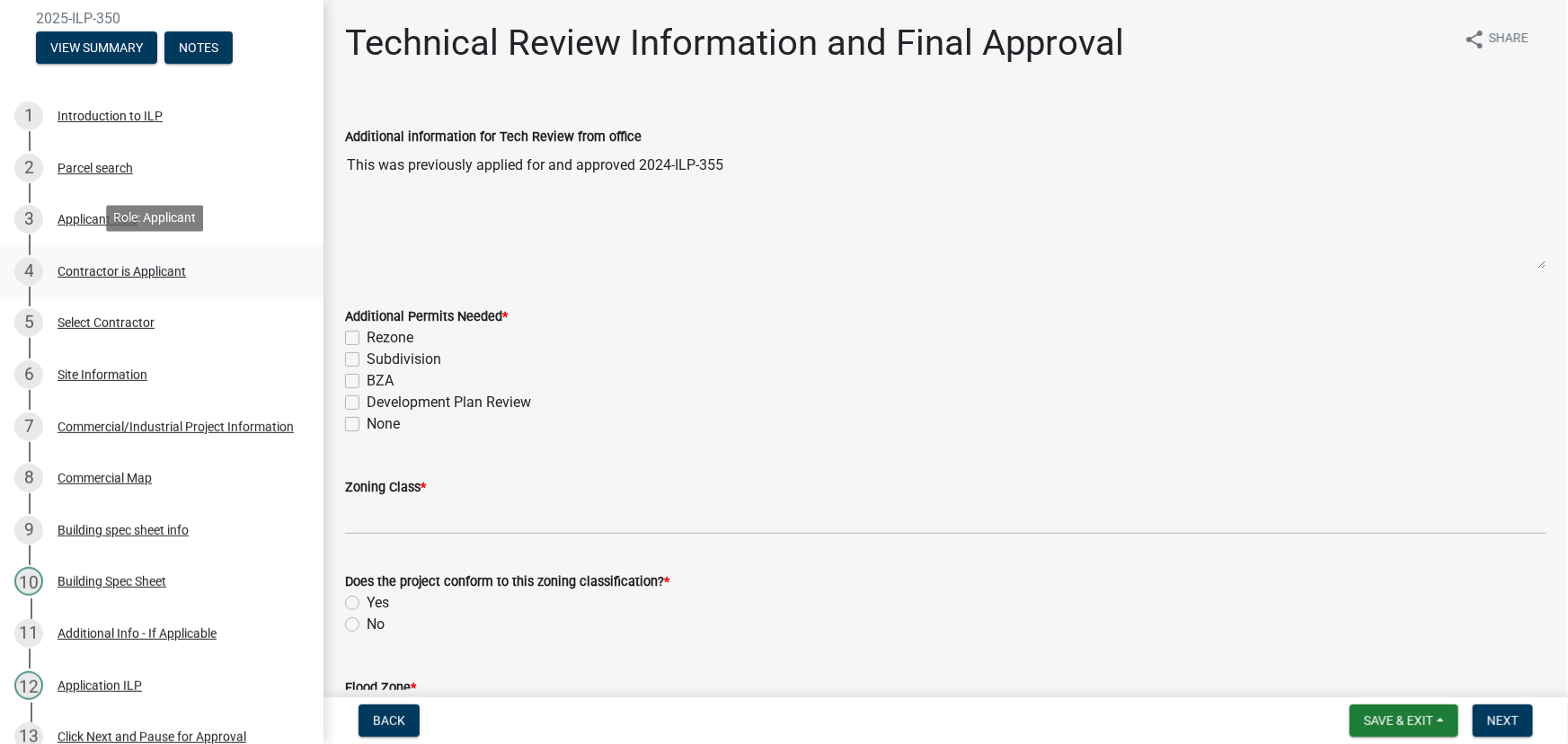
click at [104, 265] on div "Contractor is Applicant" at bounding box center [122, 271] width 129 height 13
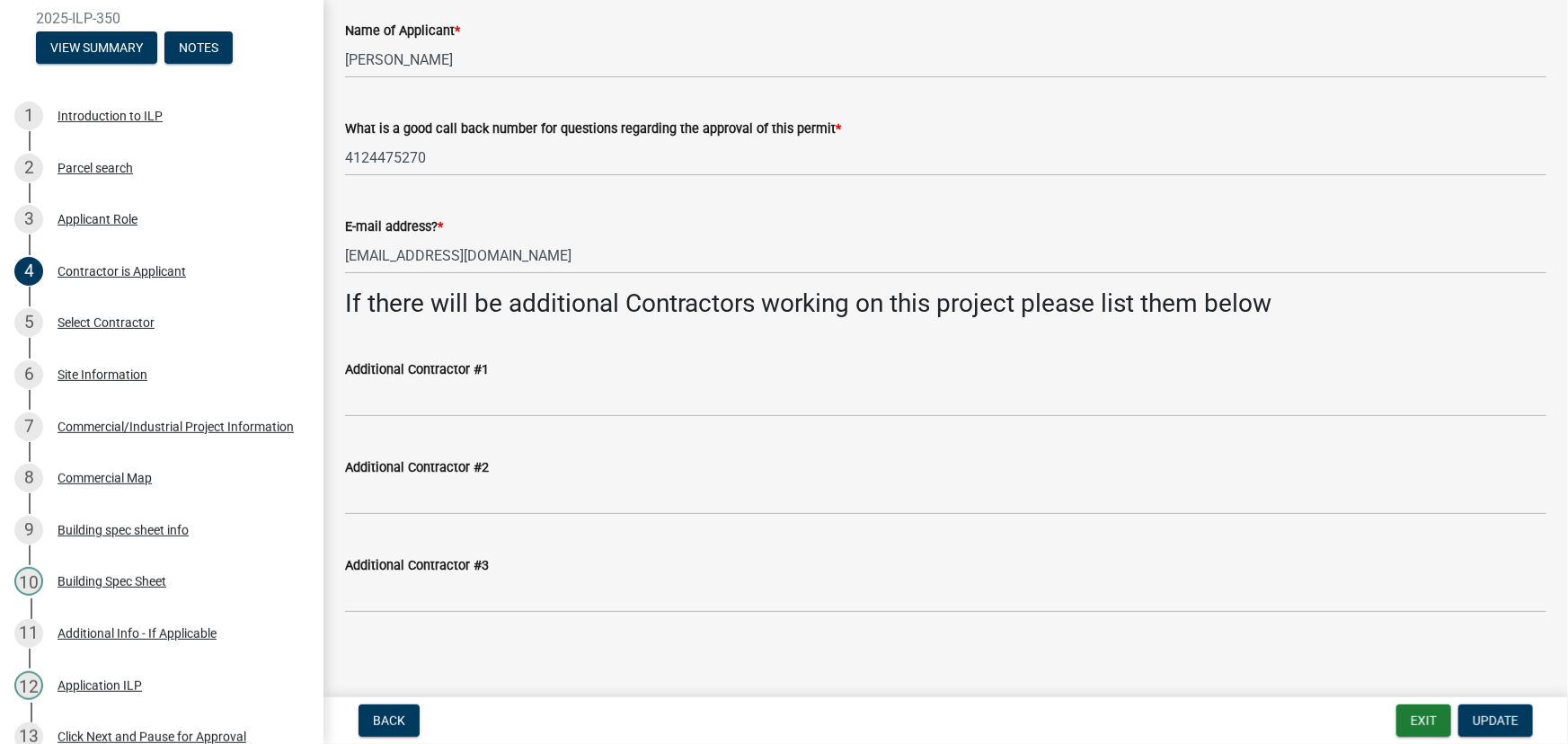
scroll to position [112, 0]
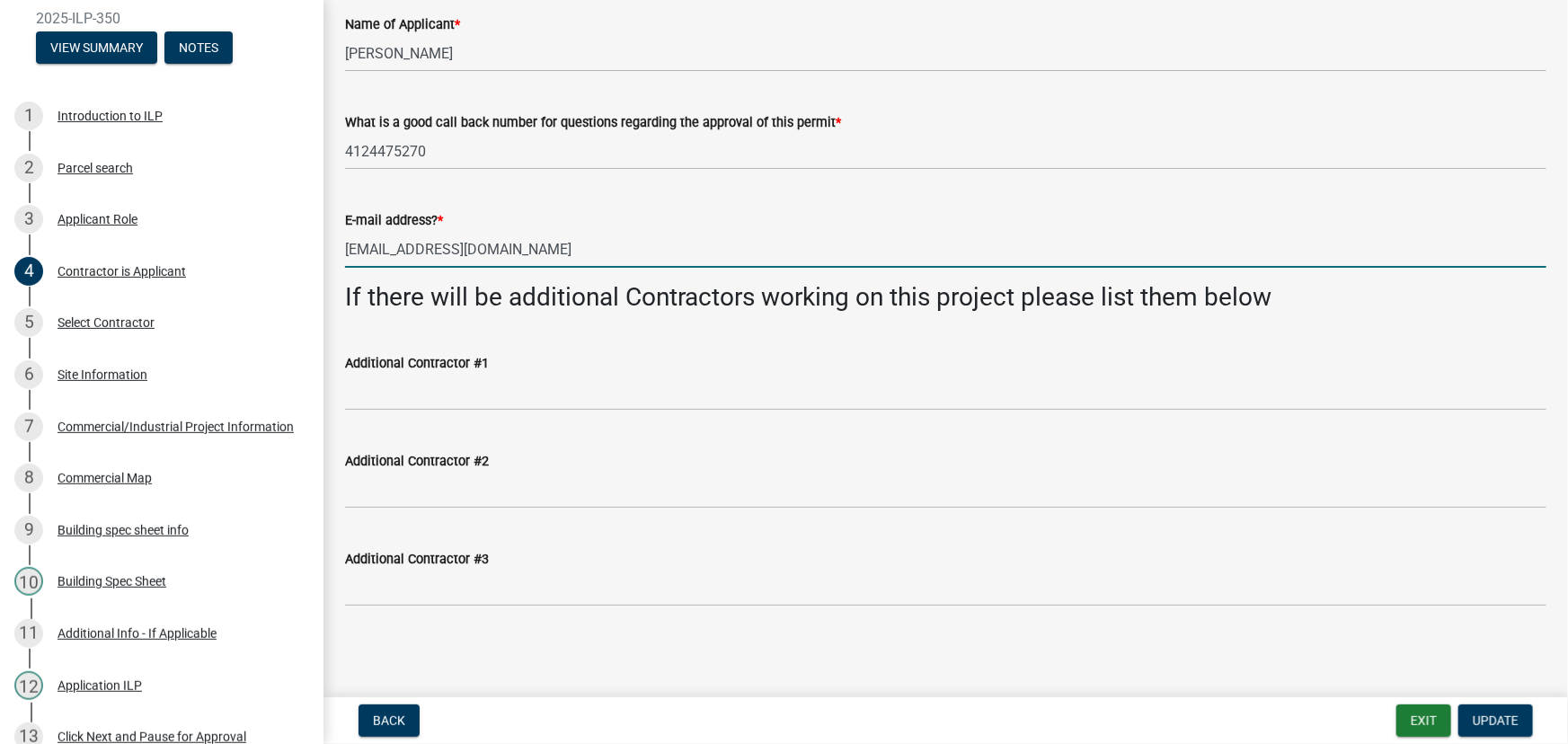
drag, startPoint x: 505, startPoint y: 248, endPoint x: 342, endPoint y: 236, distance: 163.4
click at [342, 236] on div "E-mail address? * [EMAIL_ADDRESS][DOMAIN_NAME]" at bounding box center [945, 226] width 1228 height 84
click at [350, 251] on input "[EMAIL_ADDRESS][DOMAIN_NAME]" at bounding box center [945, 250] width 1201 height 37
type input "[PERSON_NAME][EMAIL_ADDRESS][DOMAIN_NAME]"
drag, startPoint x: 515, startPoint y: 251, endPoint x: 345, endPoint y: 255, distance: 170.0
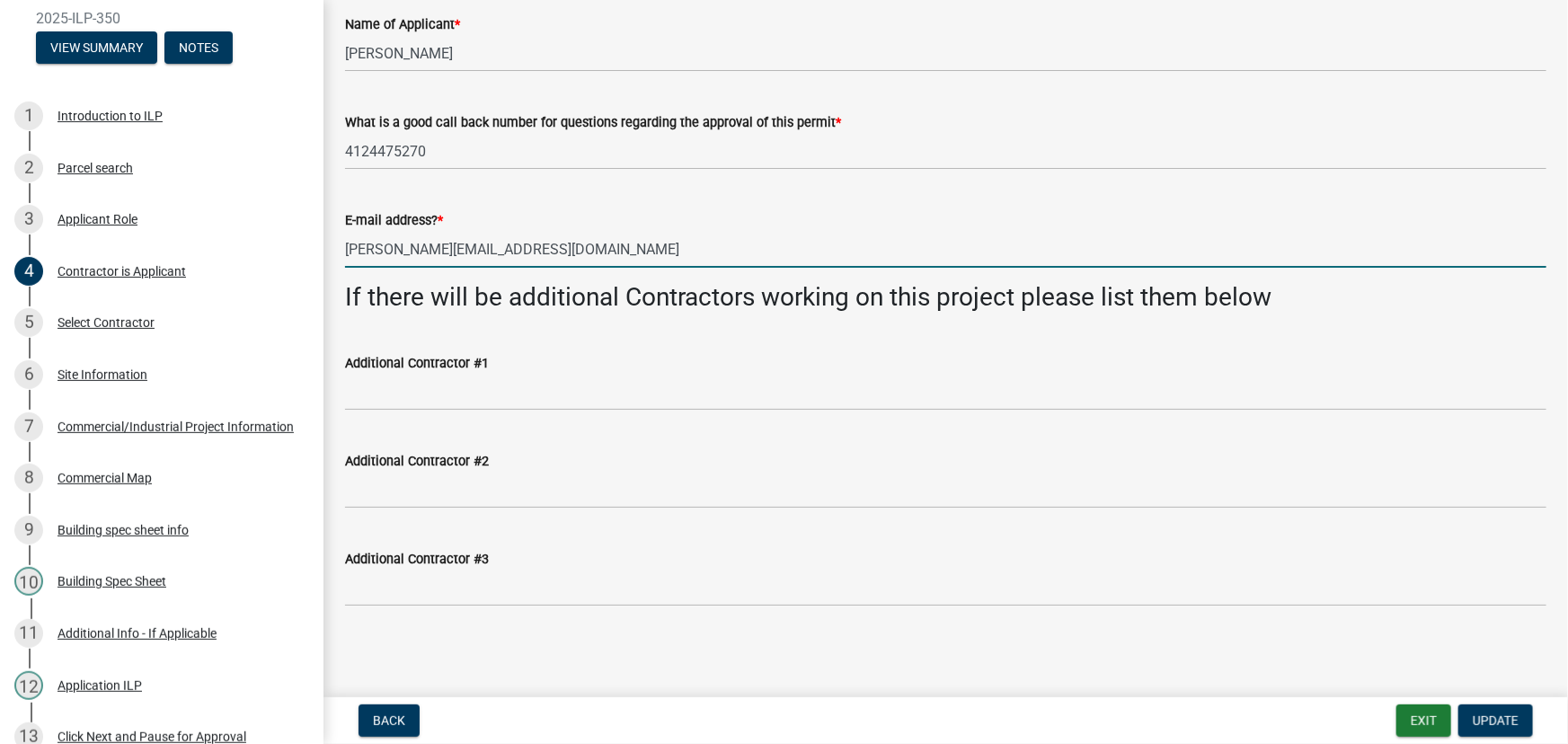
click at [345, 255] on input "[PERSON_NAME][EMAIL_ADDRESS][DOMAIN_NAME]" at bounding box center [945, 250] width 1201 height 37
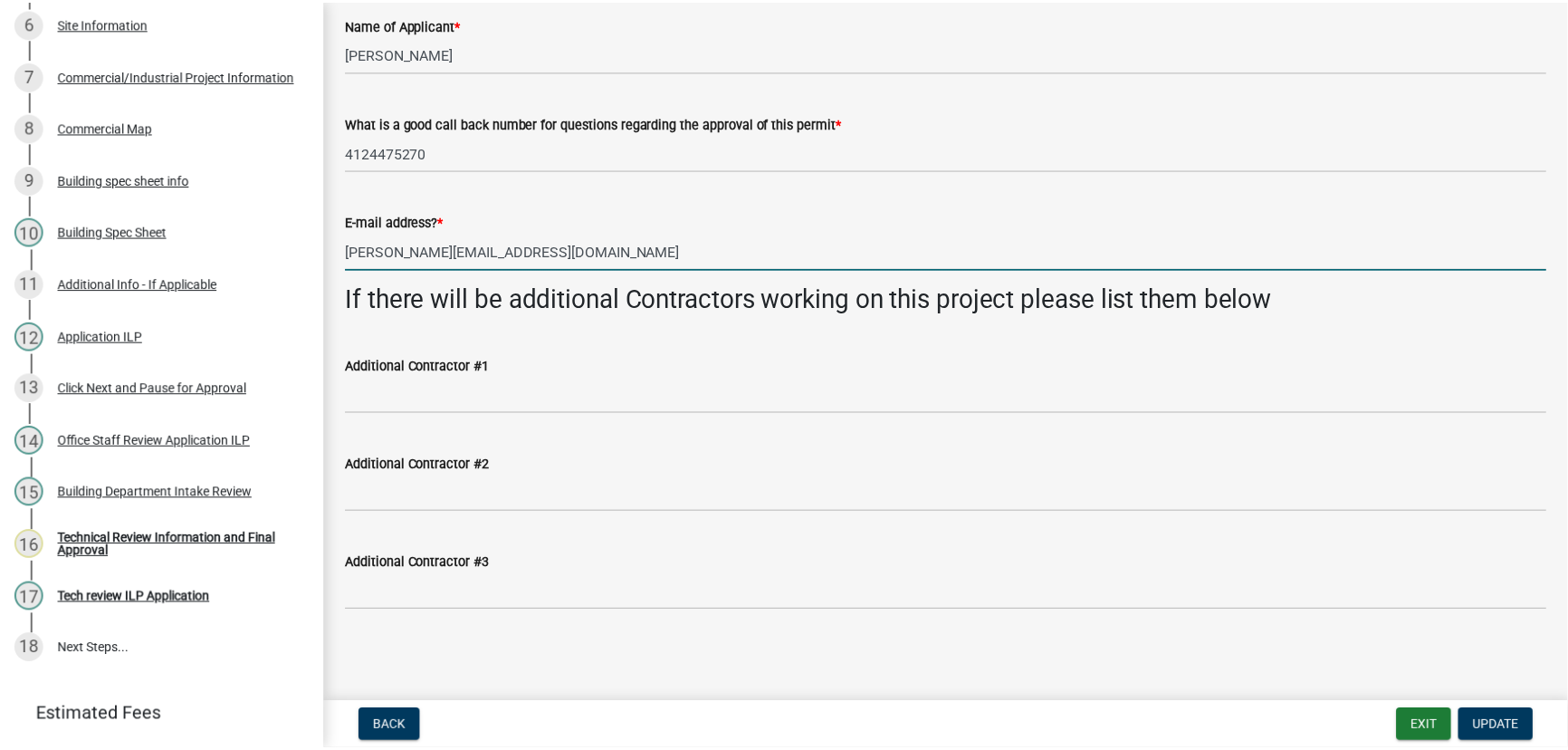
scroll to position [608, 0]
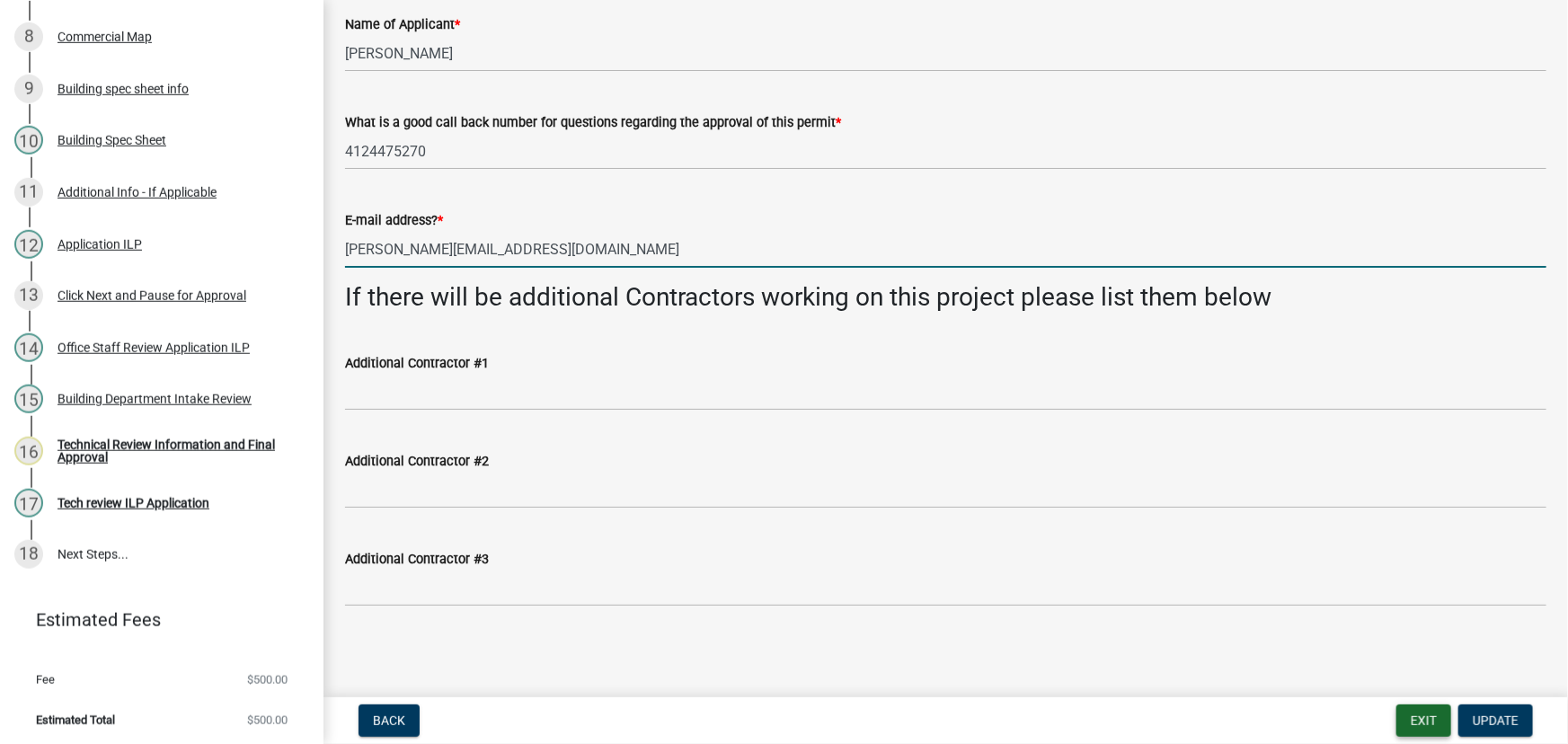
click at [1412, 714] on button "Exit" at bounding box center [1424, 720] width 55 height 32
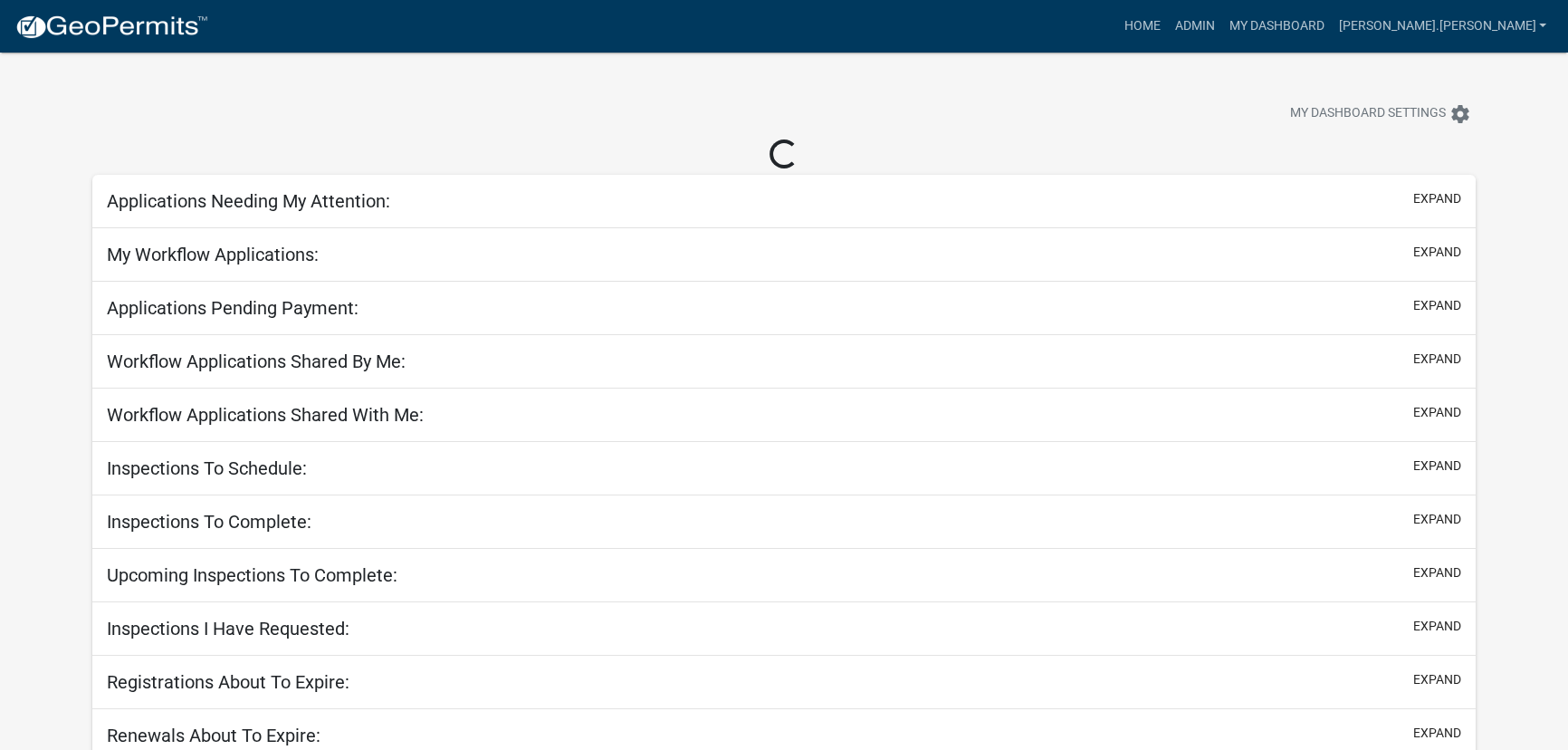
select select "3: 100"
